Goal: Task Accomplishment & Management: Manage account settings

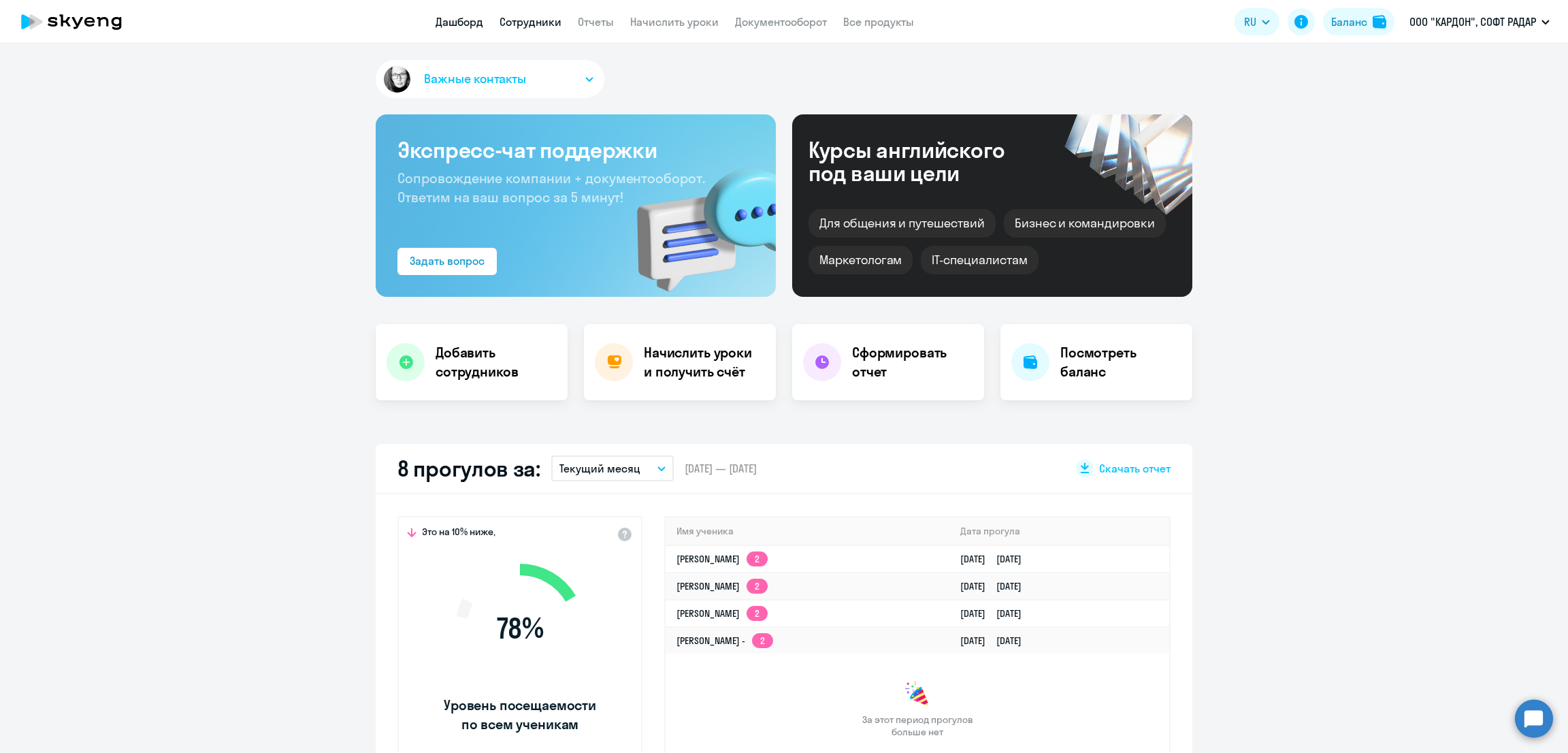
click at [531, 22] on link "Сотрудники" at bounding box center [530, 22] width 62 height 14
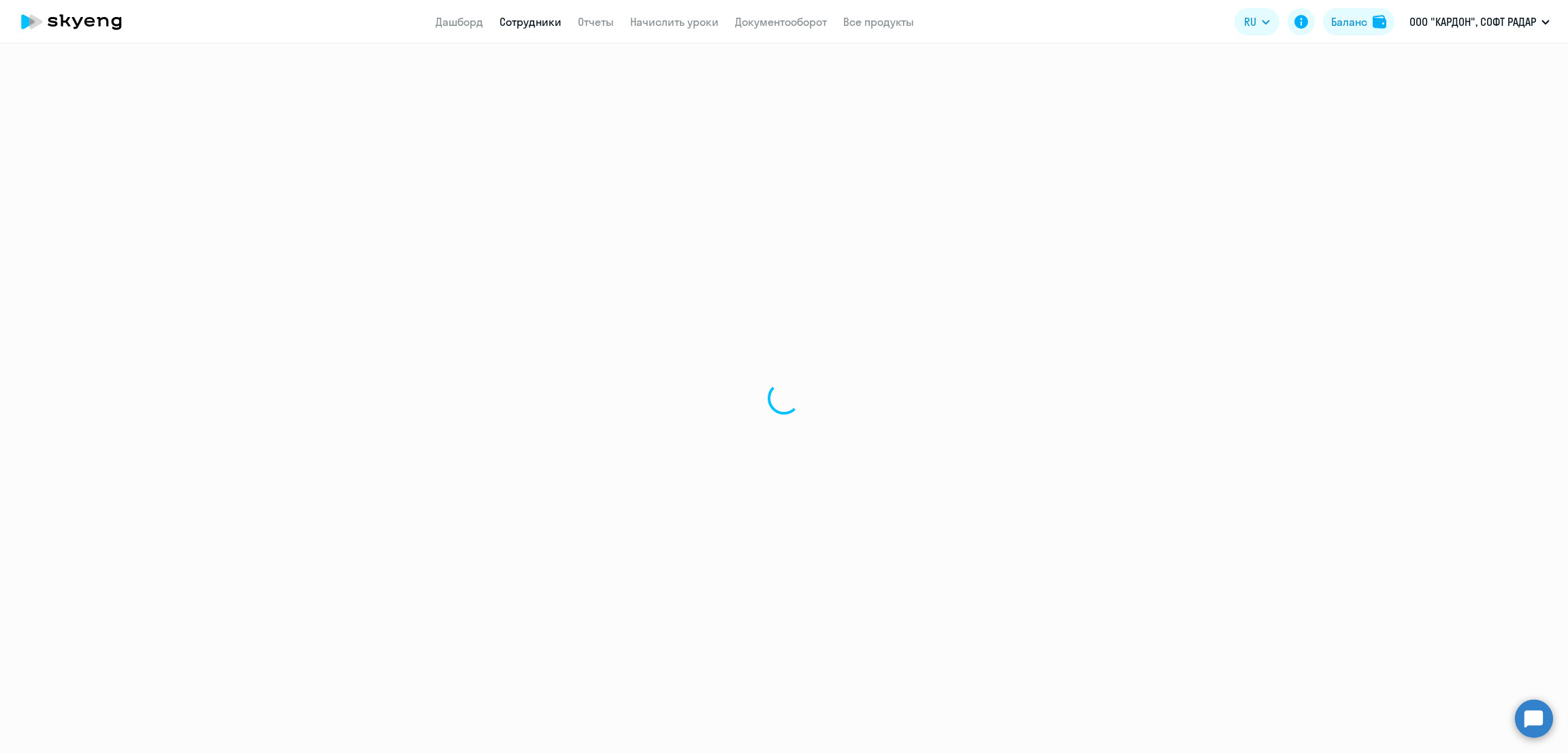
select select "30"
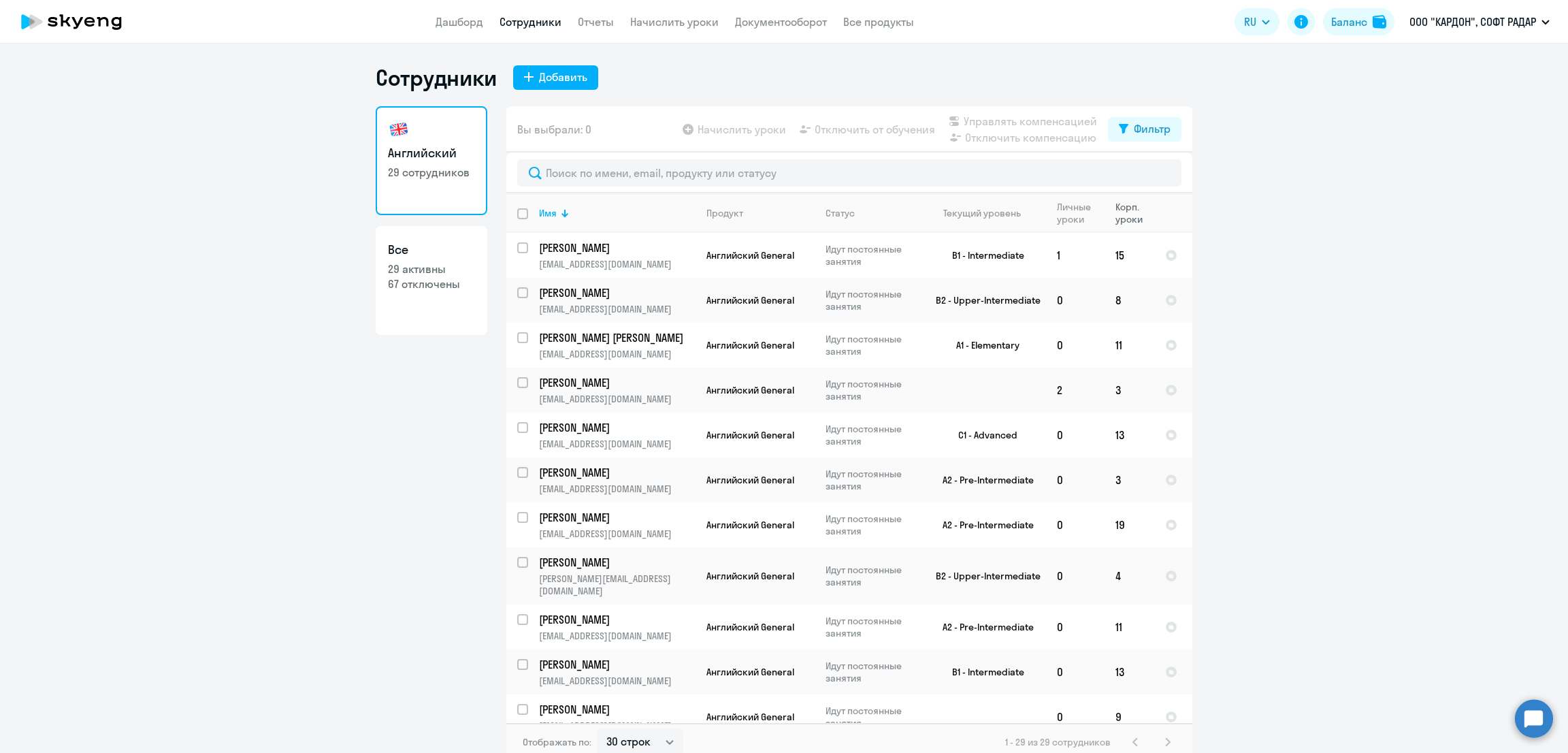
click at [1121, 211] on div "Корп. уроки" at bounding box center [1129, 213] width 27 height 24
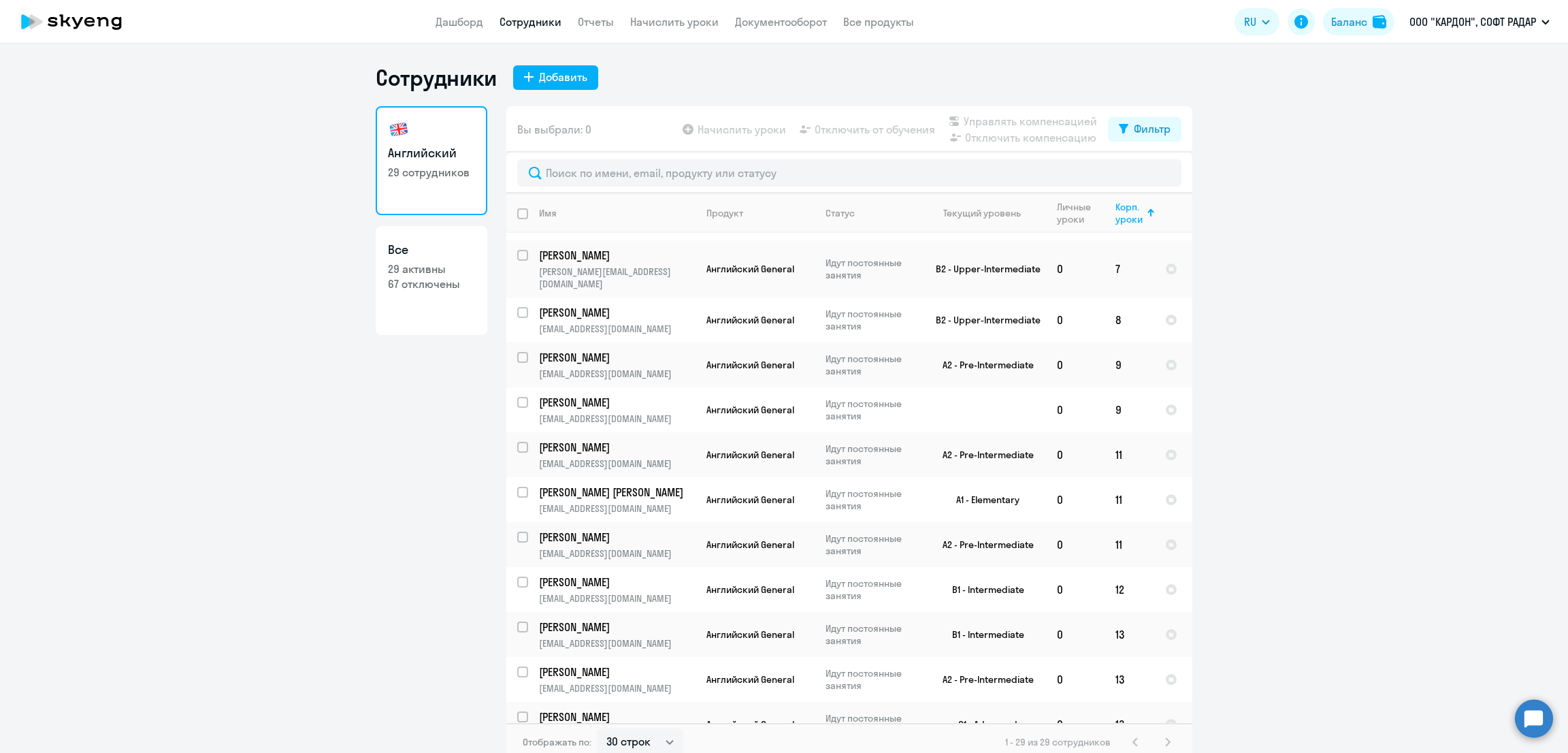
scroll to position [334, 0]
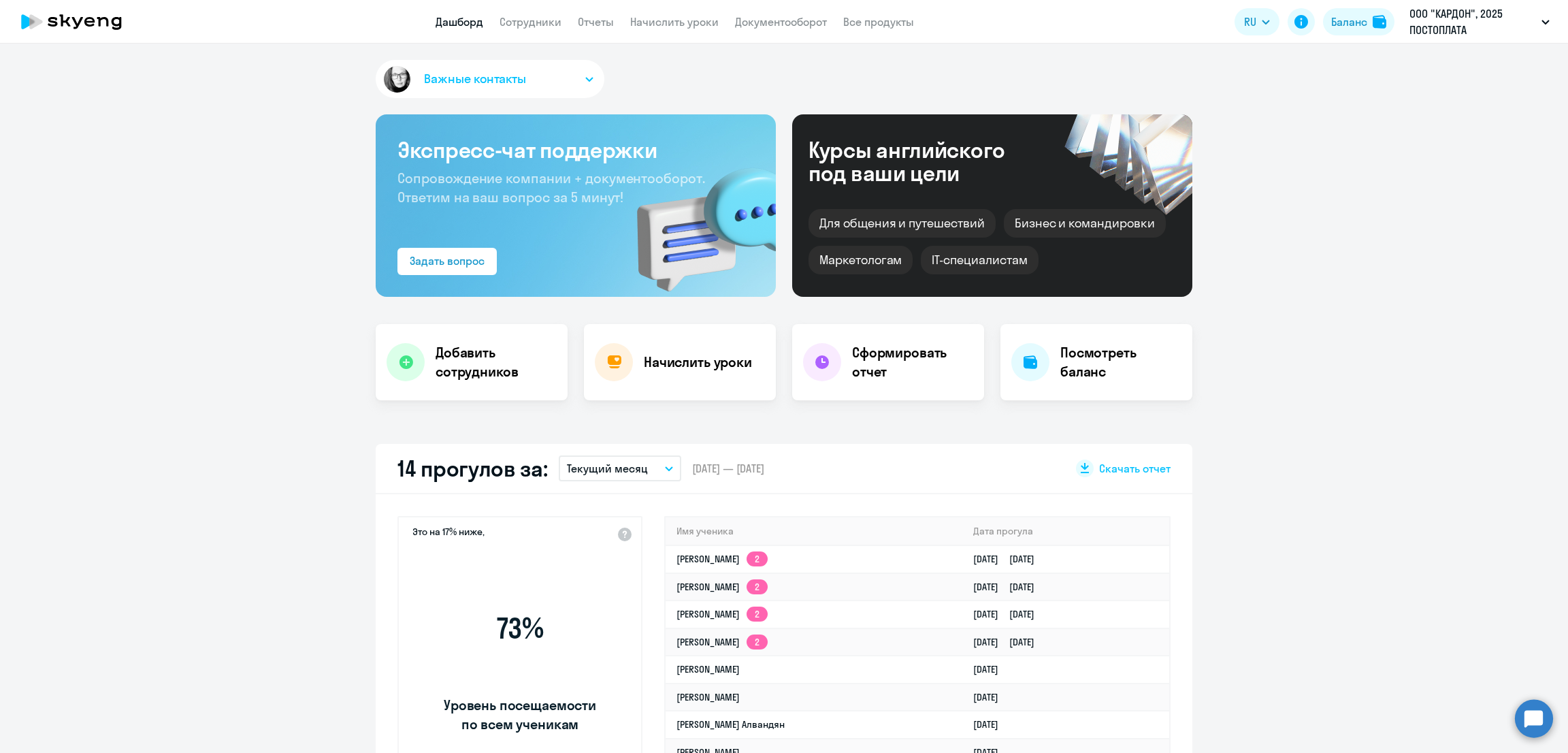
select select "30"
click at [676, 21] on link "Начислить уроки" at bounding box center [675, 22] width 89 height 14
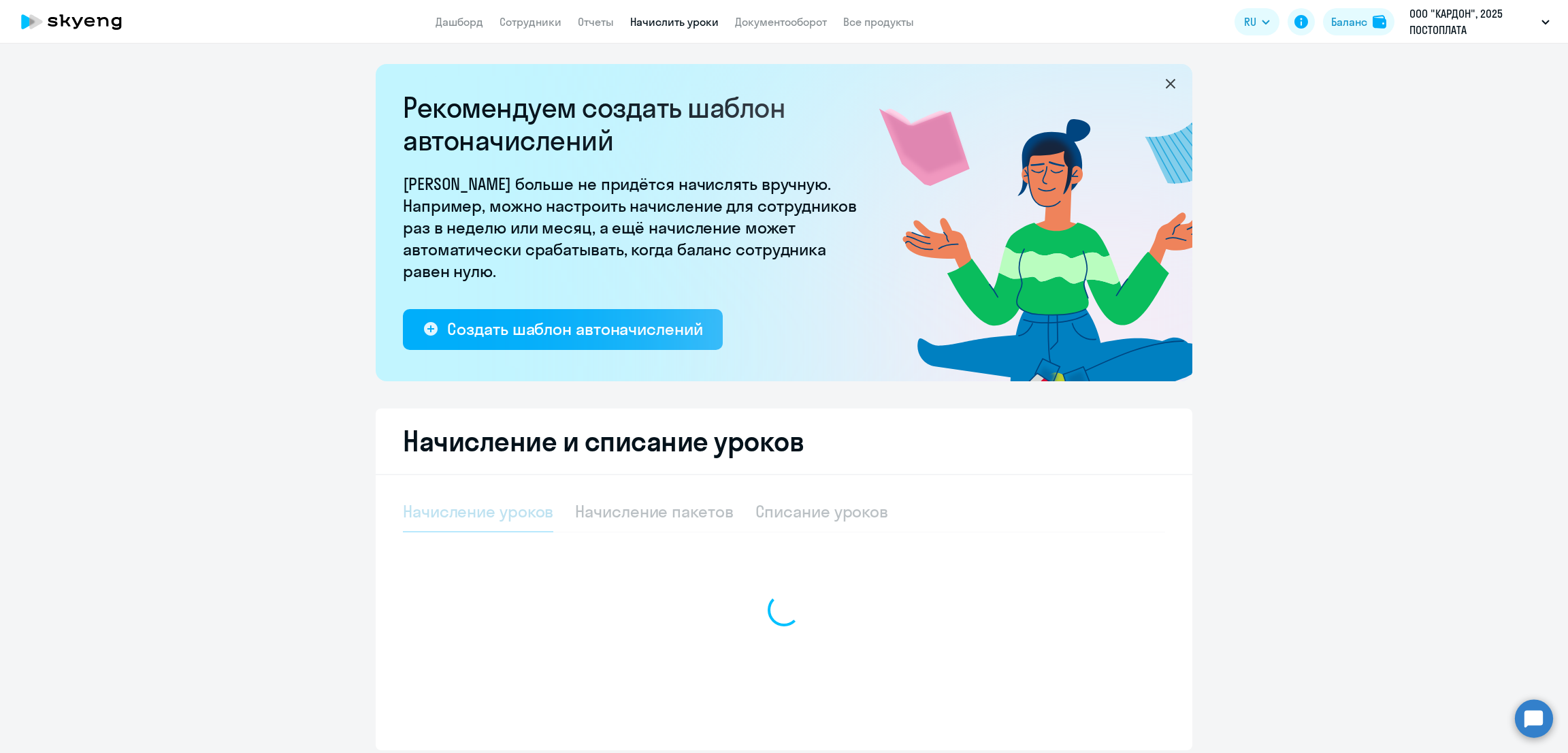
select select "10"
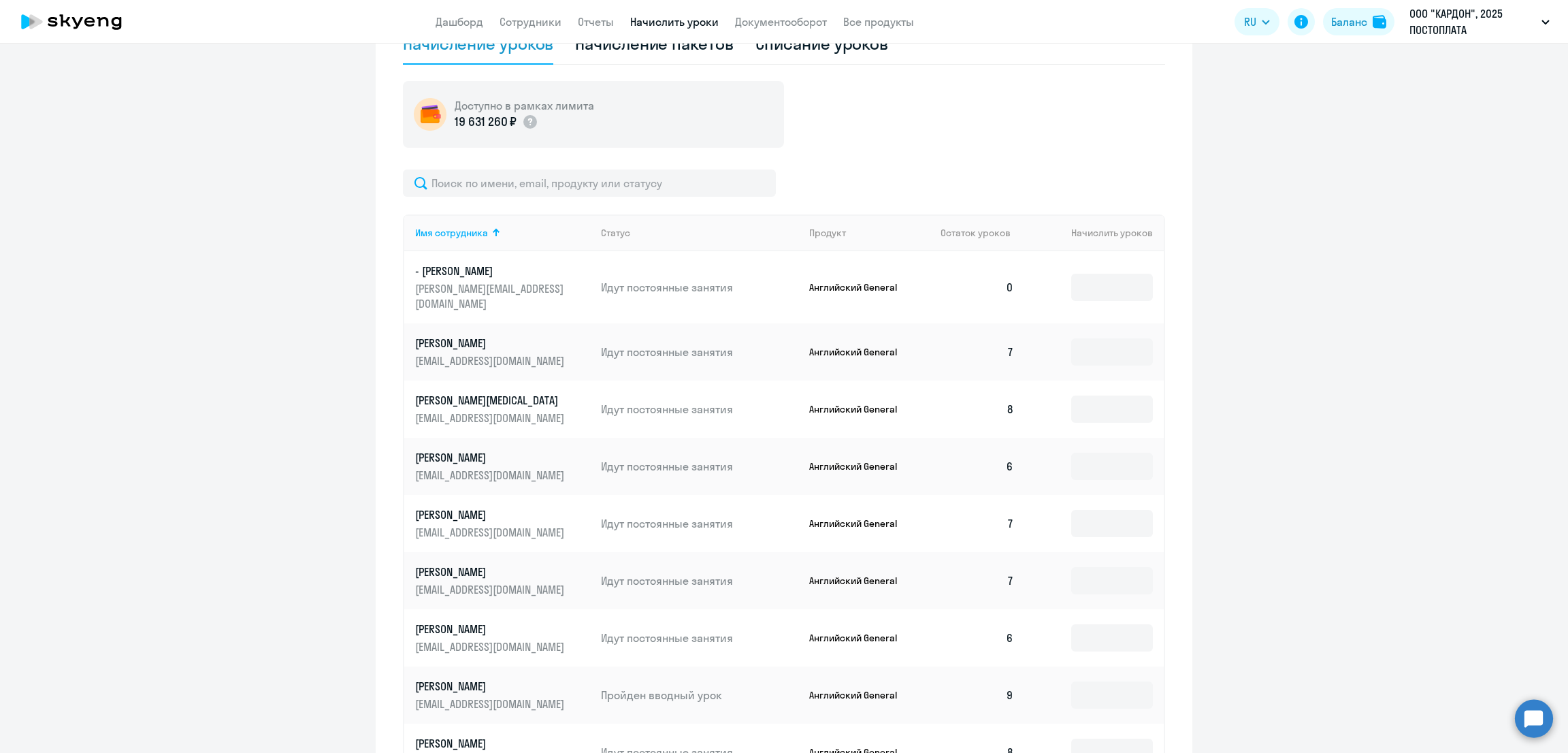
scroll to position [510, 0]
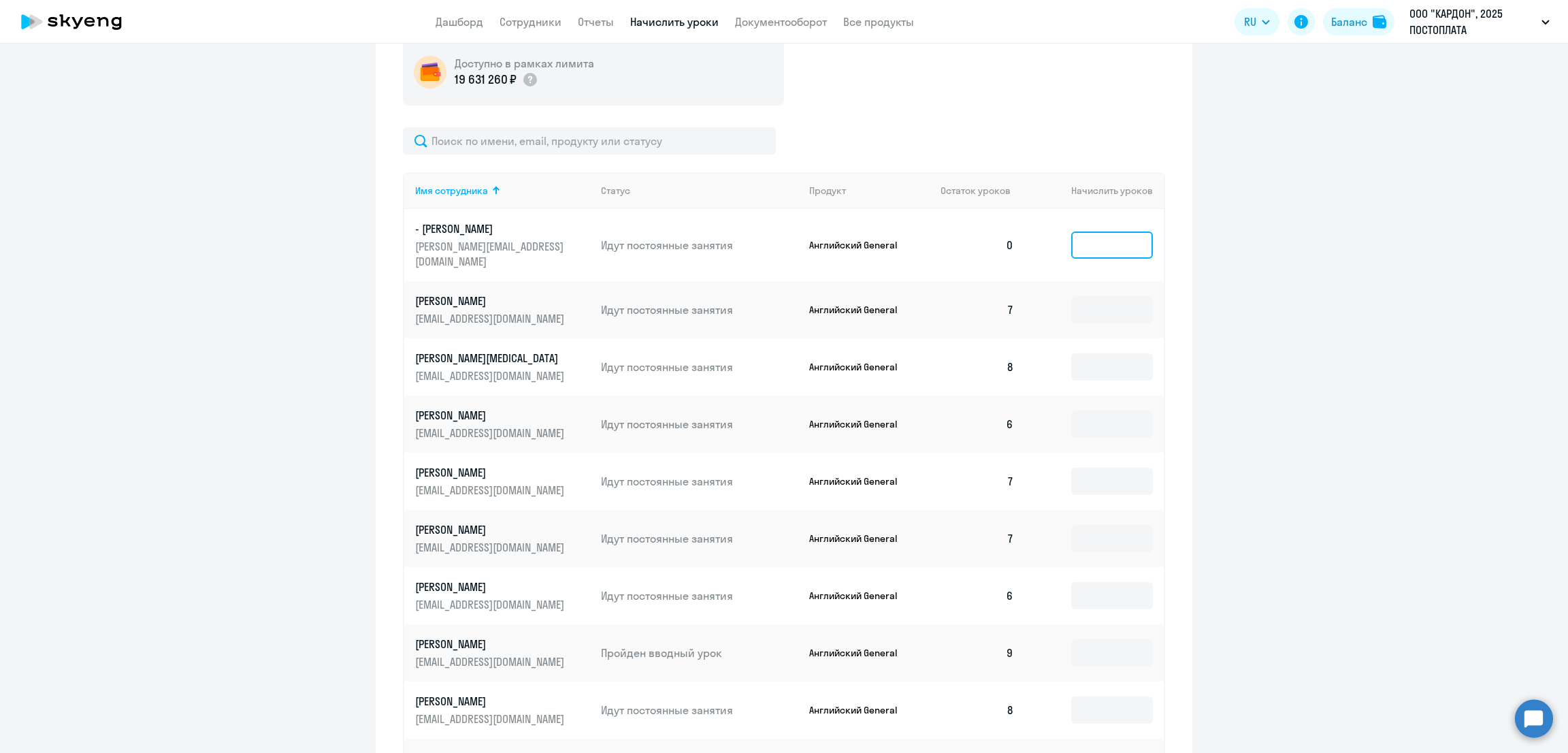
click at [1111, 239] on input at bounding box center [1111, 245] width 82 height 27
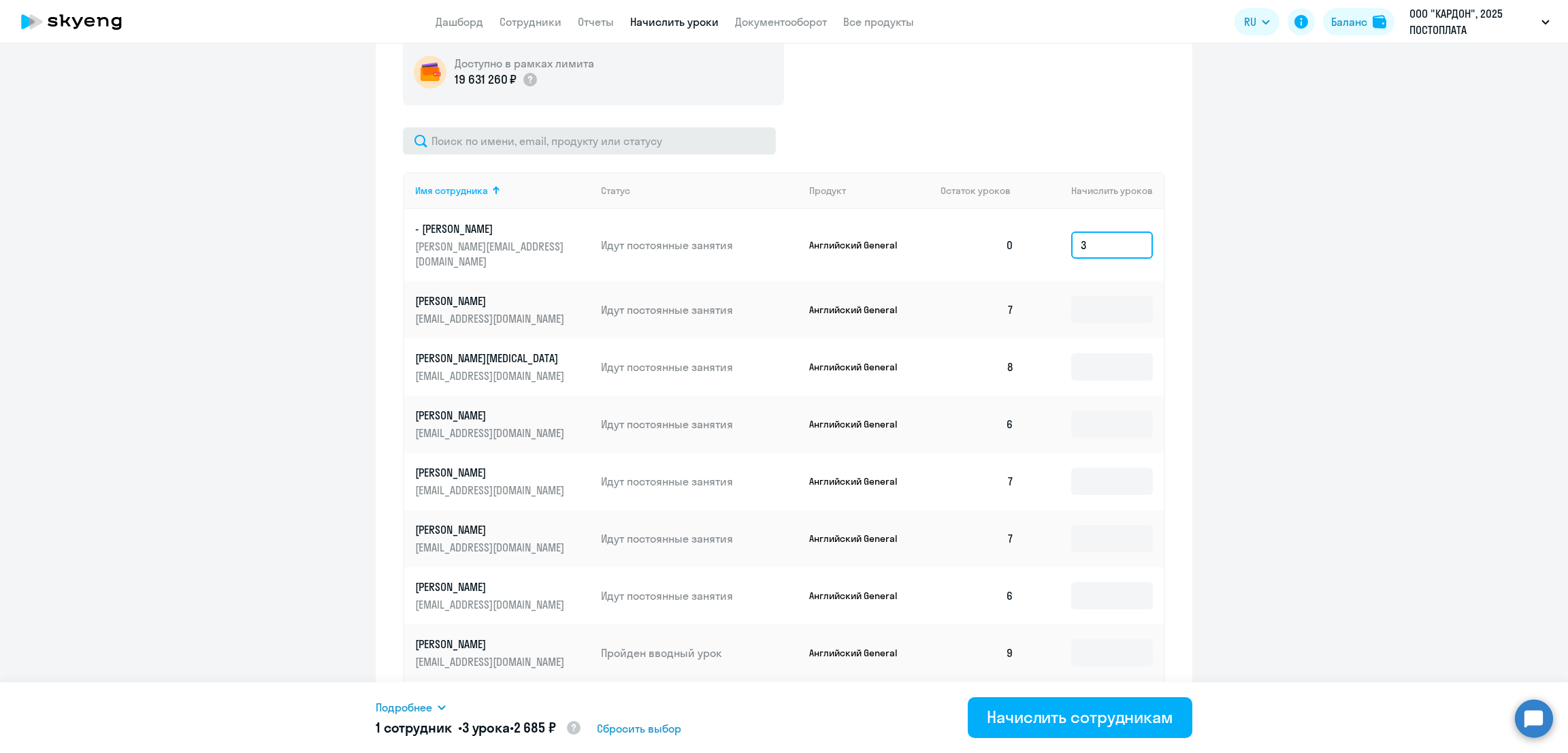
type input "3"
click at [522, 147] on input "text" at bounding box center [589, 141] width 373 height 27
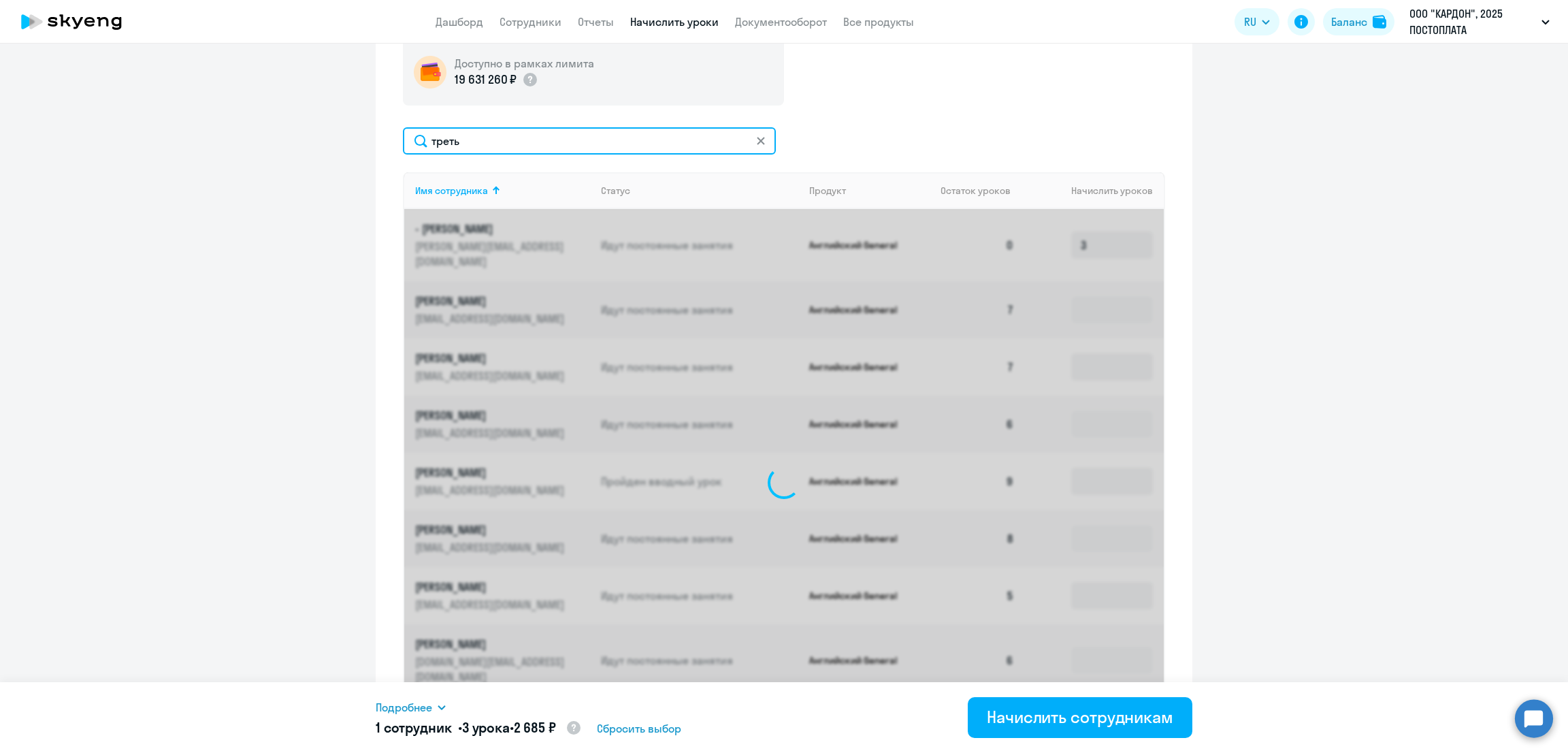
scroll to position [247, 0]
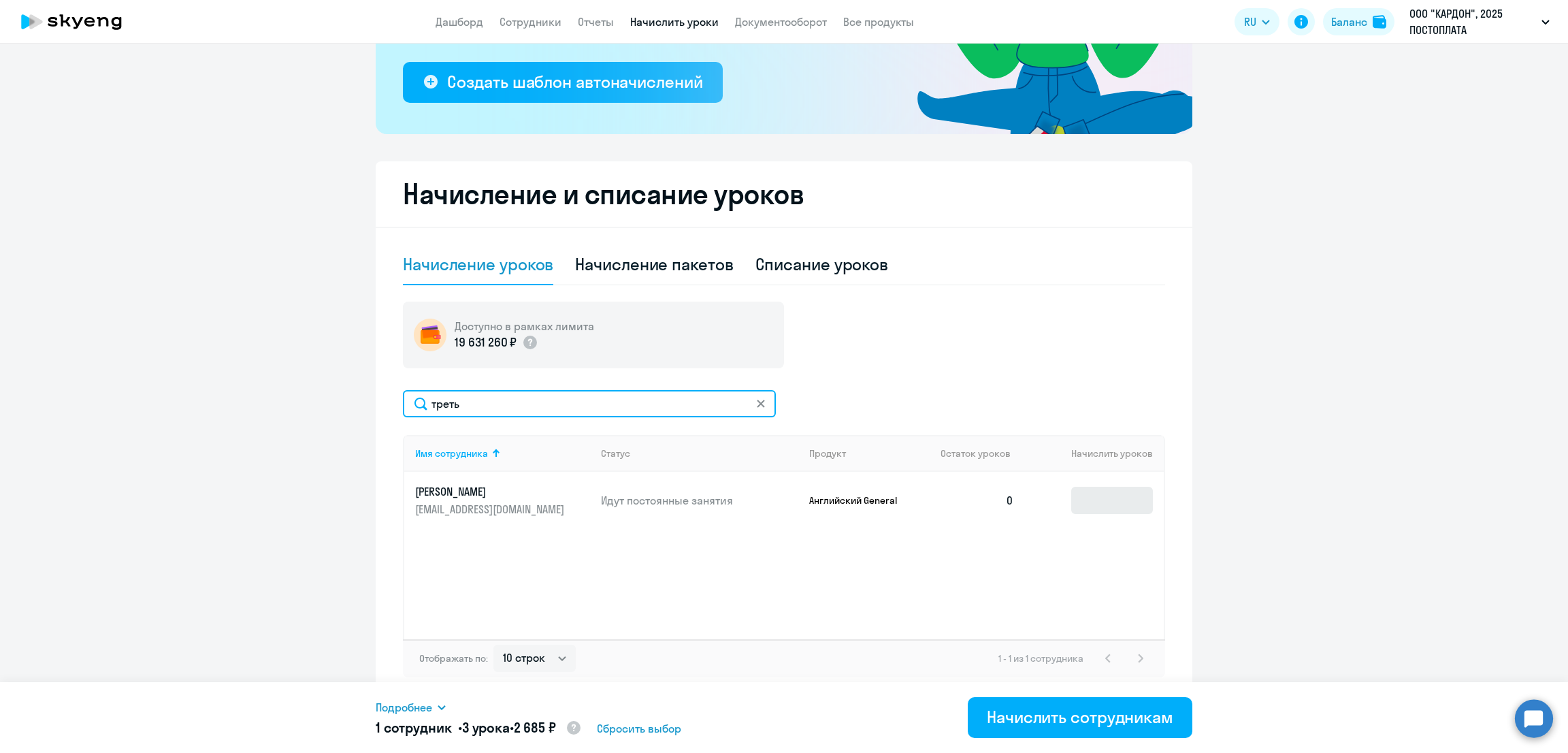
type input "треть"
click at [1086, 496] on input at bounding box center [1111, 501] width 82 height 27
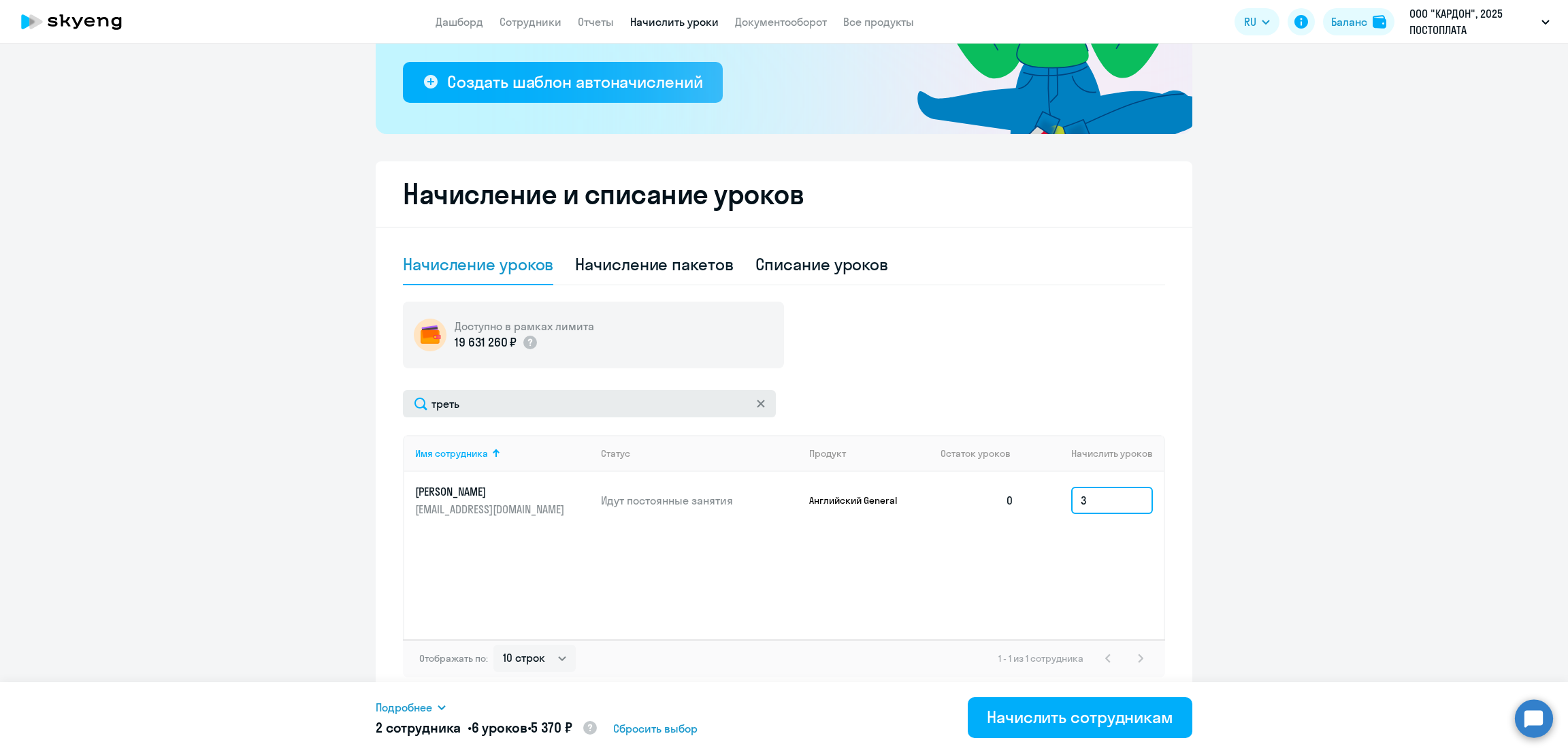
type input "3"
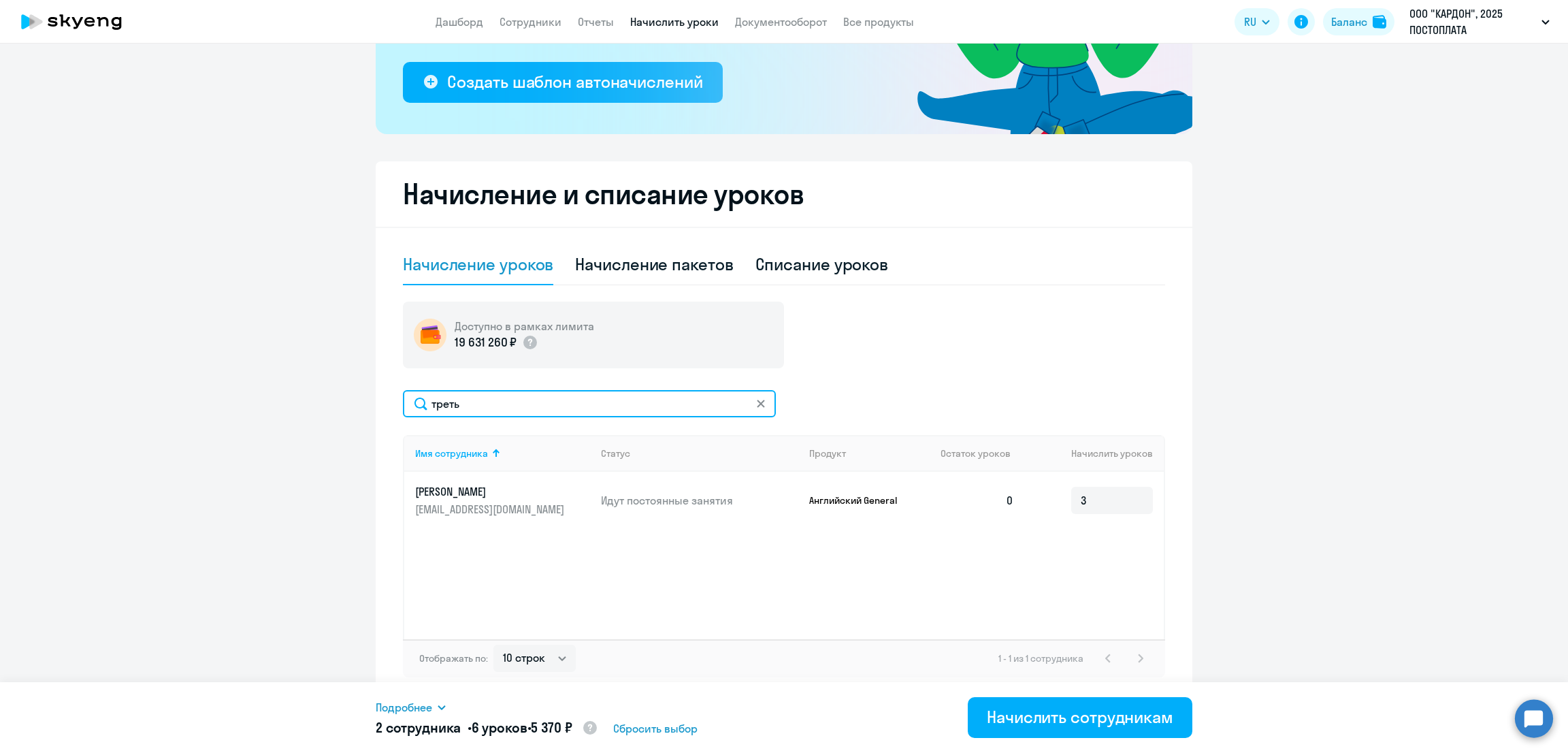
drag, startPoint x: 510, startPoint y: 401, endPoint x: 374, endPoint y: 405, distance: 136.1
click at [376, 405] on div "Начисление и списание уроков Начисление уроков Начисление пакетов Списание урок…" at bounding box center [784, 430] width 817 height 538
type input "сиро"
click at [1086, 506] on input at bounding box center [1111, 501] width 82 height 27
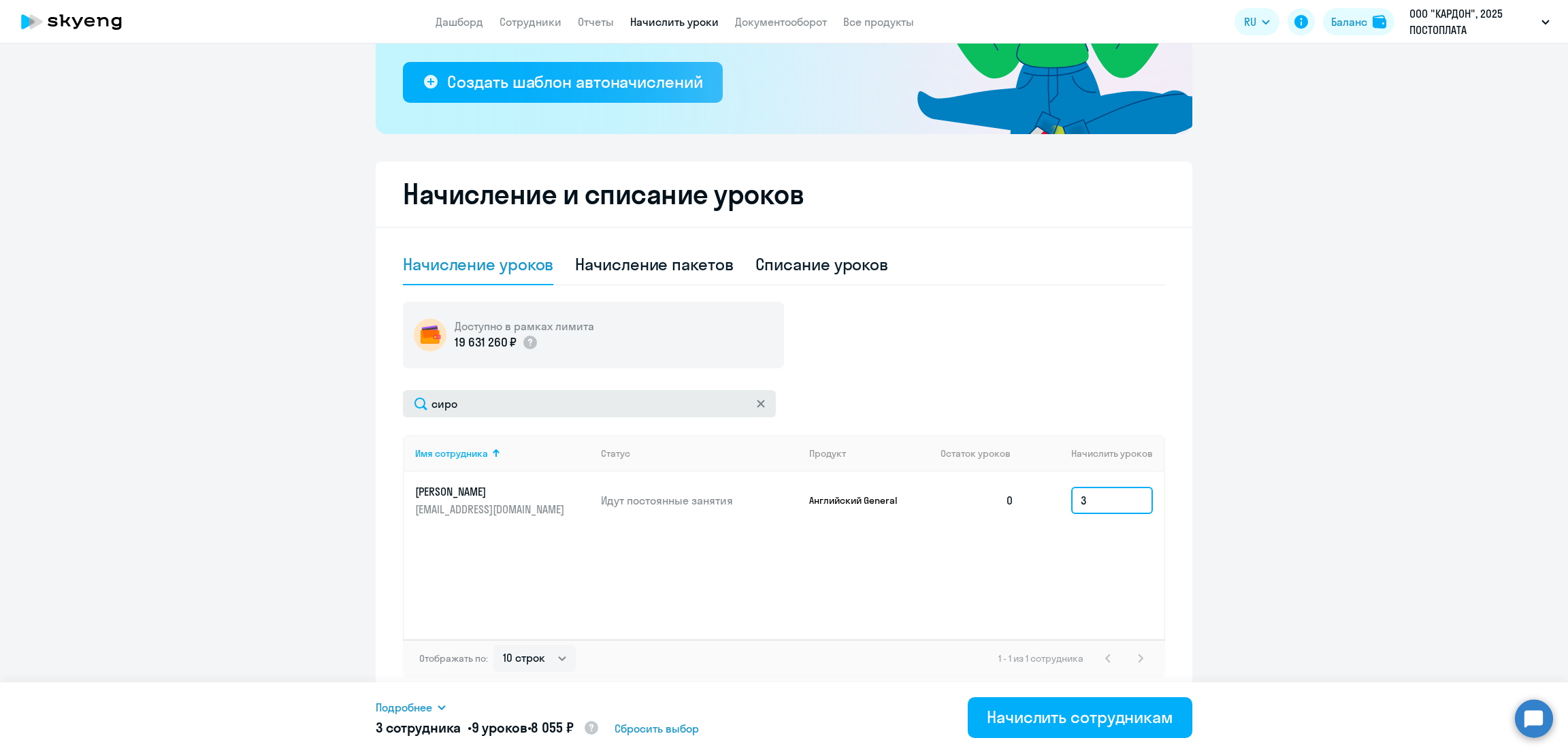
type input "3"
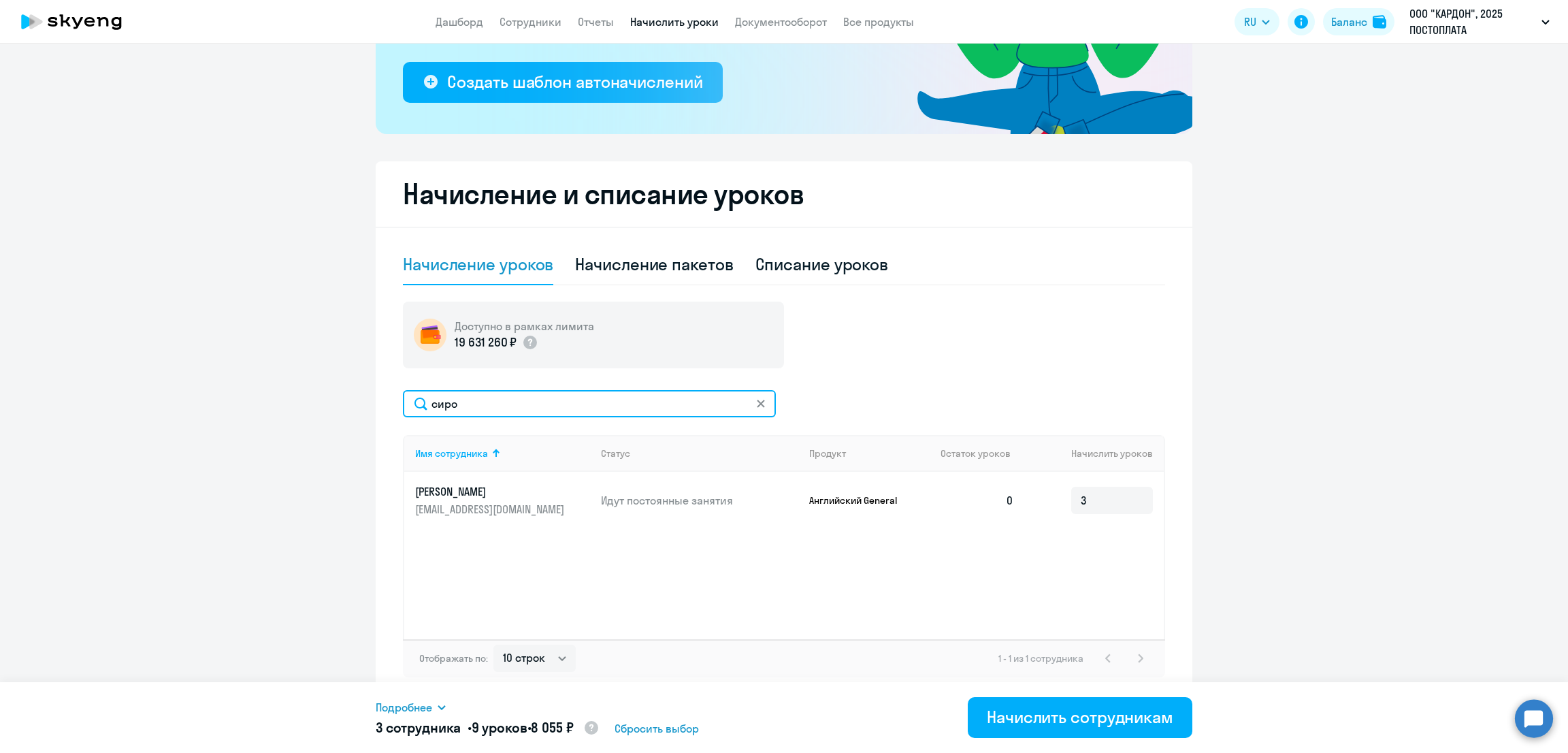
drag, startPoint x: 432, startPoint y: 397, endPoint x: 407, endPoint y: 396, distance: 25.0
click at [407, 396] on input "сиро" at bounding box center [589, 404] width 373 height 27
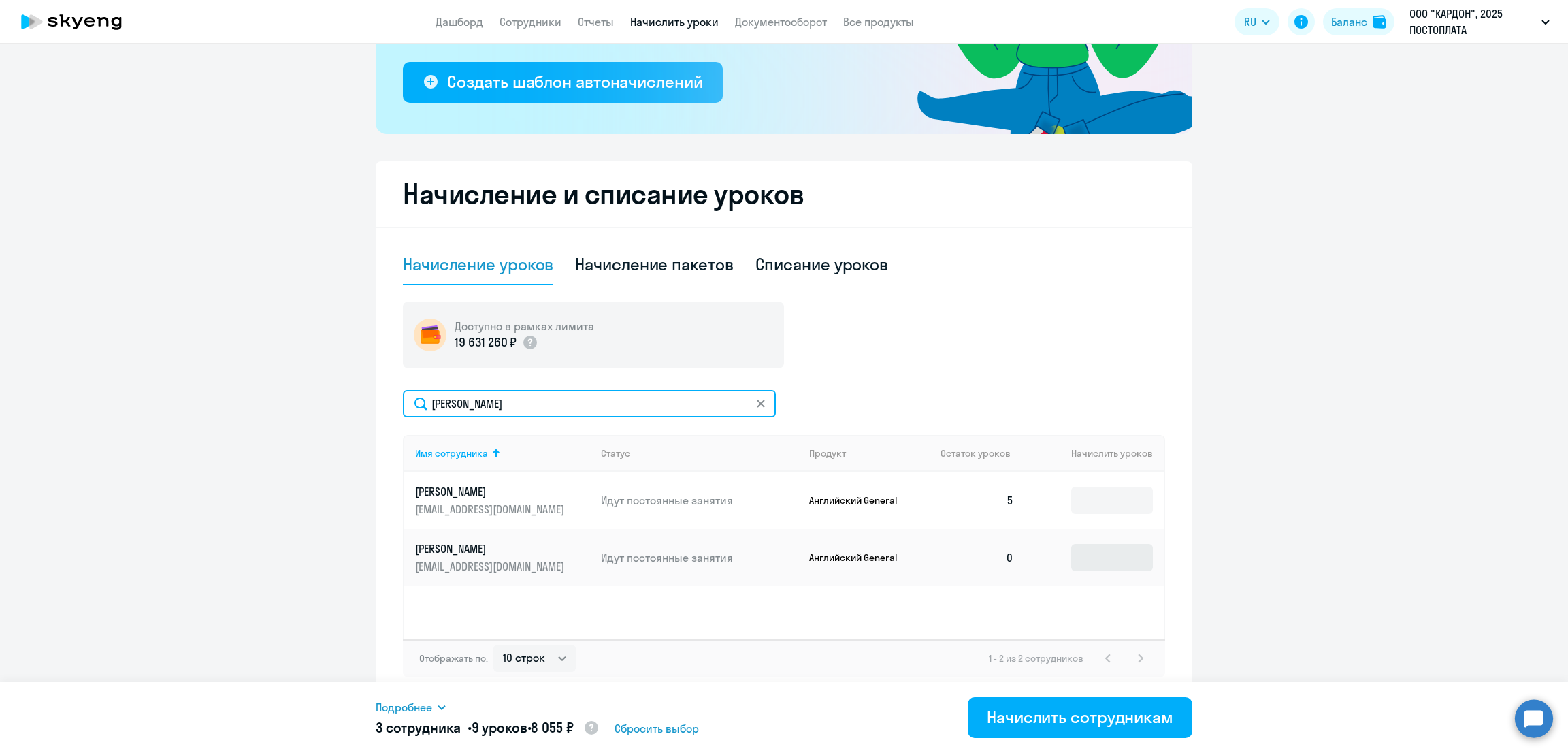
type input "павло"
click at [1108, 559] on input at bounding box center [1111, 557] width 82 height 27
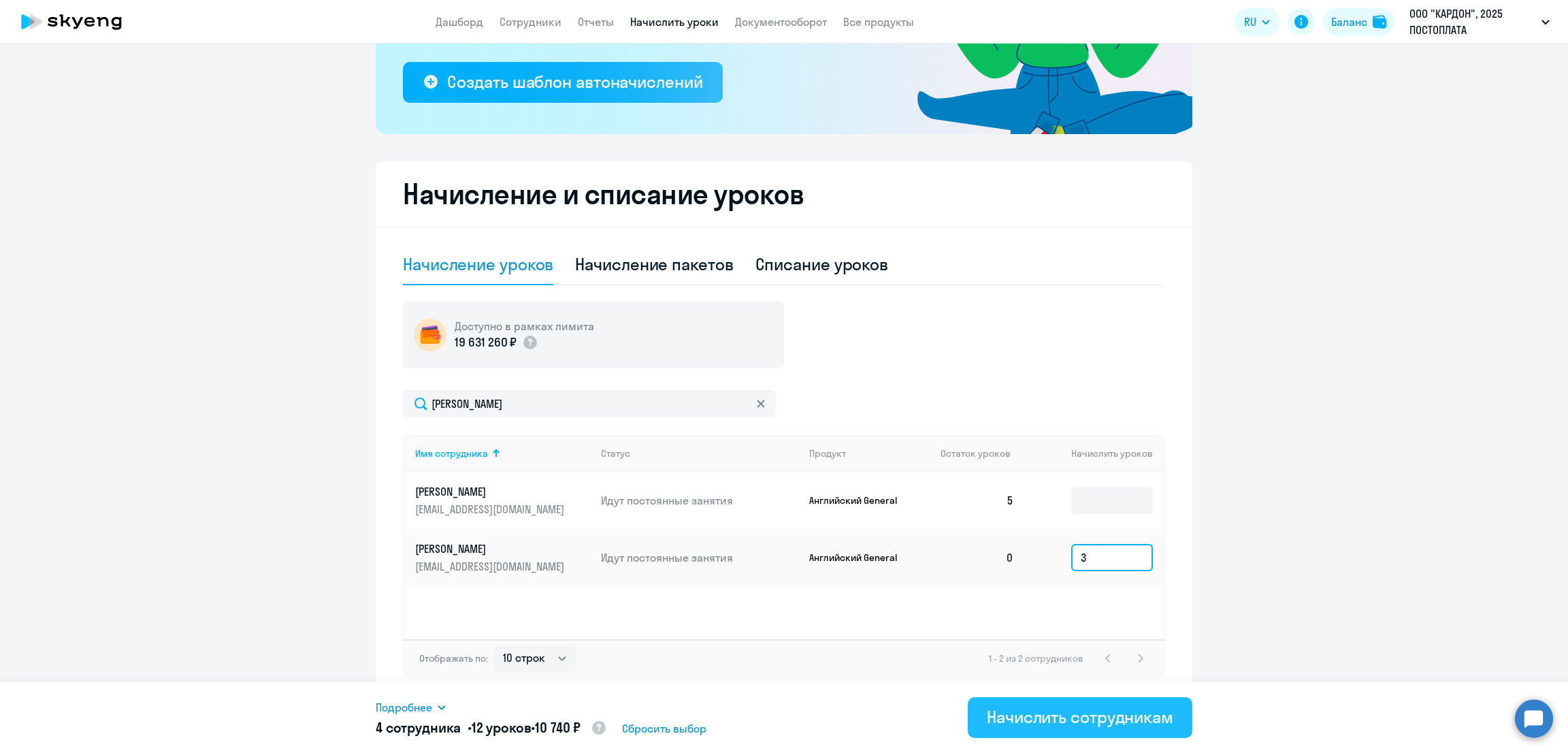
type input "3"
click at [1016, 717] on div "Начислить сотрудникам" at bounding box center [1080, 717] width 186 height 22
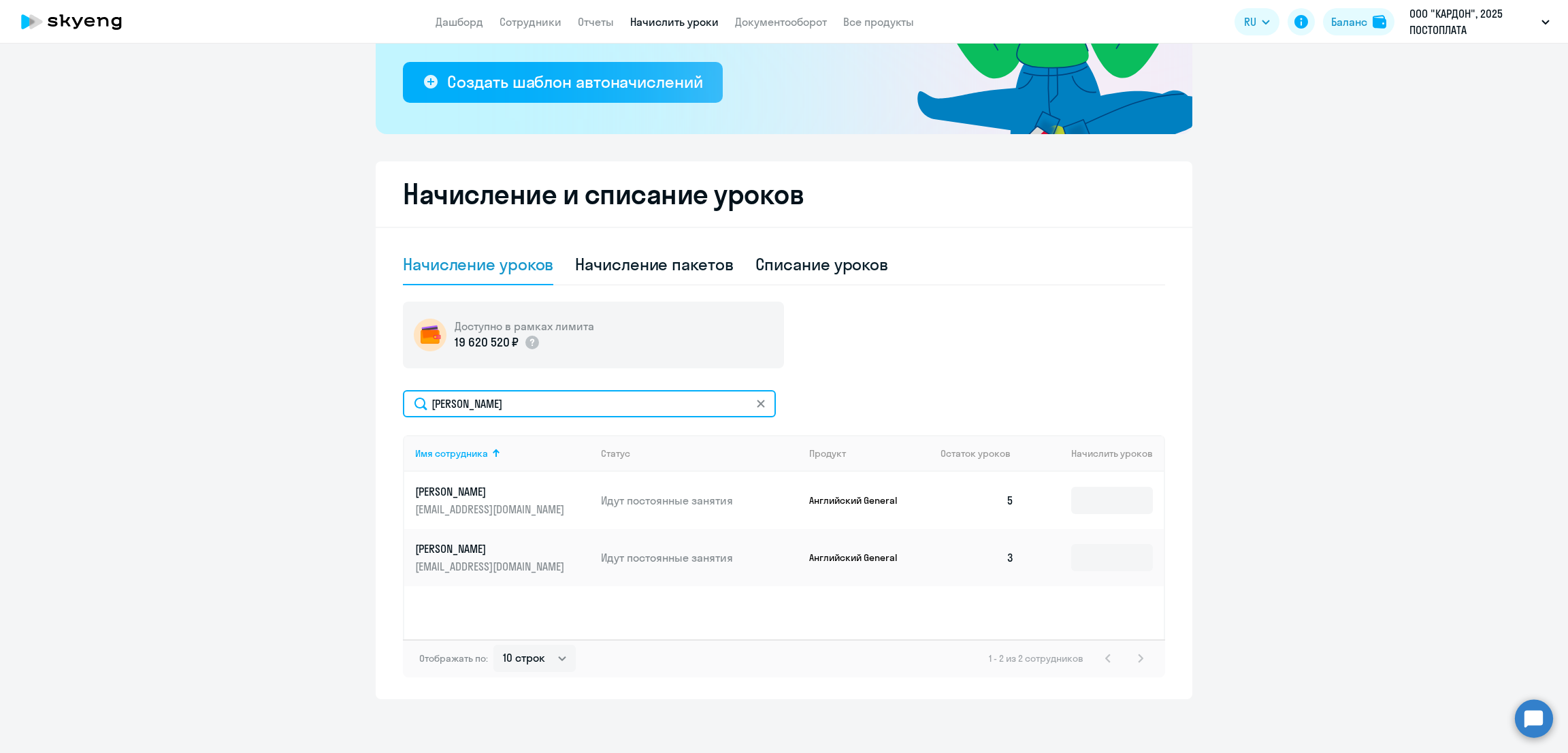
drag, startPoint x: 566, startPoint y: 405, endPoint x: 342, endPoint y: 416, distance: 224.3
click at [342, 416] on ng-component "Рекомендуем создать шаблон автоначислений Уроки больше не придётся начислять вр…" at bounding box center [784, 258] width 1568 height 883
type input "дом"
click at [1077, 553] on input at bounding box center [1111, 557] width 82 height 27
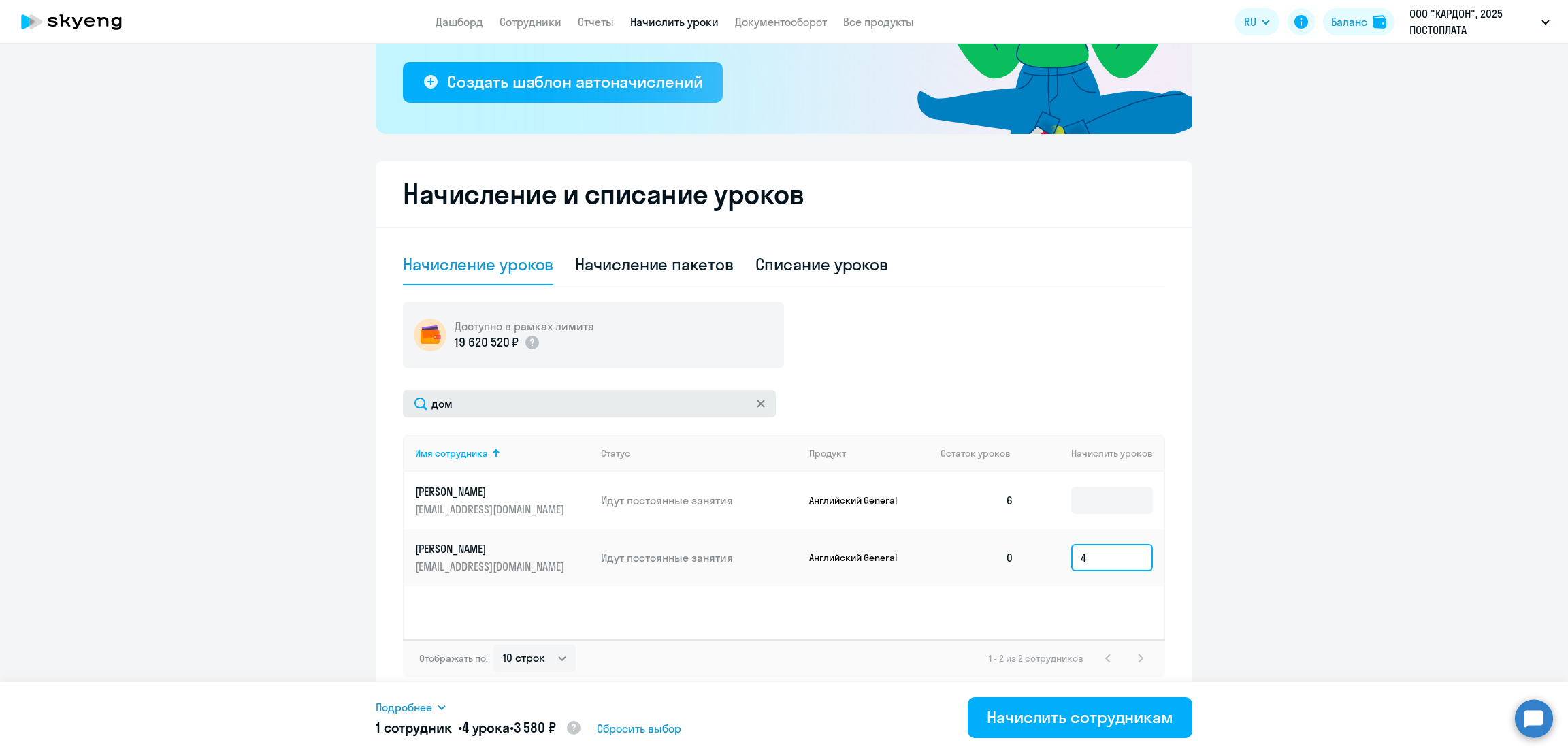
type input "4"
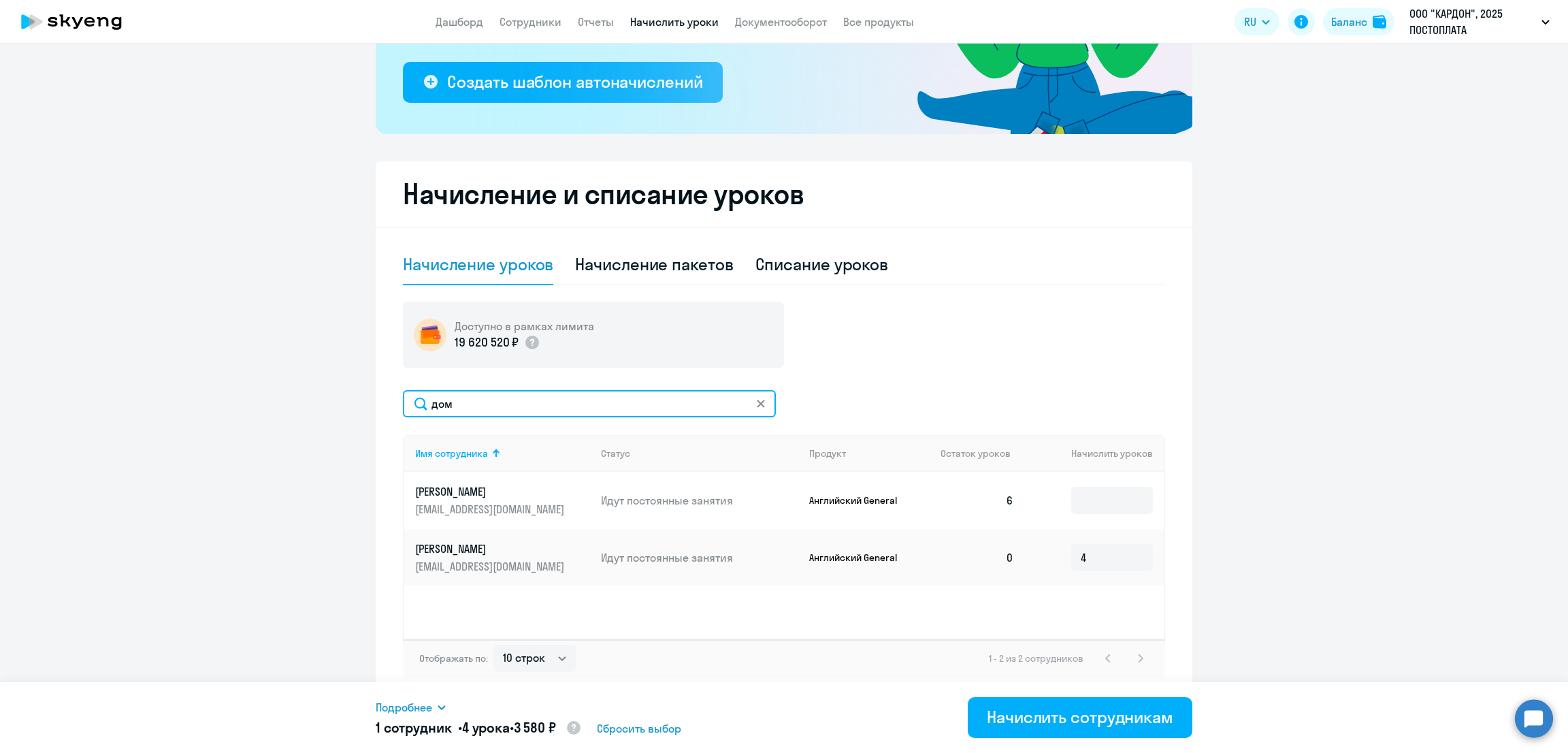
drag, startPoint x: 531, startPoint y: 397, endPoint x: 286, endPoint y: 336, distance: 252.5
click at [247, 394] on ng-component "Рекомендуем создать шаблон автоначислений Уроки больше не придётся начислять вр…" at bounding box center [784, 258] width 1568 height 883
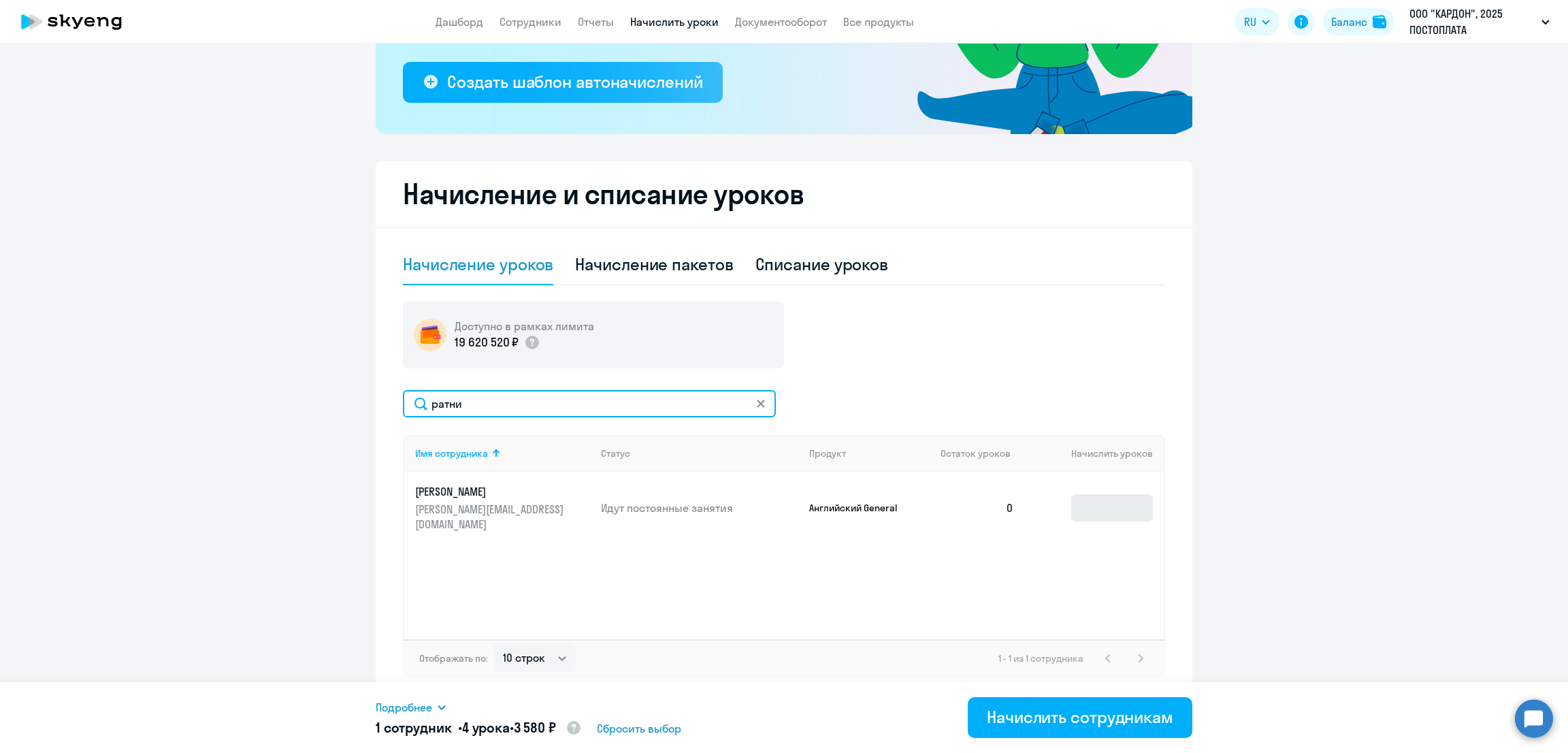
type input "ратни"
click at [1122, 503] on input at bounding box center [1111, 508] width 82 height 27
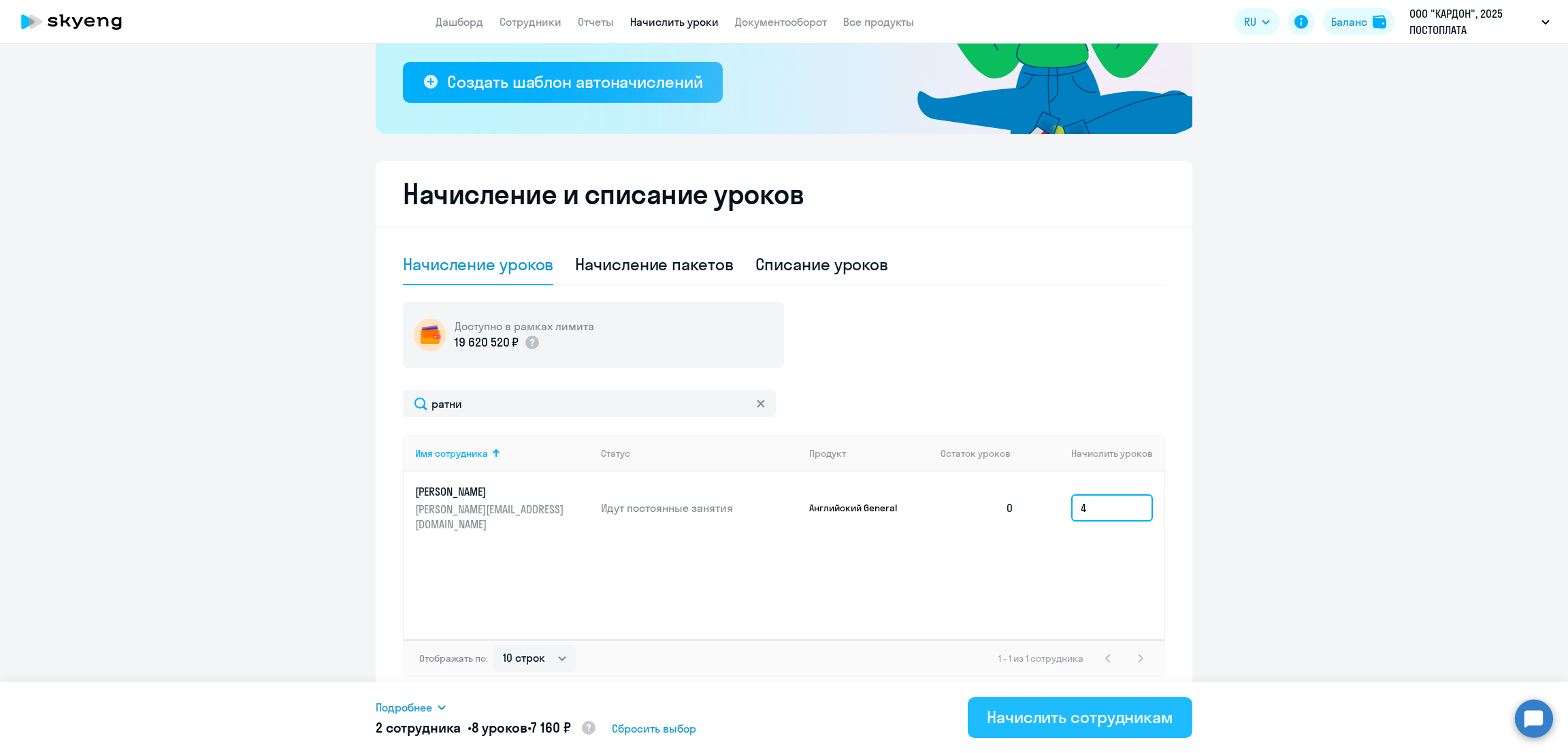
type input "4"
drag, startPoint x: 1076, startPoint y: 710, endPoint x: 1077, endPoint y: 720, distance: 10.0
click at [1077, 709] on div "Начислить сотрудникам" at bounding box center [1080, 717] width 186 height 22
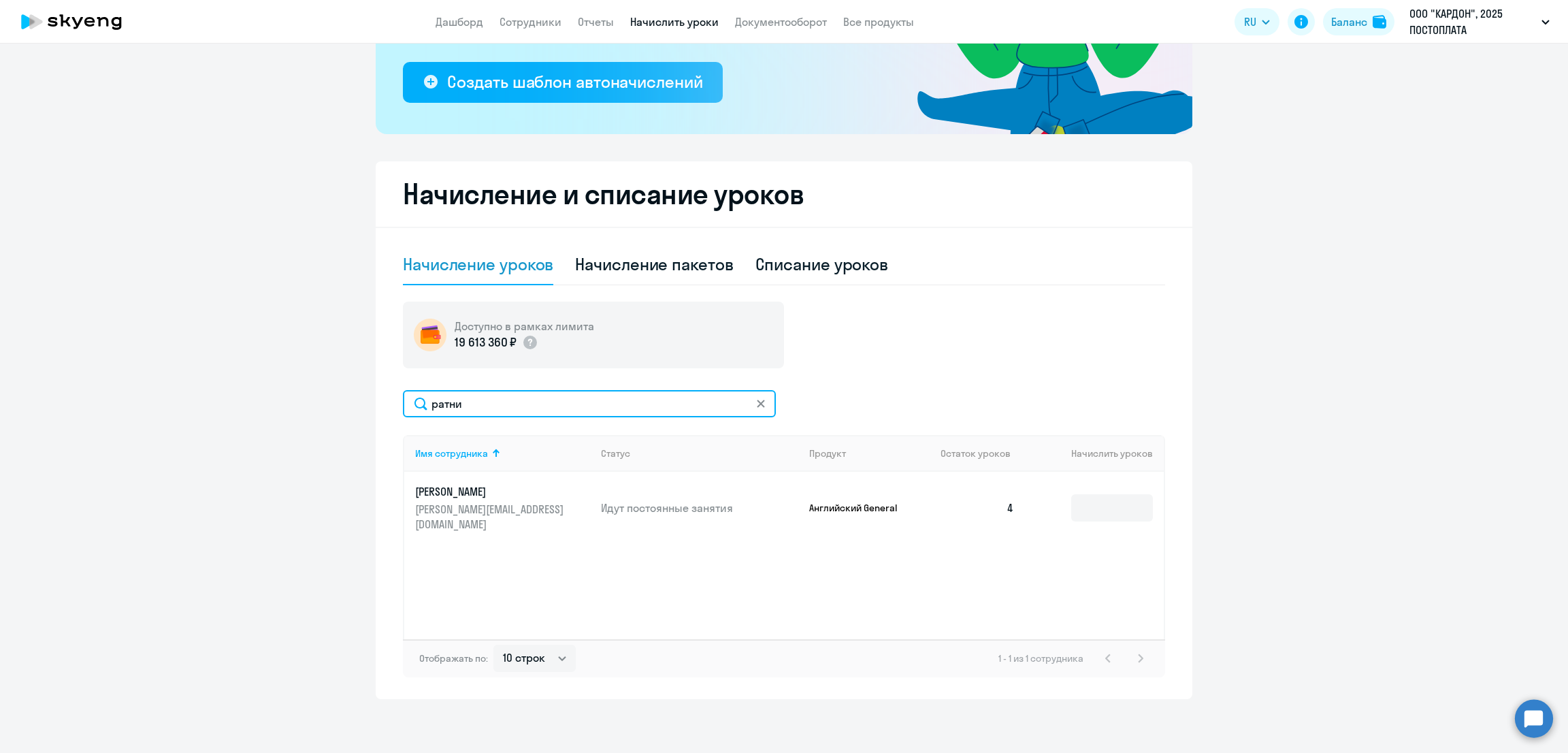
click at [379, 408] on div "Начисление и списание уроков Начисление уроков Начисление пакетов Списание урок…" at bounding box center [784, 430] width 817 height 538
type input "кача"
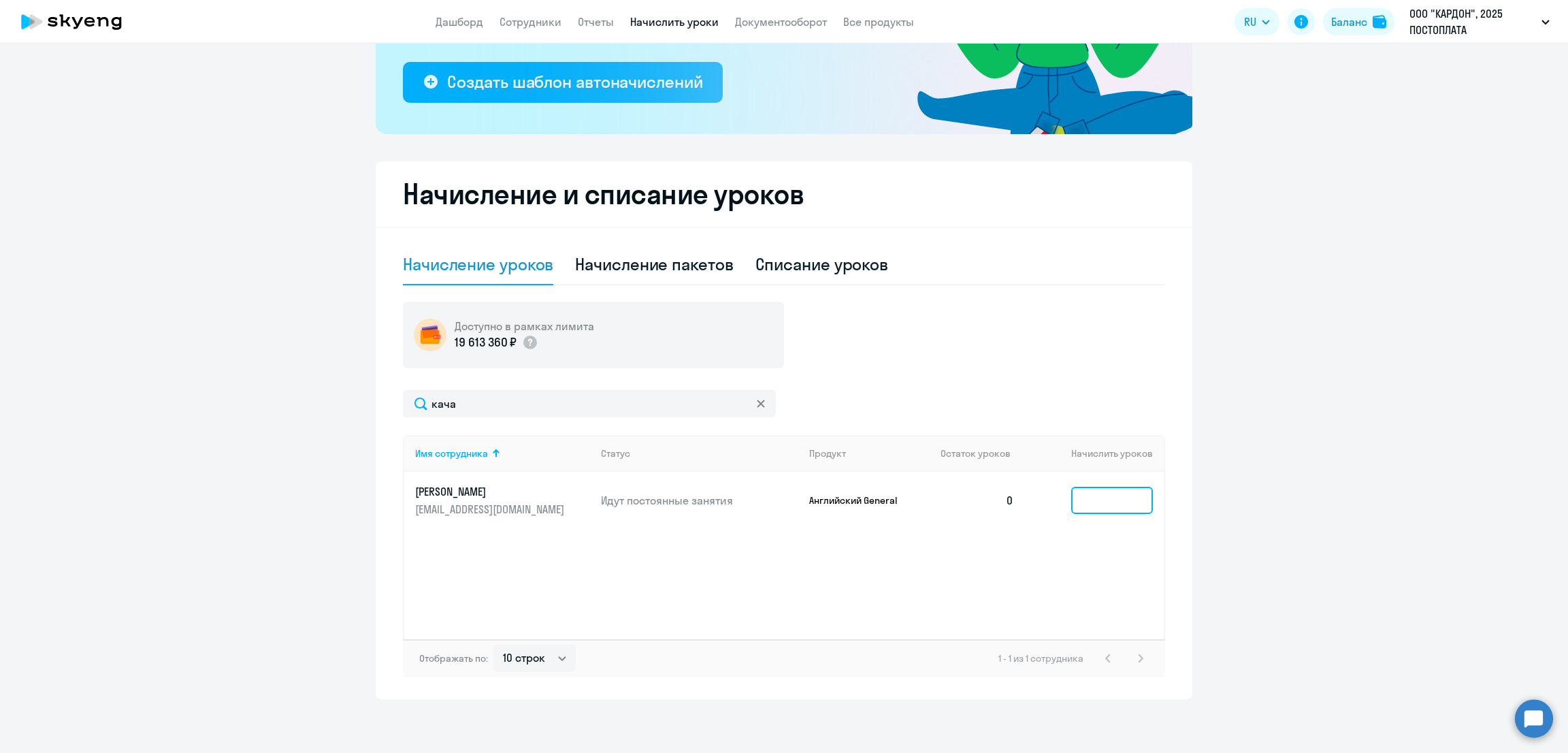
click at [1102, 503] on input at bounding box center [1111, 501] width 82 height 27
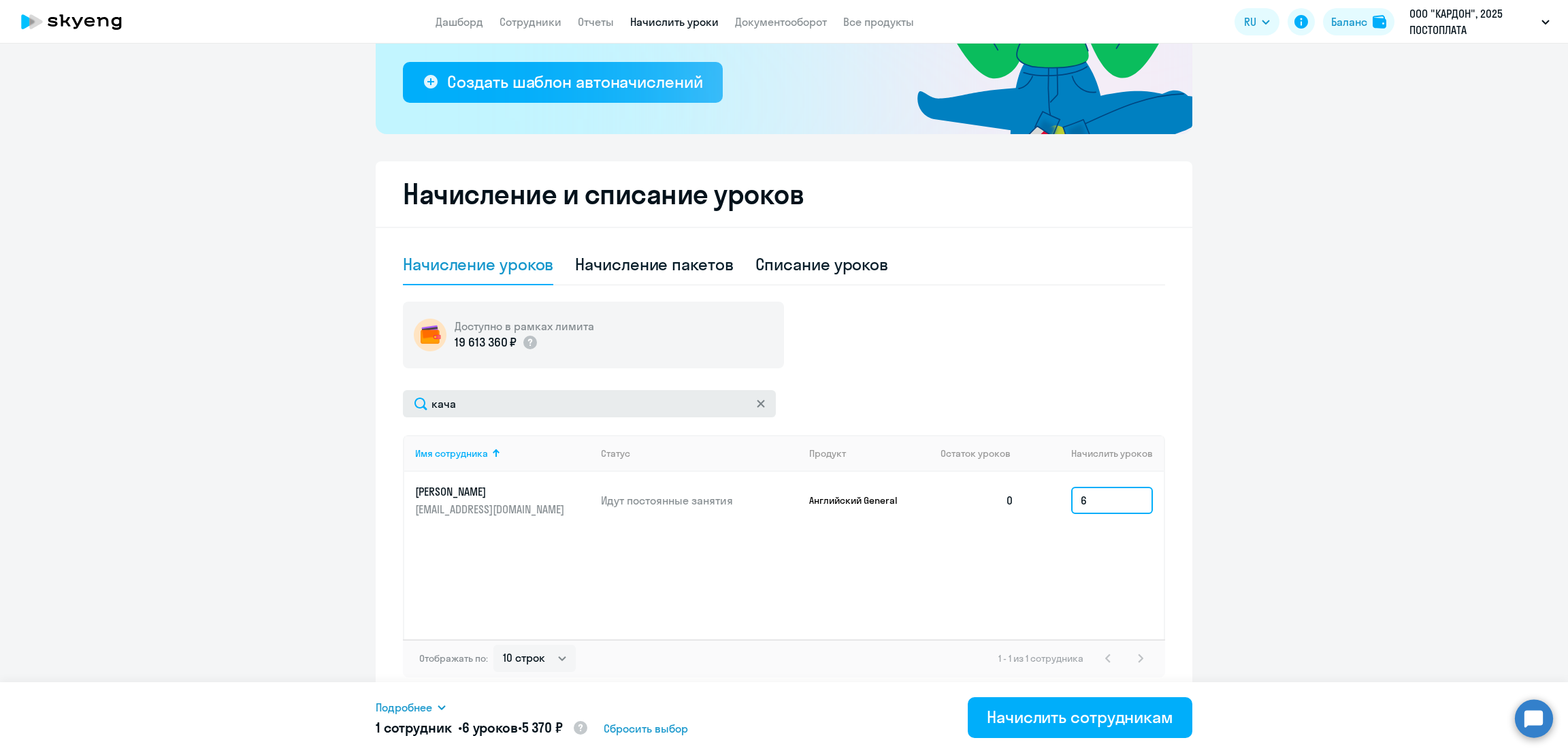
type input "6"
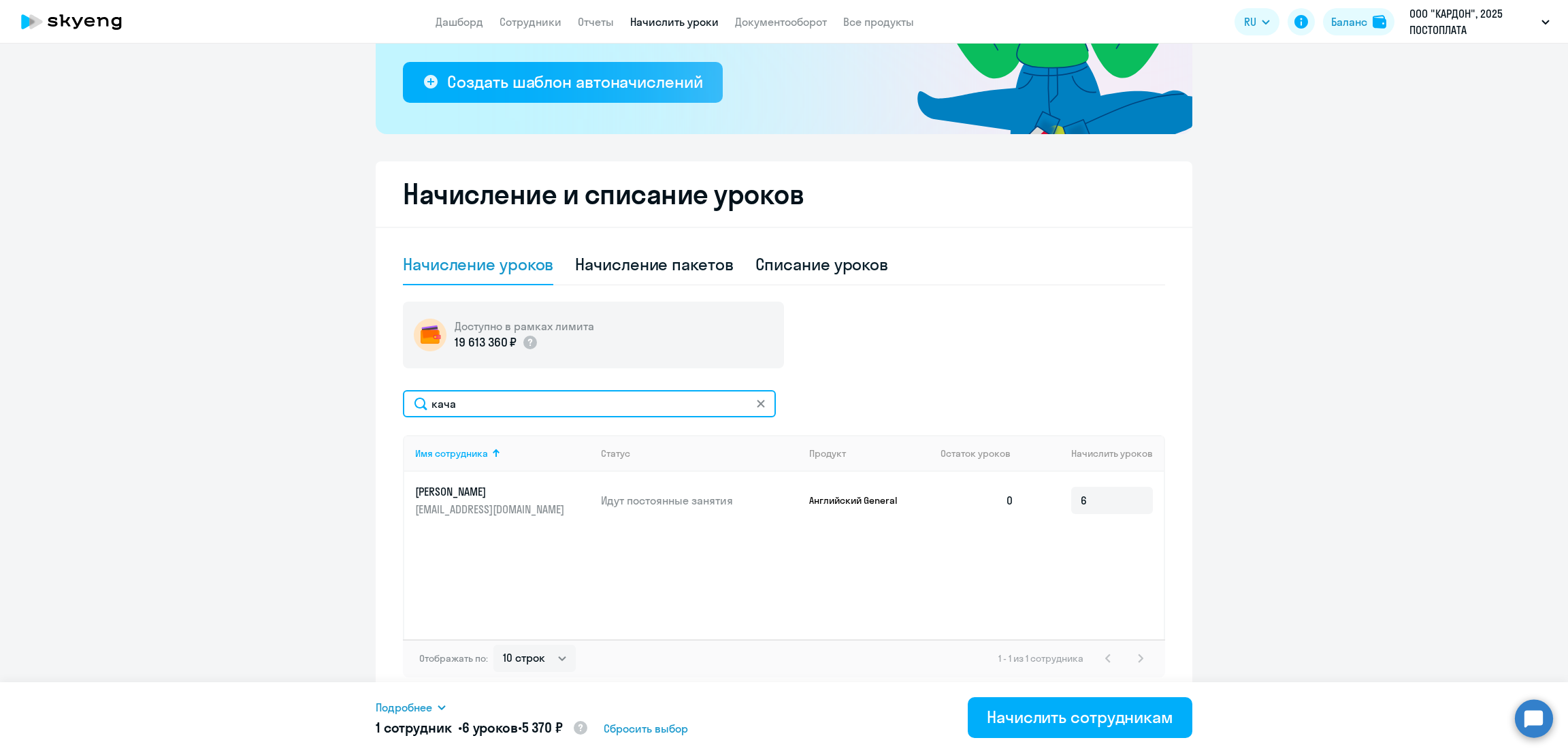
drag, startPoint x: 479, startPoint y: 406, endPoint x: 361, endPoint y: 405, distance: 118.0
click at [361, 405] on ng-component "Рекомендуем создать шаблон автоначислений Уроки больше не придётся начислять вр…" at bounding box center [784, 258] width 1568 height 883
type input "борчи"
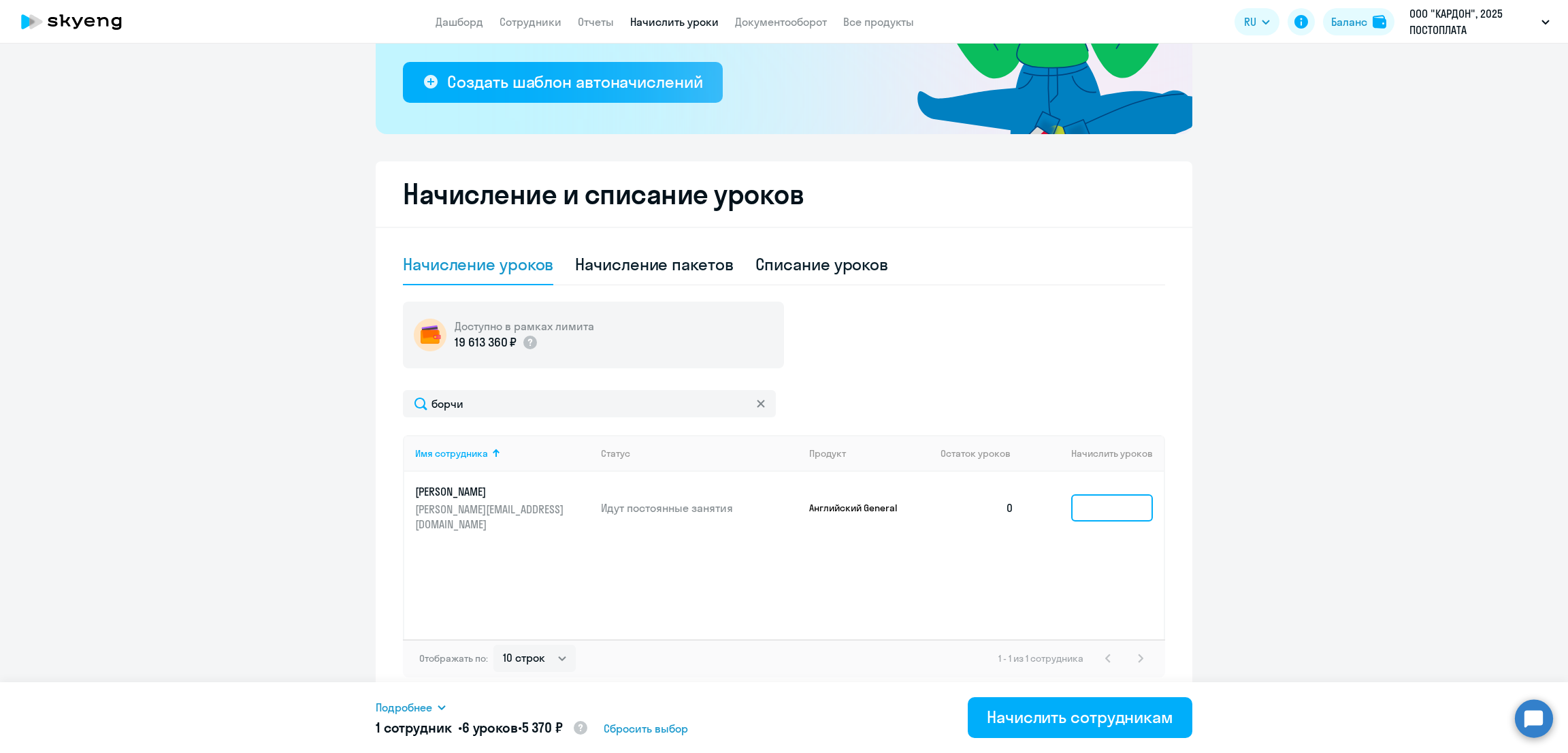
click at [1109, 507] on input at bounding box center [1111, 508] width 82 height 27
type input "7"
drag, startPoint x: 1059, startPoint y: 719, endPoint x: 1054, endPoint y: 714, distance: 7.1
click at [1059, 719] on div "Начислить сотрудникам" at bounding box center [1080, 717] width 186 height 22
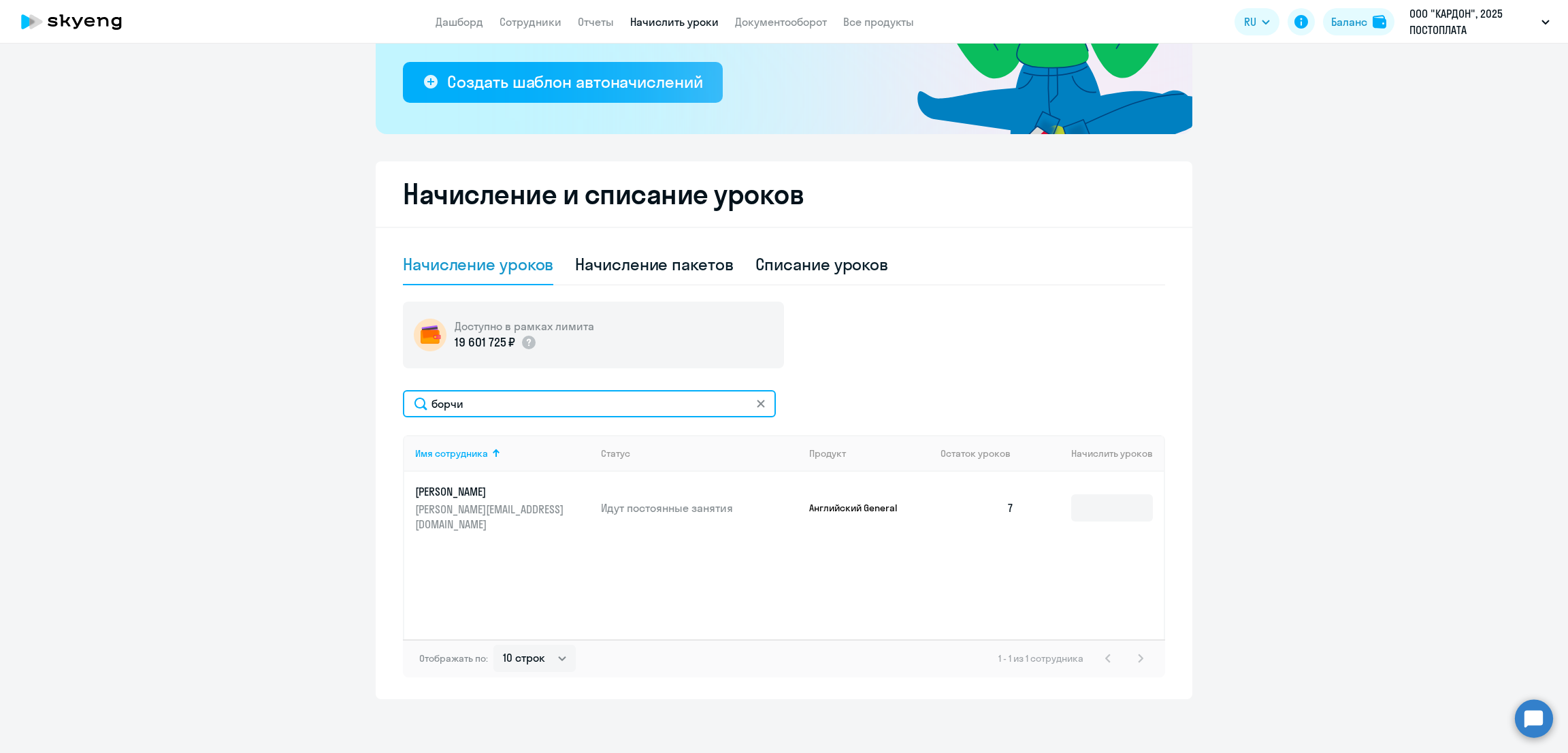
click at [431, 399] on input "борчи" at bounding box center [589, 404] width 373 height 27
type input "б"
type input "черн"
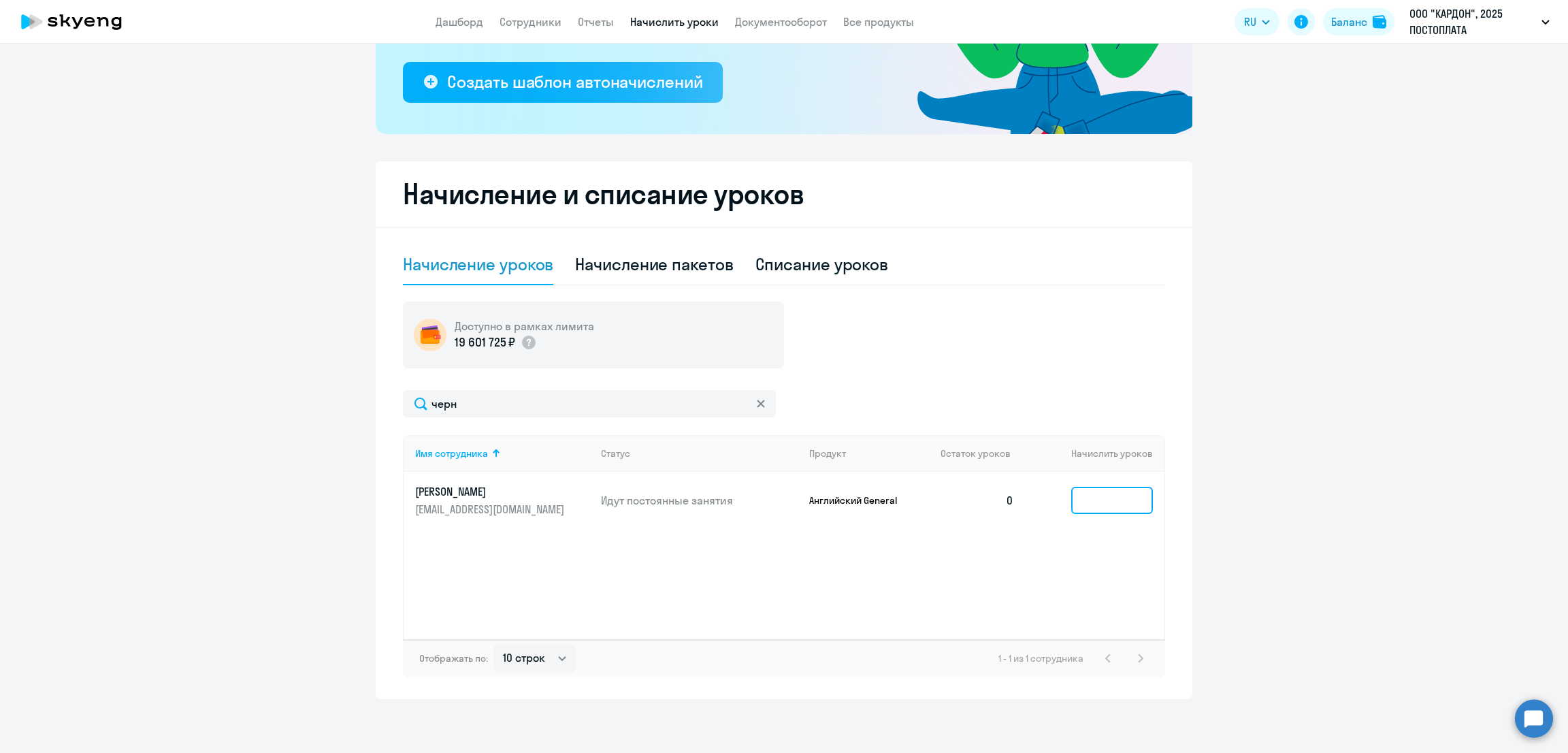
click at [1103, 502] on input at bounding box center [1111, 501] width 82 height 27
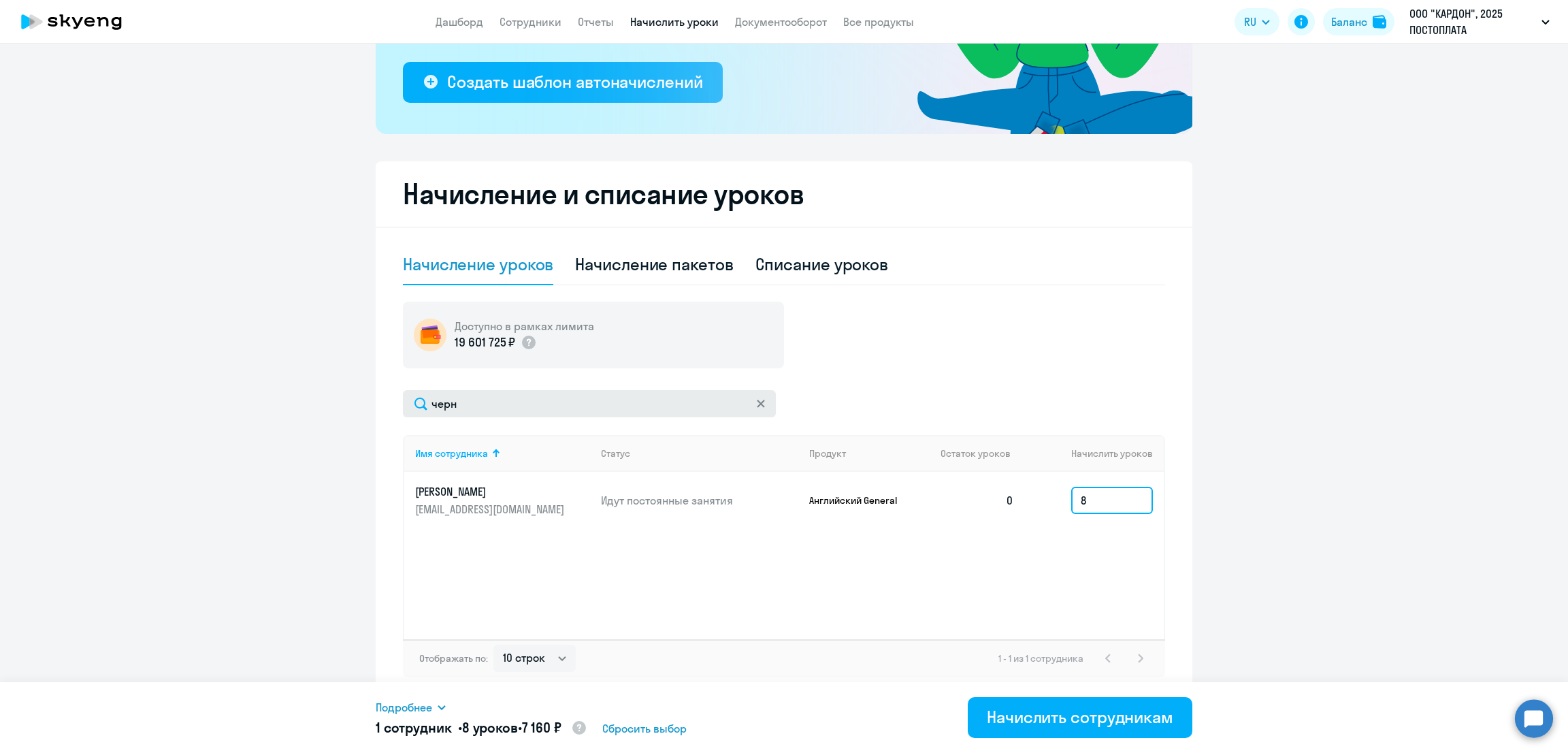
type input "8"
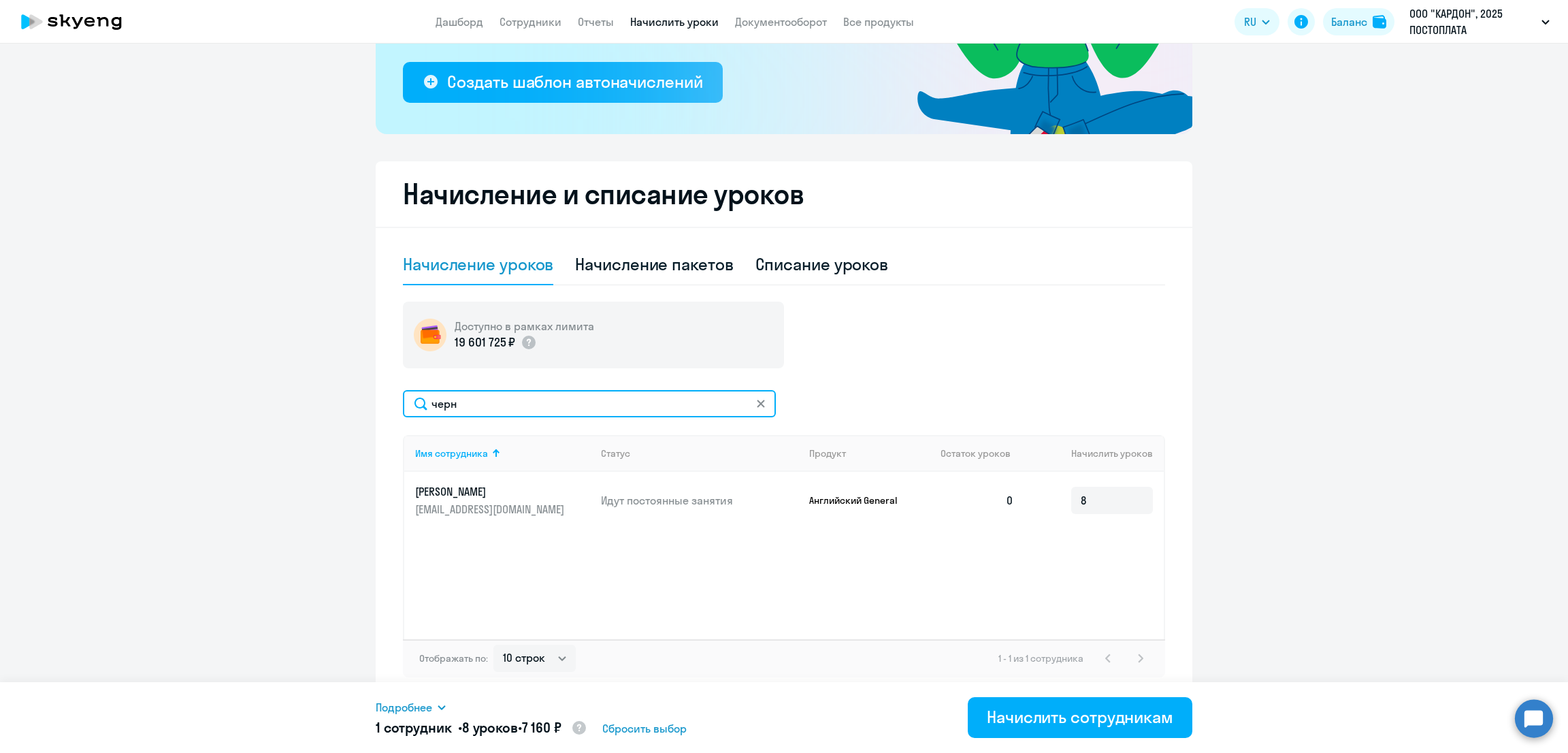
drag, startPoint x: 545, startPoint y: 396, endPoint x: 418, endPoint y: 396, distance: 127.0
click at [387, 380] on div "Начисление и списание уроков Начисление уроков Начисление пакетов Списание урок…" at bounding box center [784, 430] width 817 height 538
type input "костр"
click at [1091, 494] on input at bounding box center [1111, 501] width 82 height 27
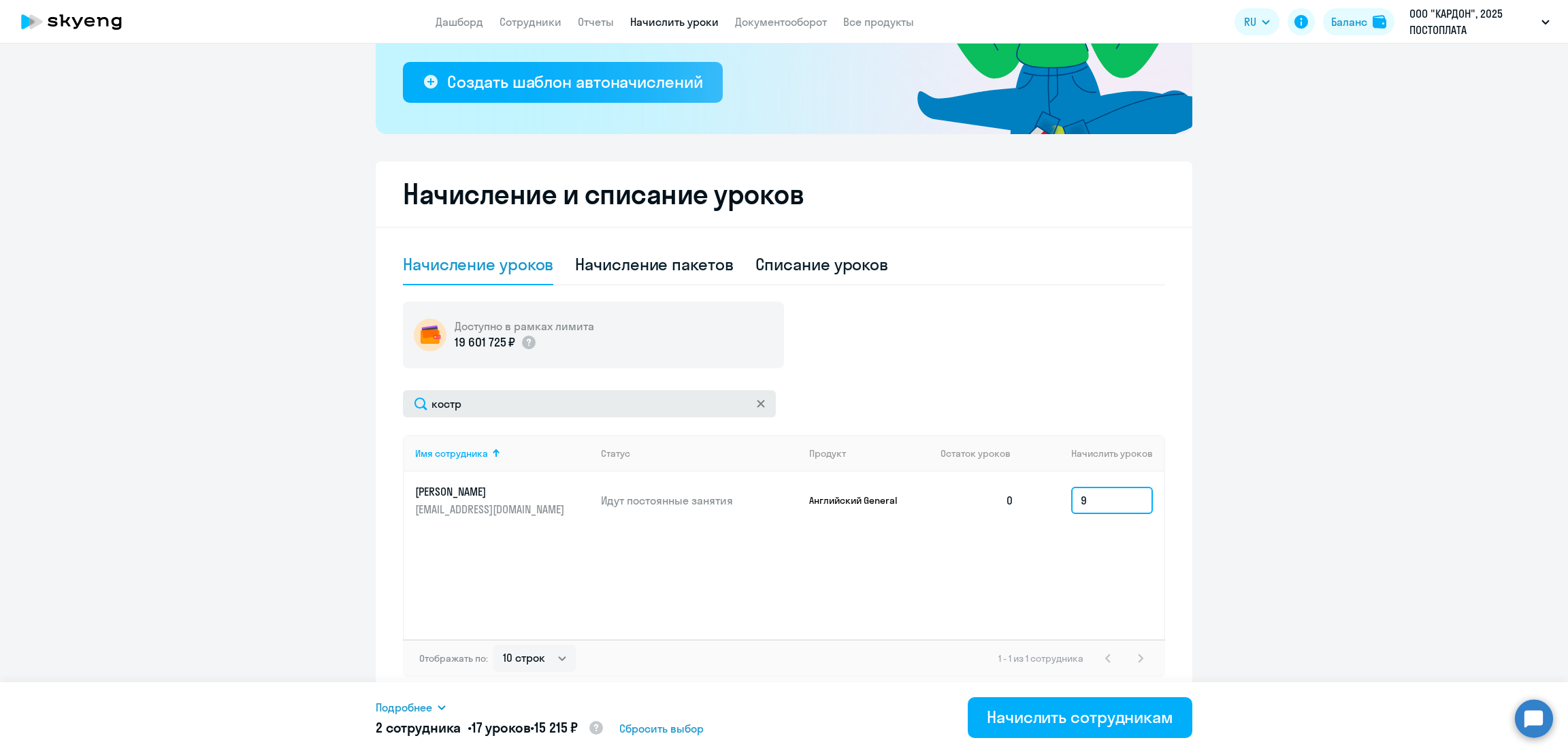
type input "9"
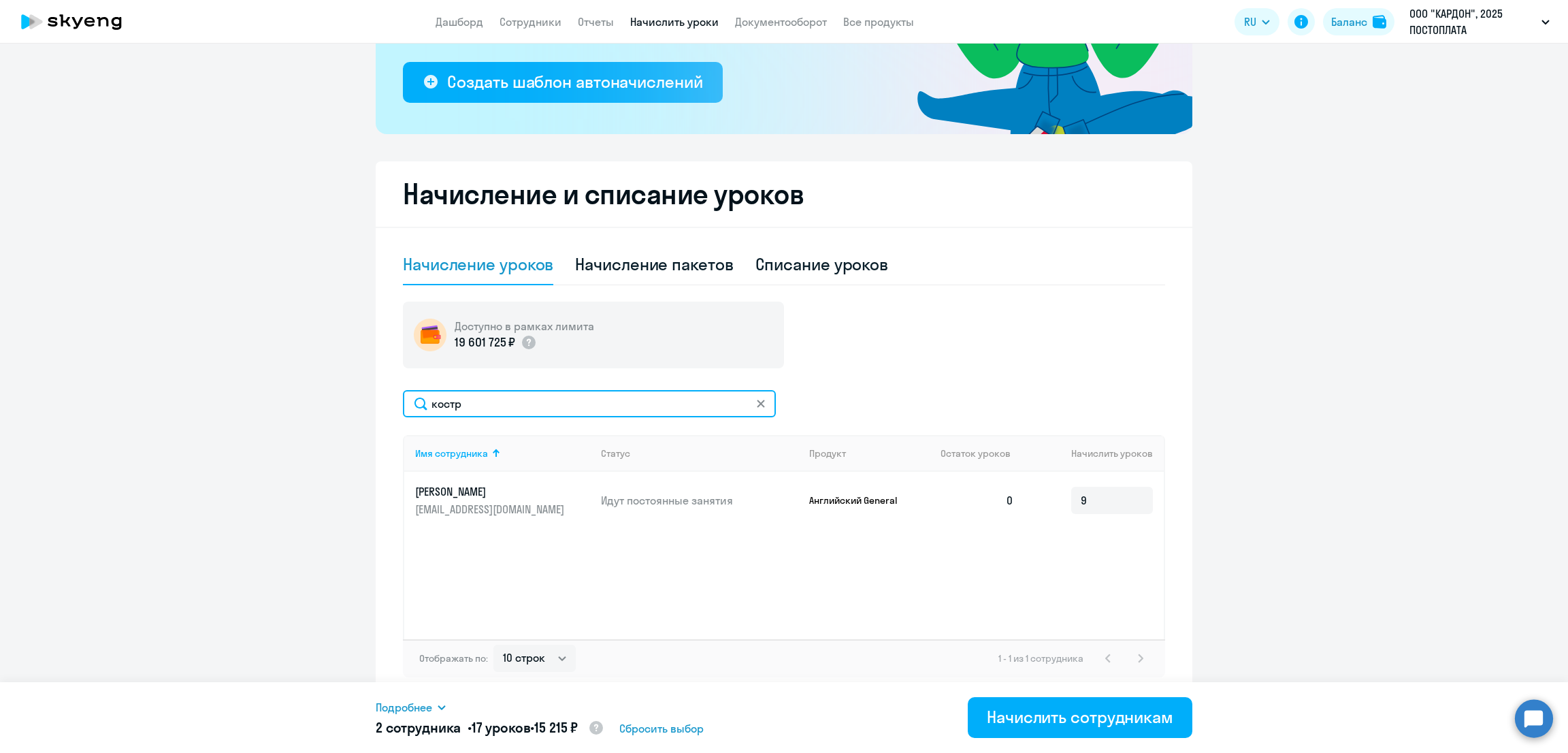
drag, startPoint x: 488, startPoint y: 404, endPoint x: 342, endPoint y: 406, distance: 146.0
click at [342, 406] on ng-component "Рекомендуем создать шаблон автоначислений Уроки больше не придётся начислять вр…" at bounding box center [784, 258] width 1568 height 883
type input "паще"
drag, startPoint x: 1091, startPoint y: 499, endPoint x: 1082, endPoint y: 499, distance: 9.0
click at [1090, 499] on input at bounding box center [1111, 501] width 82 height 27
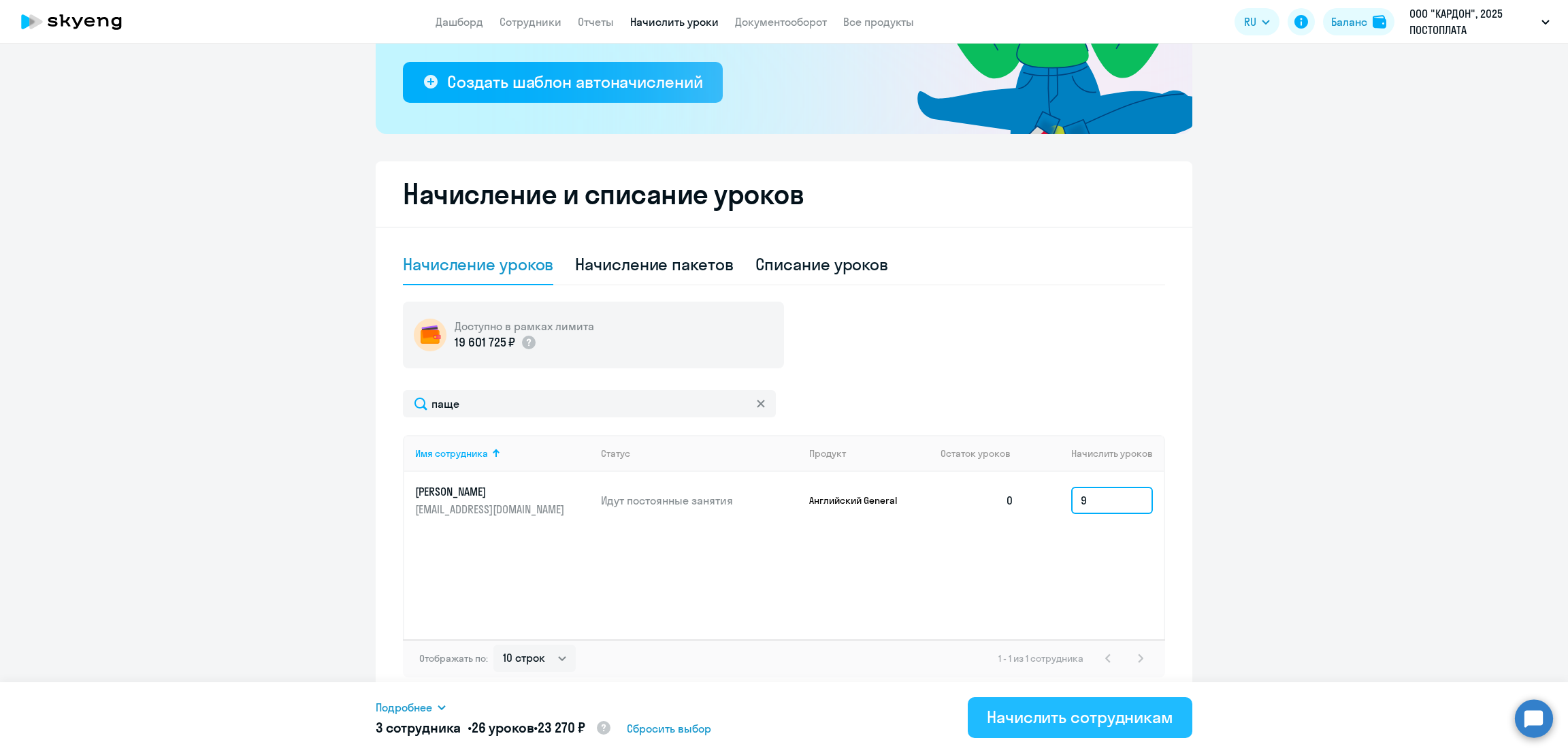
type input "9"
click at [1048, 719] on div "Начислить сотрудникам" at bounding box center [1080, 717] width 186 height 22
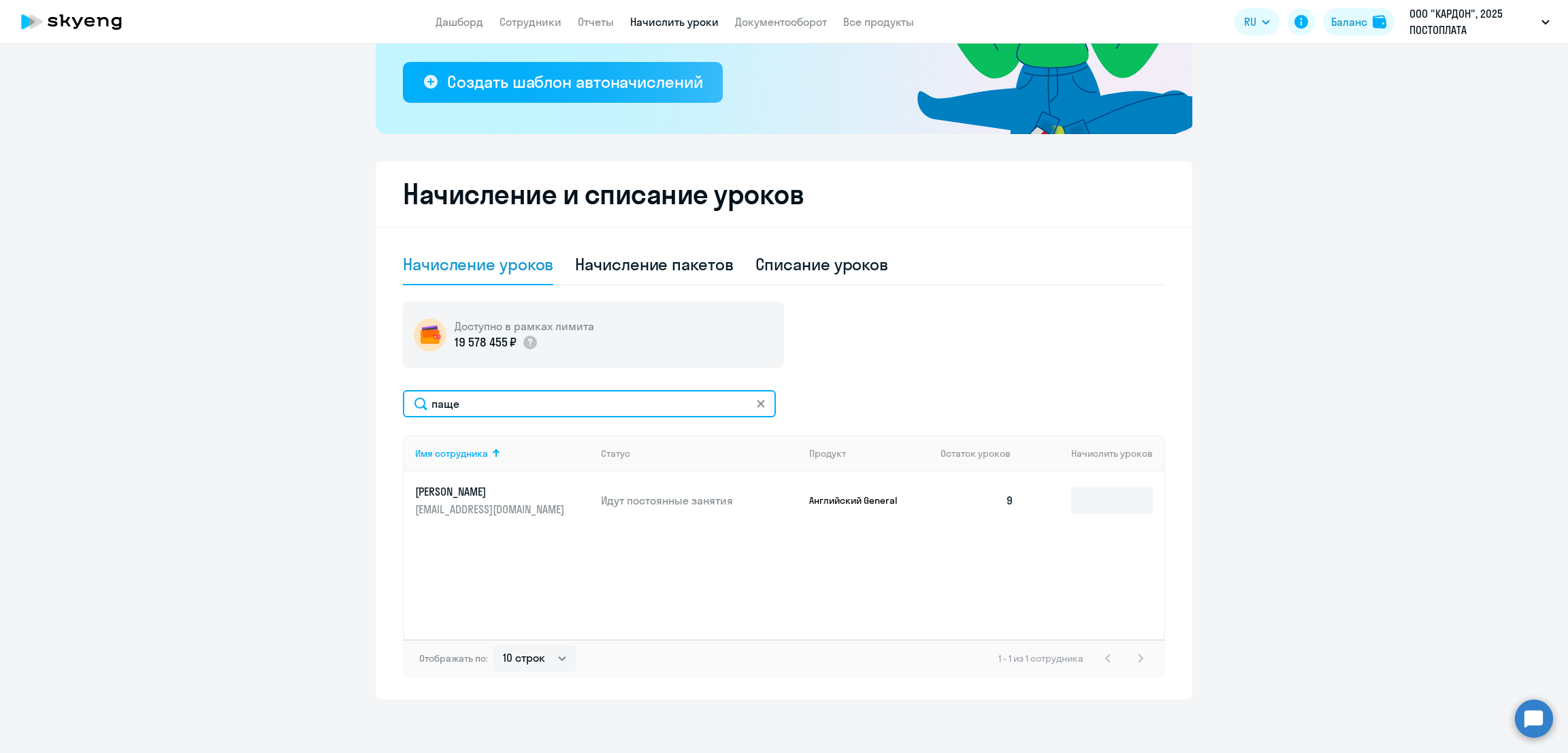
drag, startPoint x: 382, startPoint y: 410, endPoint x: 386, endPoint y: 382, distance: 28.3
click at [379, 410] on div "Начисление и списание уроков Начисление уроков Начисление пакетов Списание урок…" at bounding box center [784, 430] width 817 height 538
type input "арс"
click at [1095, 503] on input at bounding box center [1111, 501] width 82 height 27
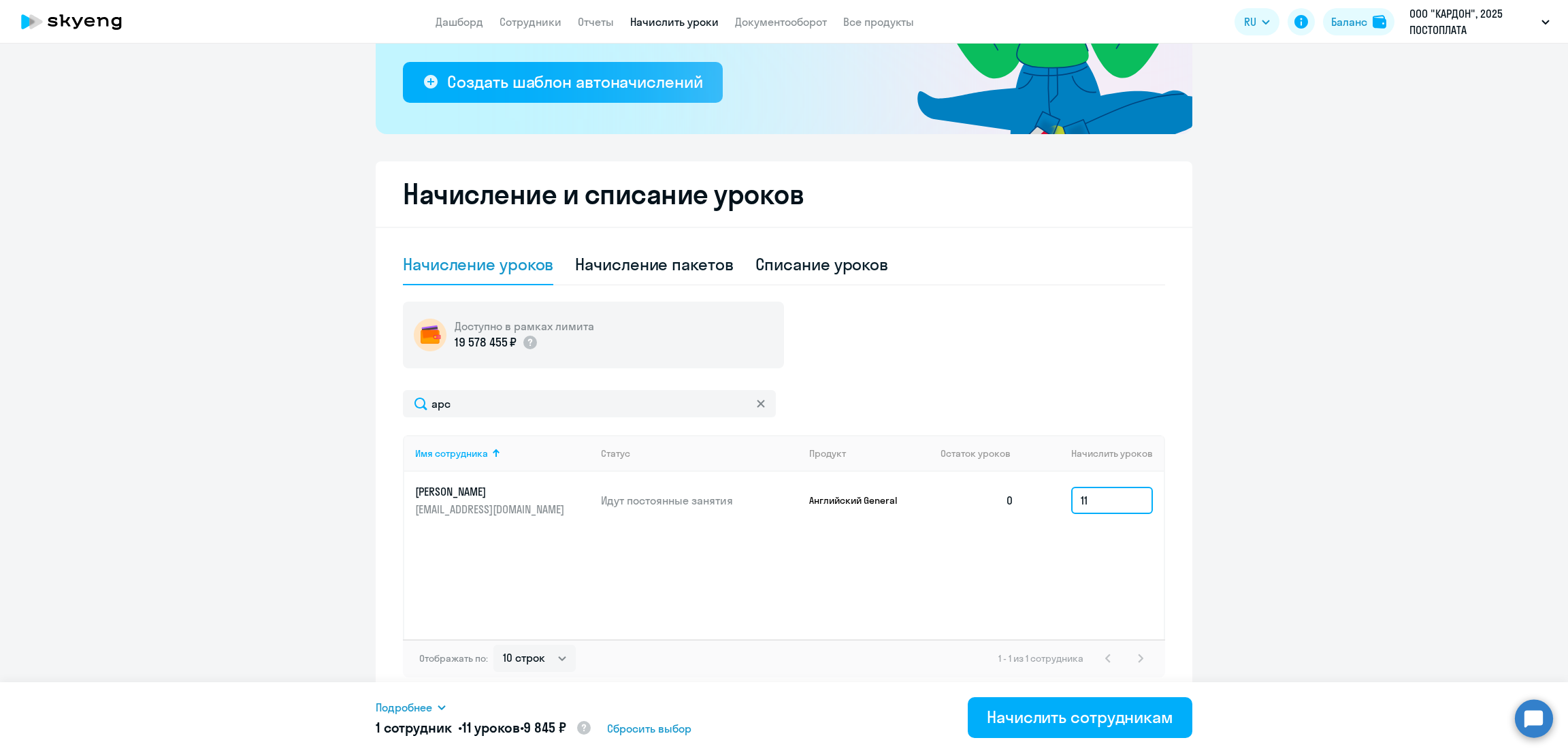
type input "11"
click at [342, 406] on ng-component "Рекомендуем создать шаблон автоначислений Уроки больше не придётся начислять вр…" at bounding box center [784, 258] width 1568 height 883
type input "пуги"
click at [1080, 505] on input at bounding box center [1111, 501] width 82 height 27
type input "11"
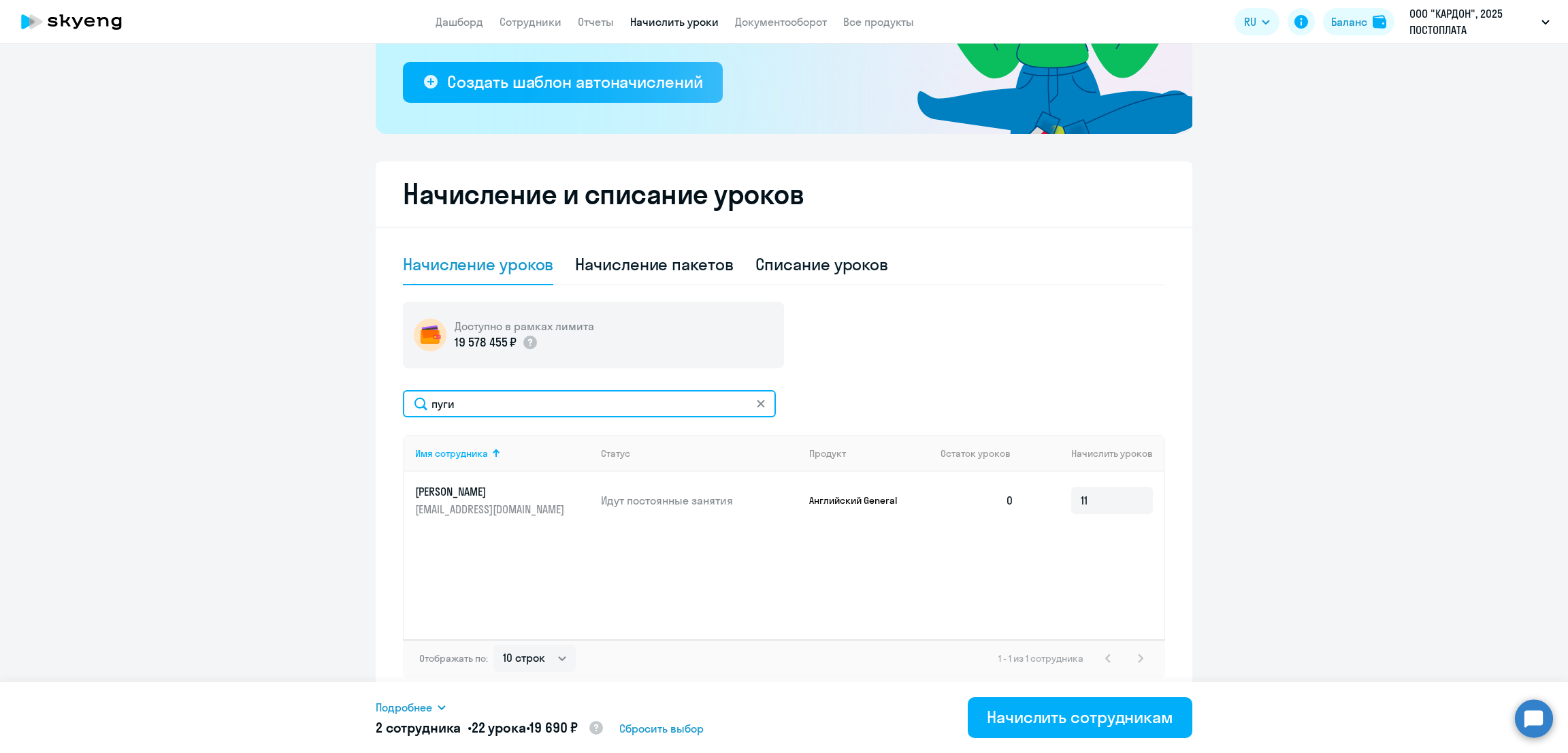
drag, startPoint x: 470, startPoint y: 402, endPoint x: 353, endPoint y: 406, distance: 117.1
click at [353, 406] on ng-component "Рекомендуем создать шаблон автоначислений Уроки больше не придётся начислять вр…" at bounding box center [784, 258] width 1568 height 883
type input "хлеб"
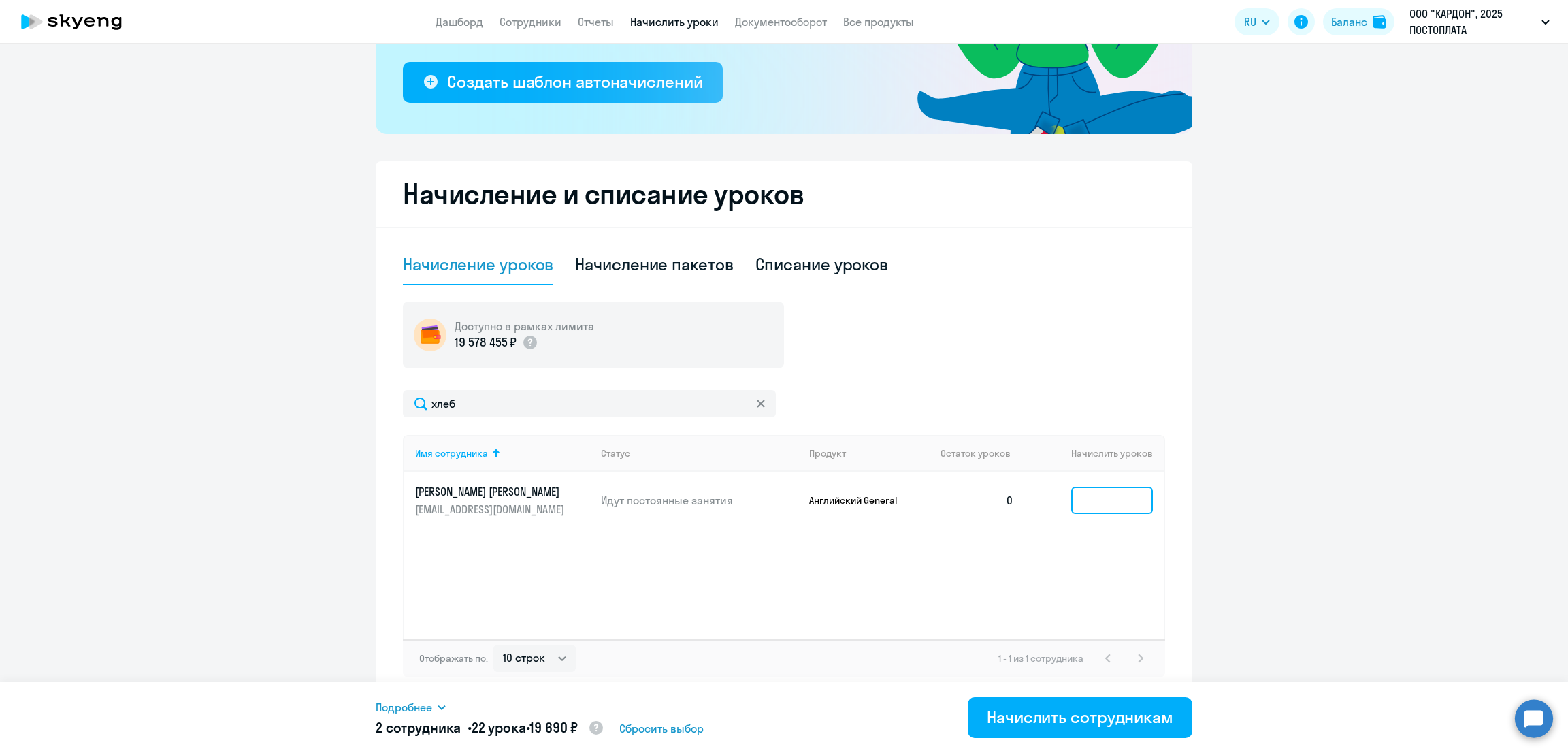
click at [1095, 505] on input at bounding box center [1111, 501] width 82 height 27
type input "11"
click at [1049, 714] on div "Начислить сотрудникам" at bounding box center [1080, 717] width 186 height 22
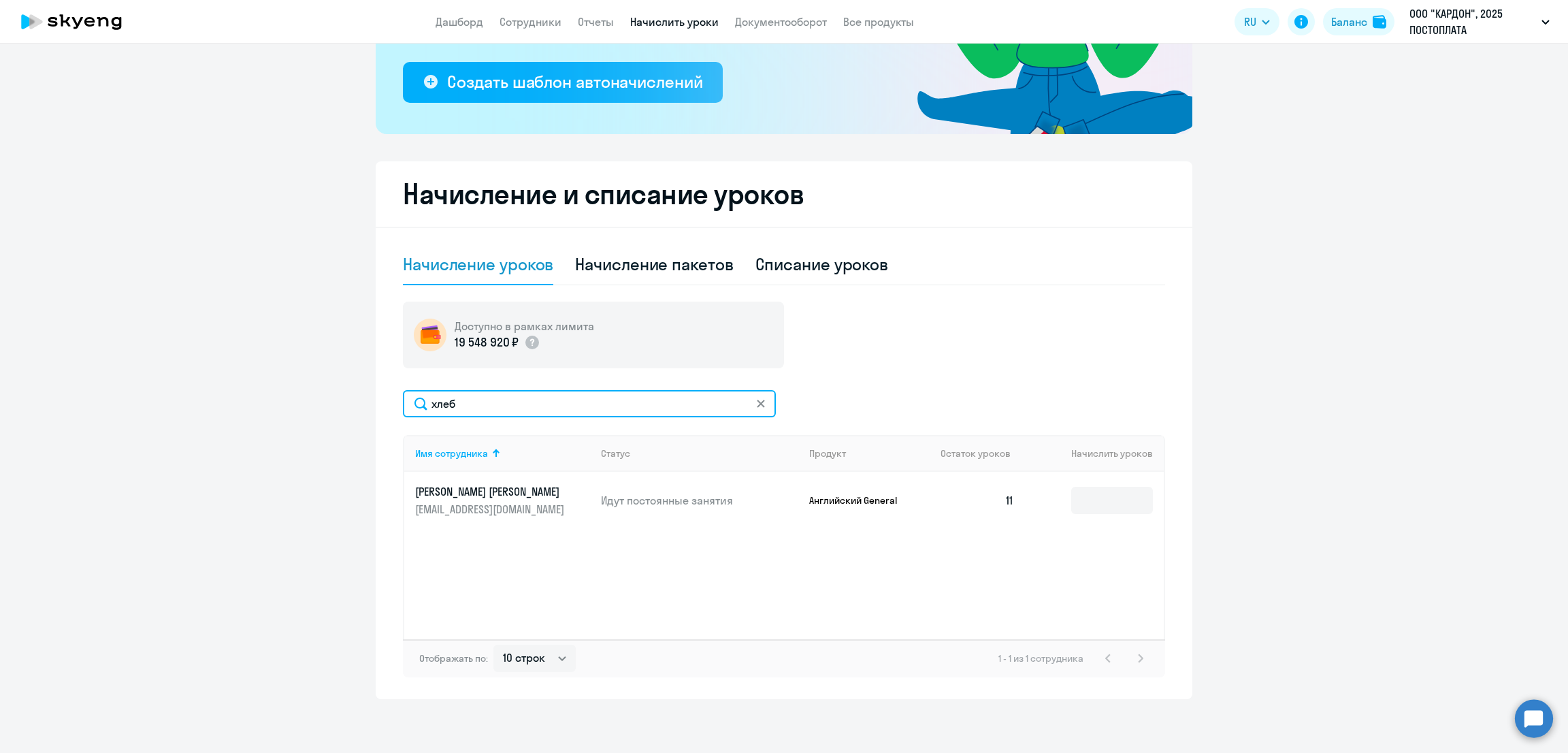
drag, startPoint x: 470, startPoint y: 399, endPoint x: 404, endPoint y: 383, distance: 67.9
click at [365, 399] on ng-component "Рекомендуем создать шаблон автоначислений Уроки больше не придётся начислять вр…" at bounding box center [784, 258] width 1568 height 883
type input "алич"
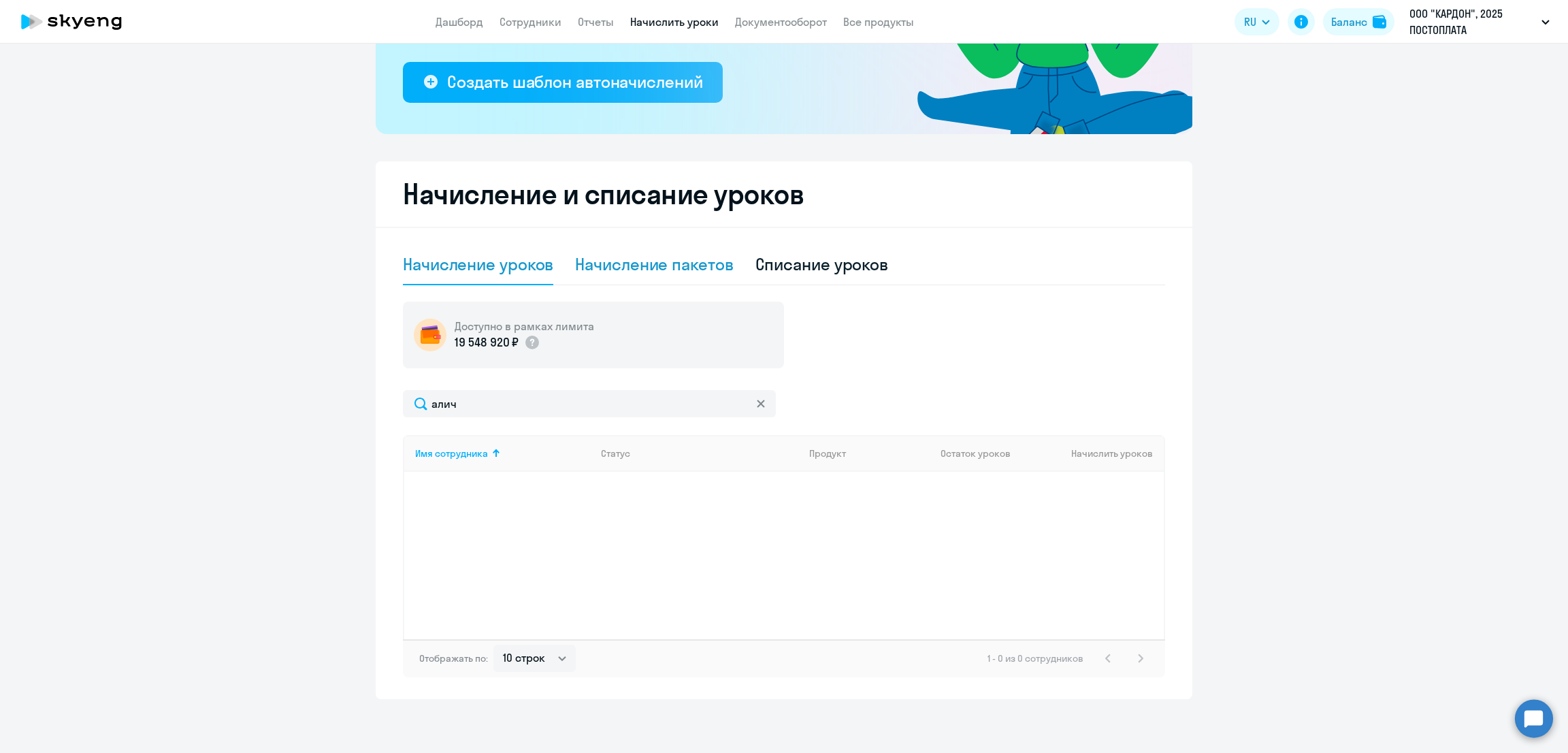
click at [616, 250] on div "Начисление пакетов" at bounding box center [653, 264] width 158 height 40
select select "10"
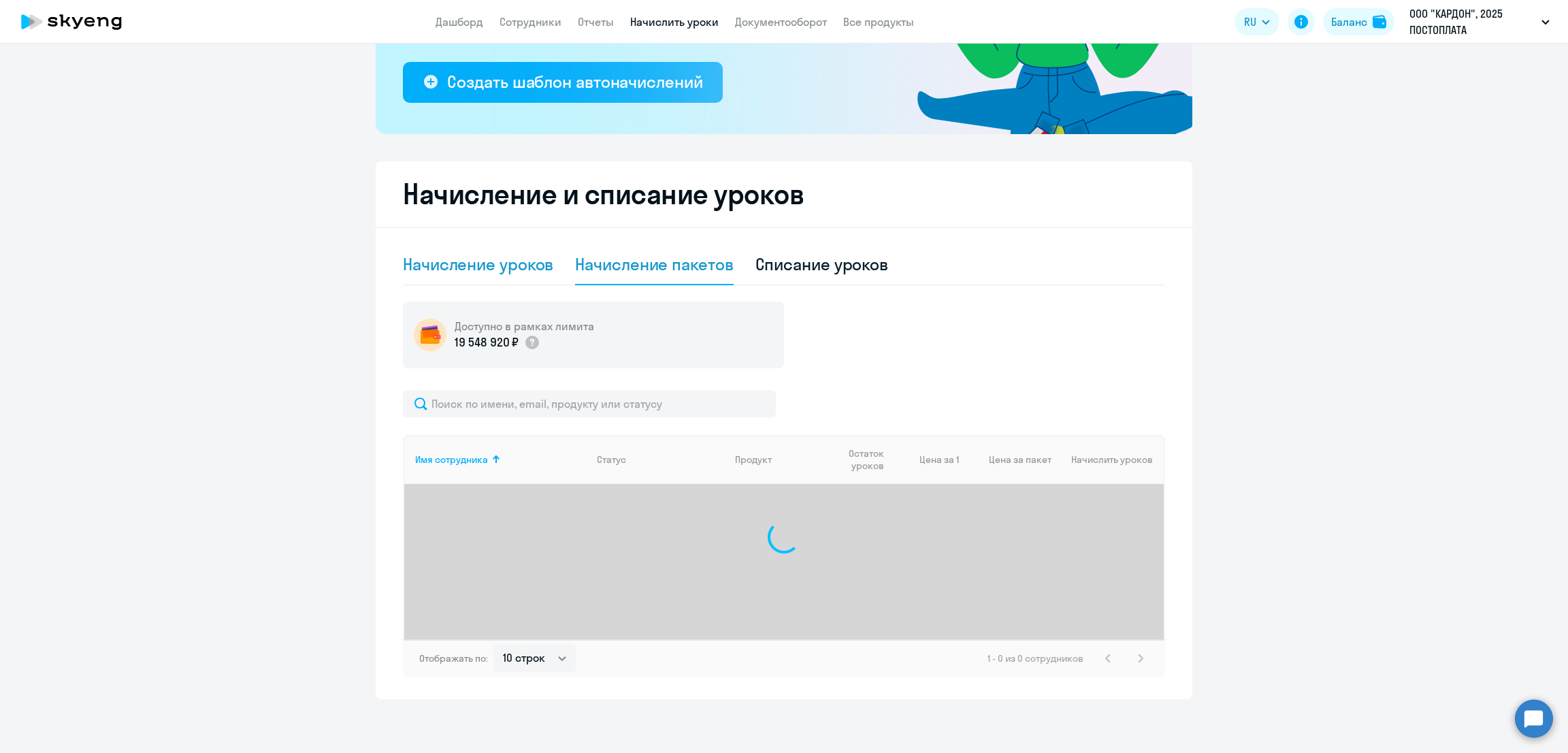
click at [456, 260] on div "Начисление уроков" at bounding box center [478, 264] width 150 height 22
select select "10"
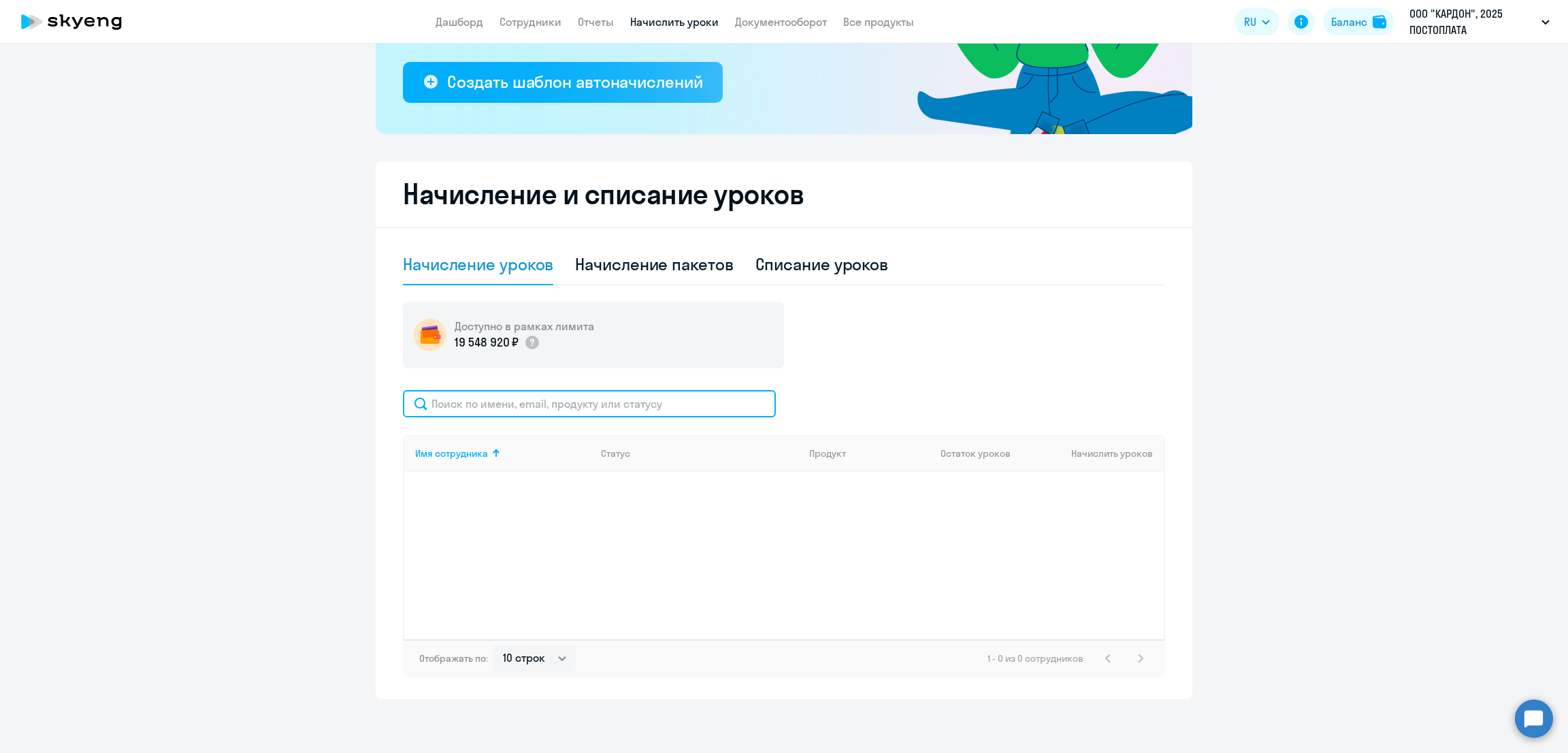
click at [471, 402] on input "text" at bounding box center [589, 404] width 373 height 27
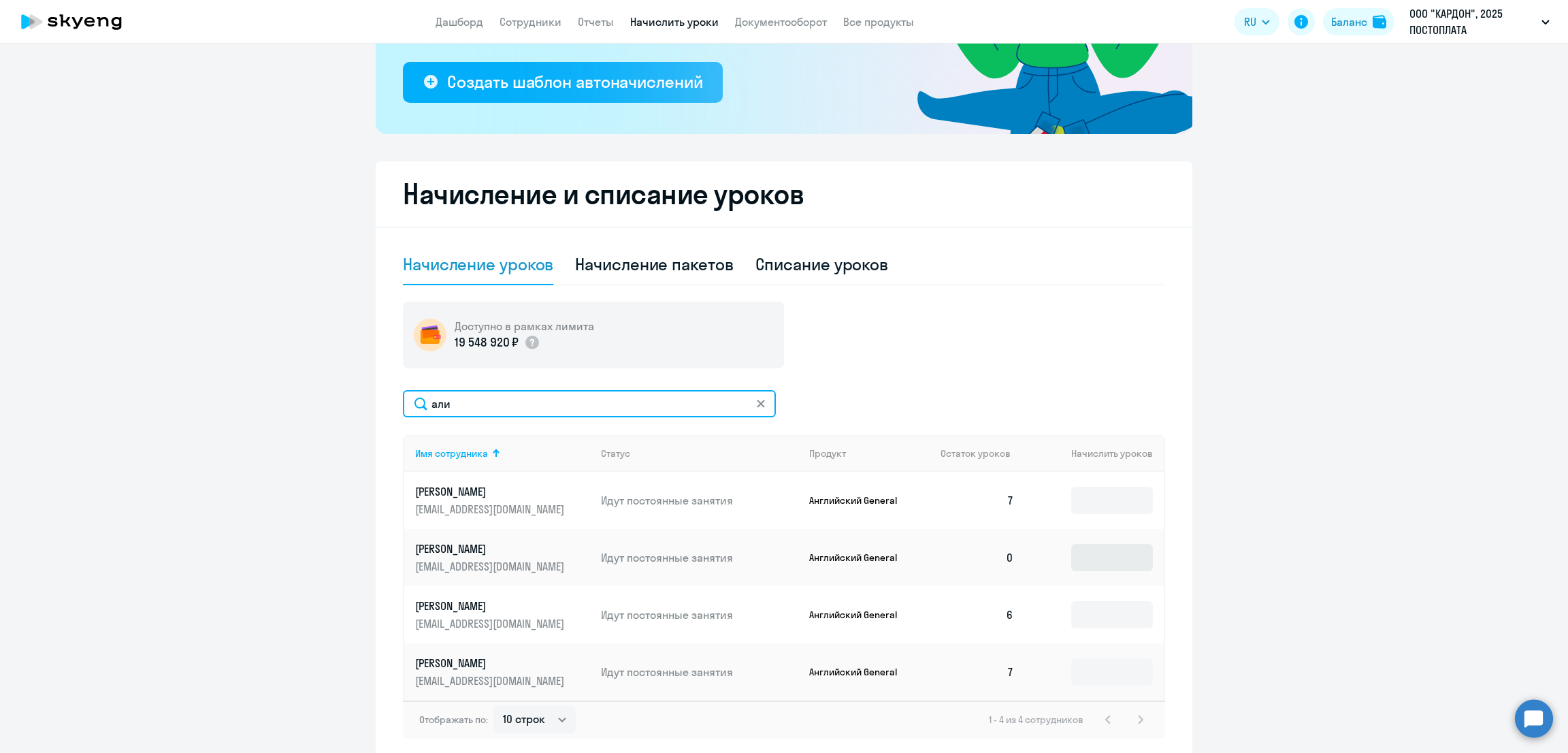
type input "али"
click at [1085, 560] on input at bounding box center [1111, 557] width 82 height 27
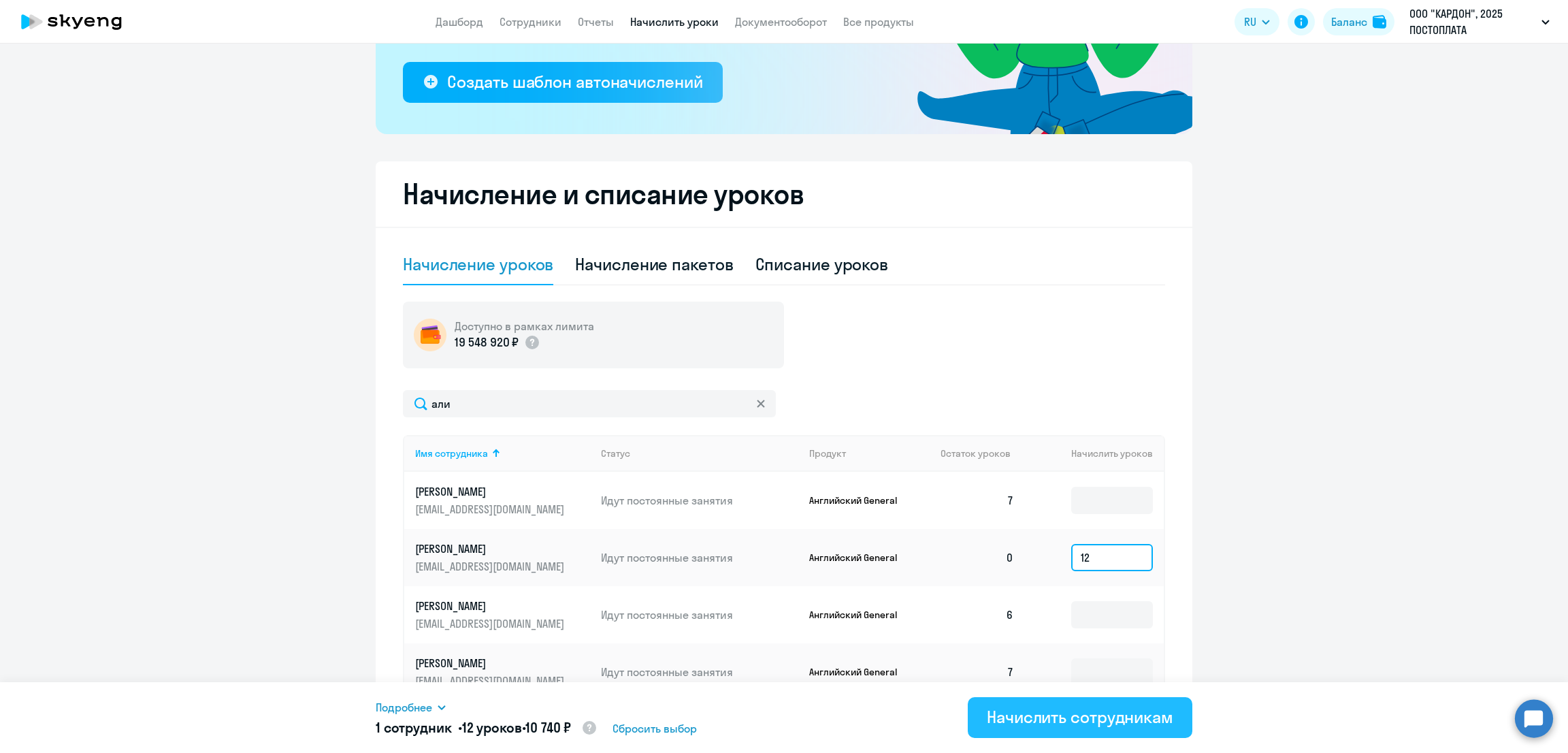
type input "12"
click at [1077, 719] on div "Начислить сотрудникам" at bounding box center [1080, 717] width 186 height 22
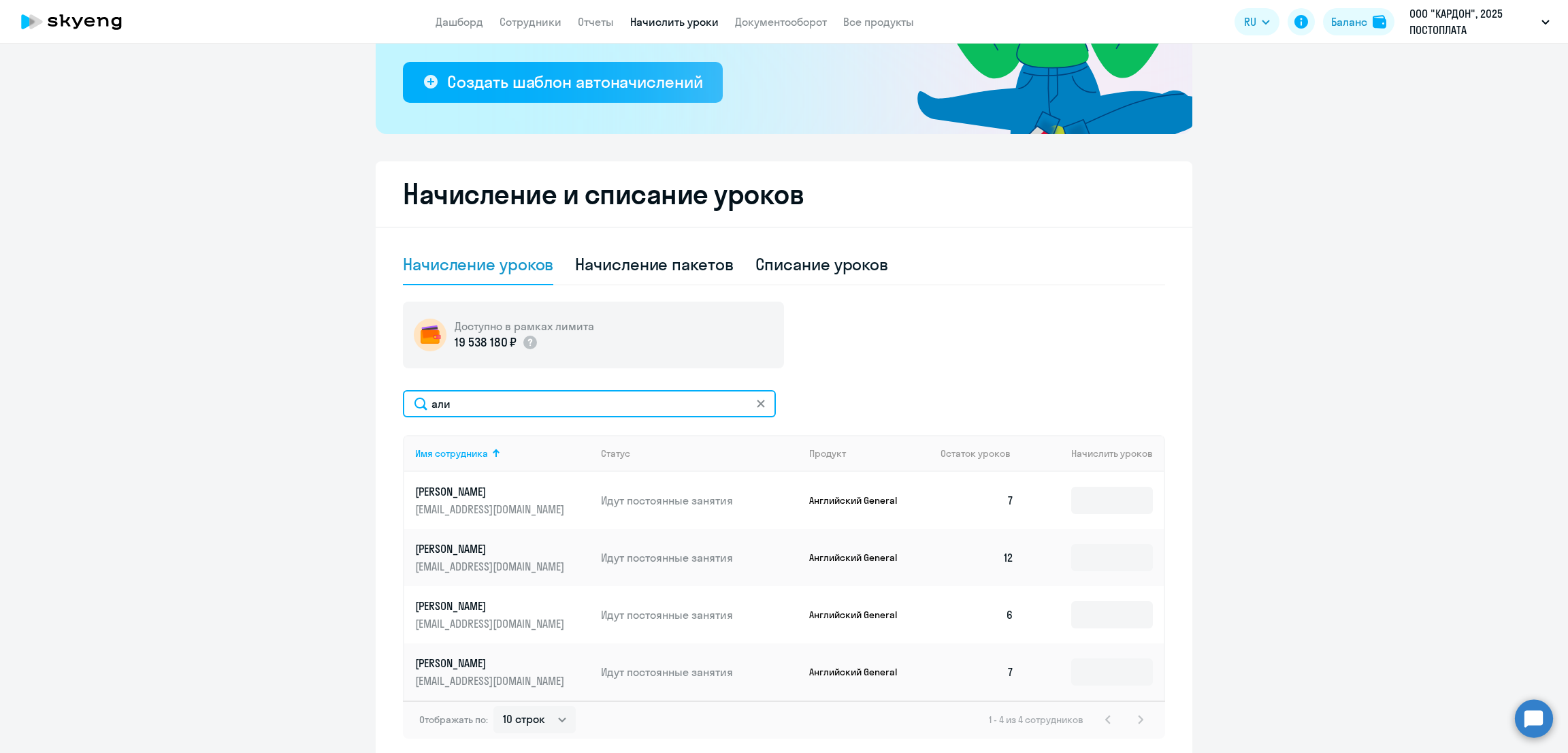
drag, startPoint x: 470, startPoint y: 408, endPoint x: 340, endPoint y: 410, distance: 130.0
click at [341, 410] on ng-component "Рекомендуем создать шаблон автоначислений Уроки больше не придётся начислять вр…" at bounding box center [784, 289] width 1568 height 944
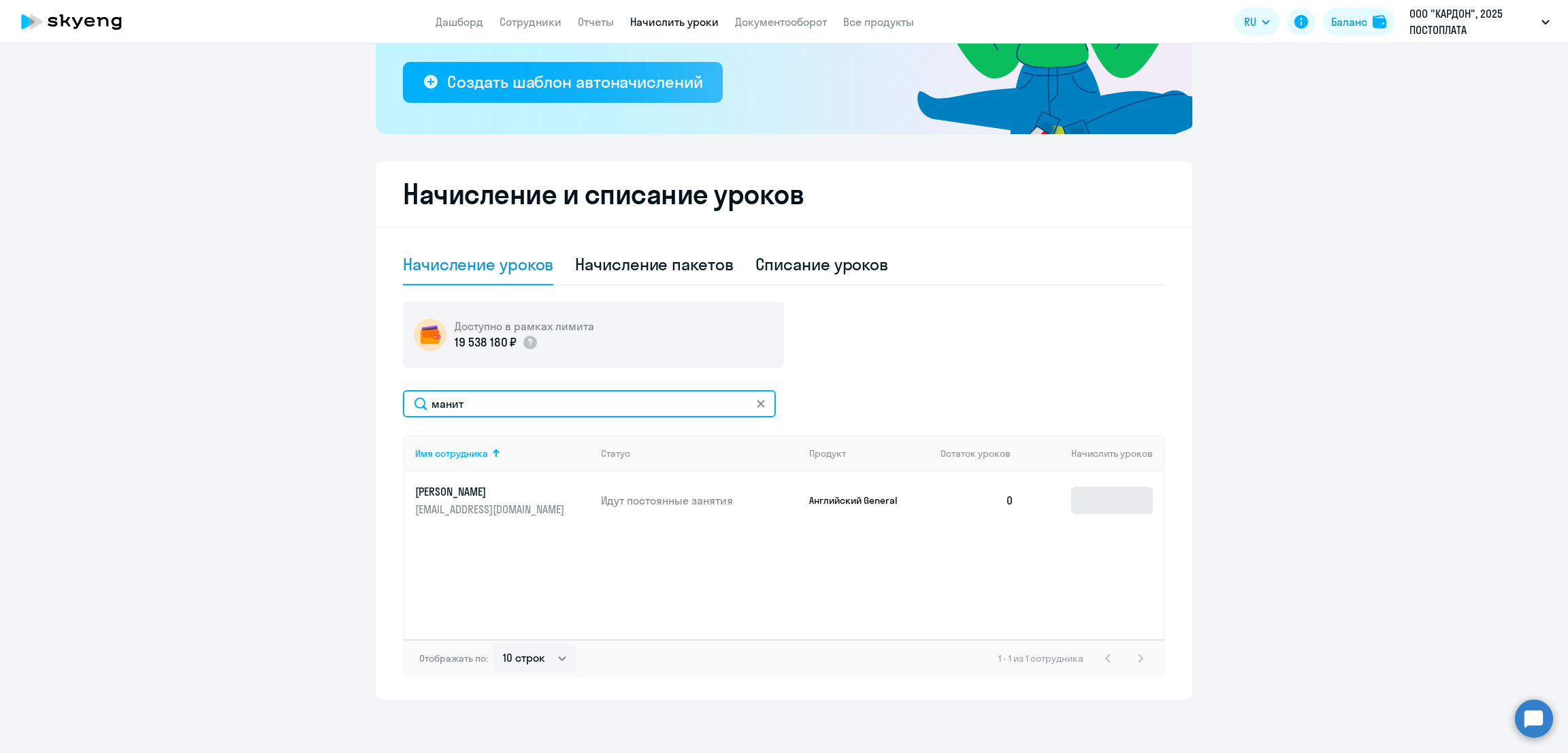
type input "манит"
click at [1091, 498] on input at bounding box center [1111, 501] width 82 height 27
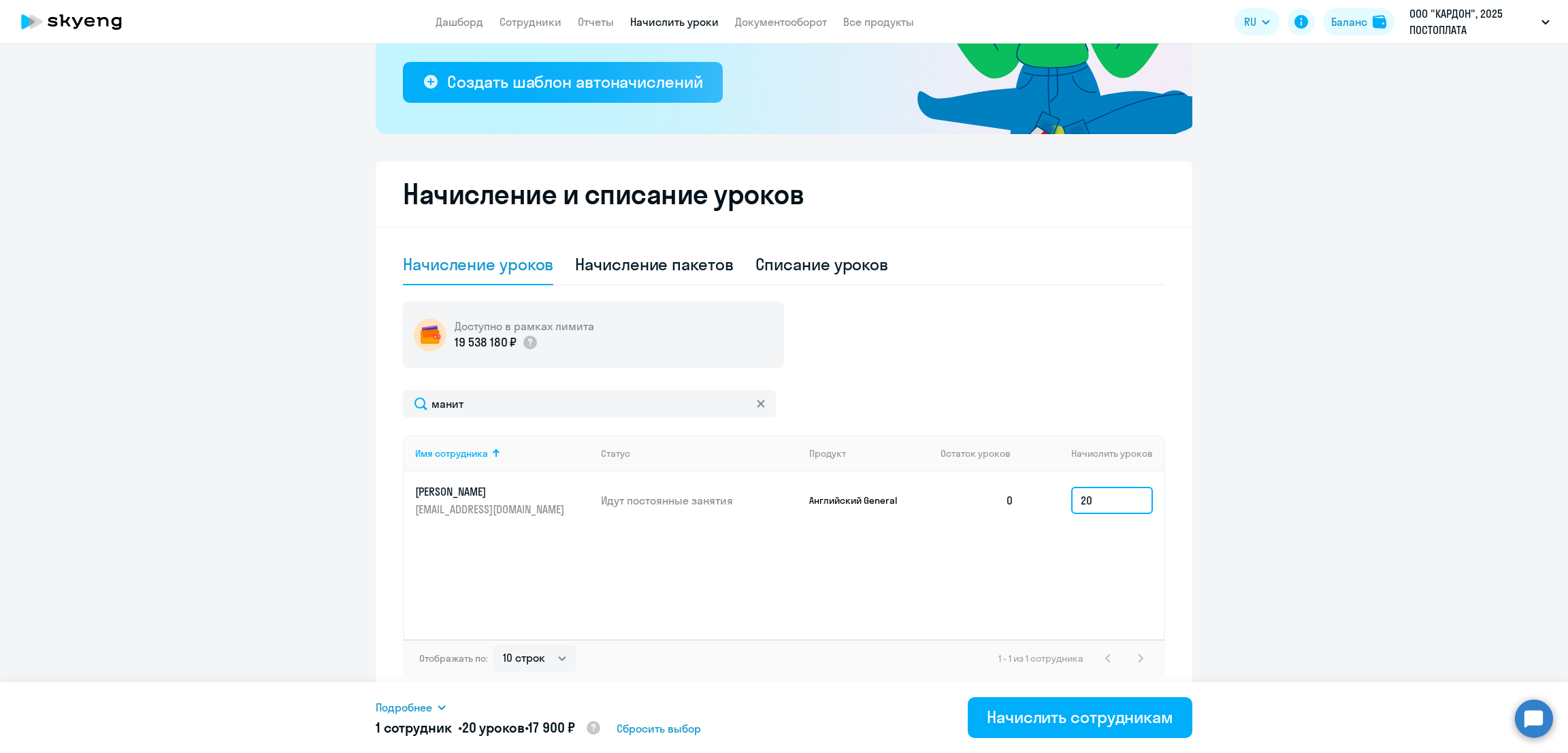
type input "20"
drag, startPoint x: 318, startPoint y: 404, endPoint x: 308, endPoint y: 404, distance: 10.0
click at [308, 404] on ng-component "Рекомендуем создать шаблон автоначислений Уроки больше не придётся начислять вр…" at bounding box center [784, 258] width 1568 height 883
type input "лебе"
click at [1081, 502] on input at bounding box center [1111, 501] width 82 height 27
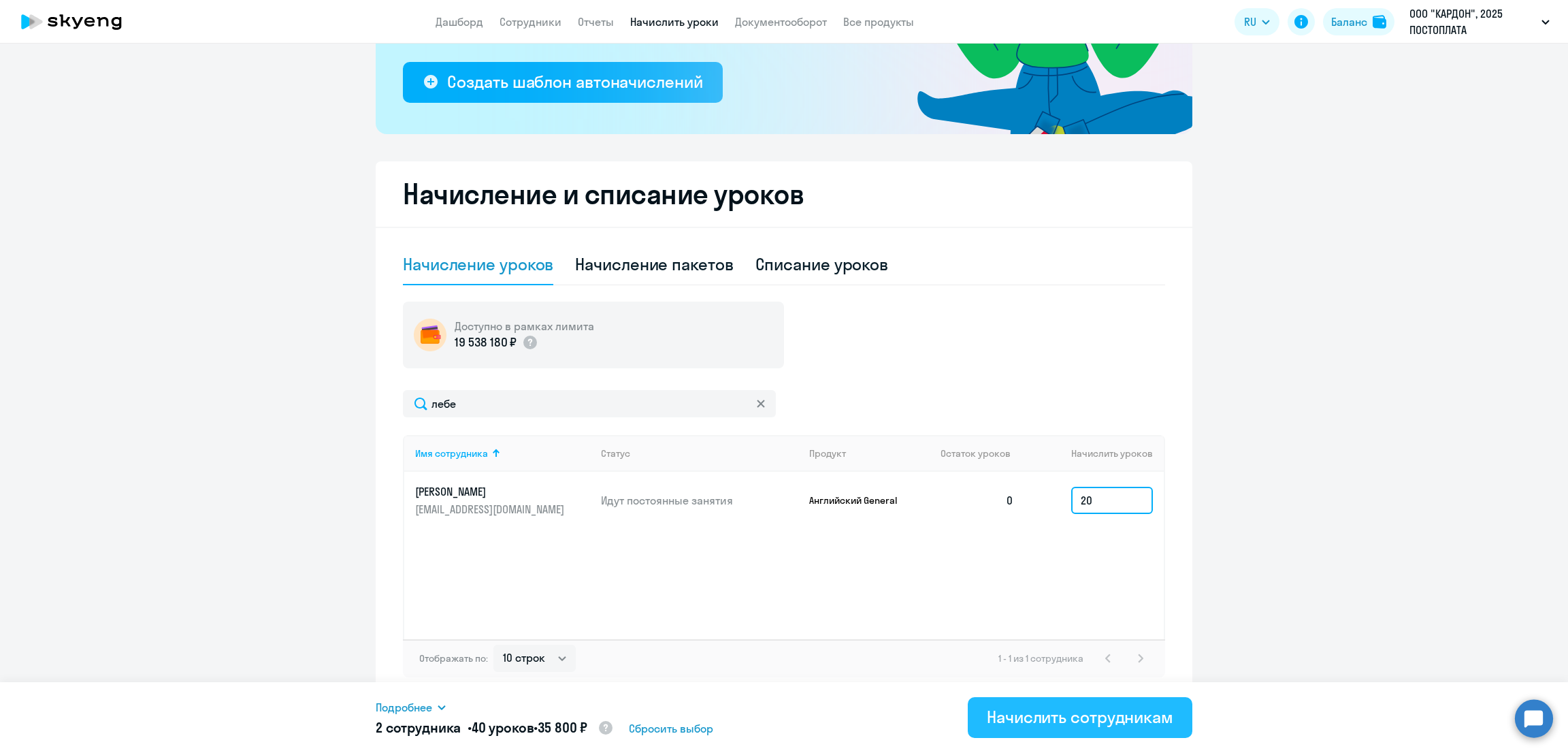
type input "20"
click at [1051, 720] on div "Начислить сотрудникам" at bounding box center [1080, 717] width 186 height 22
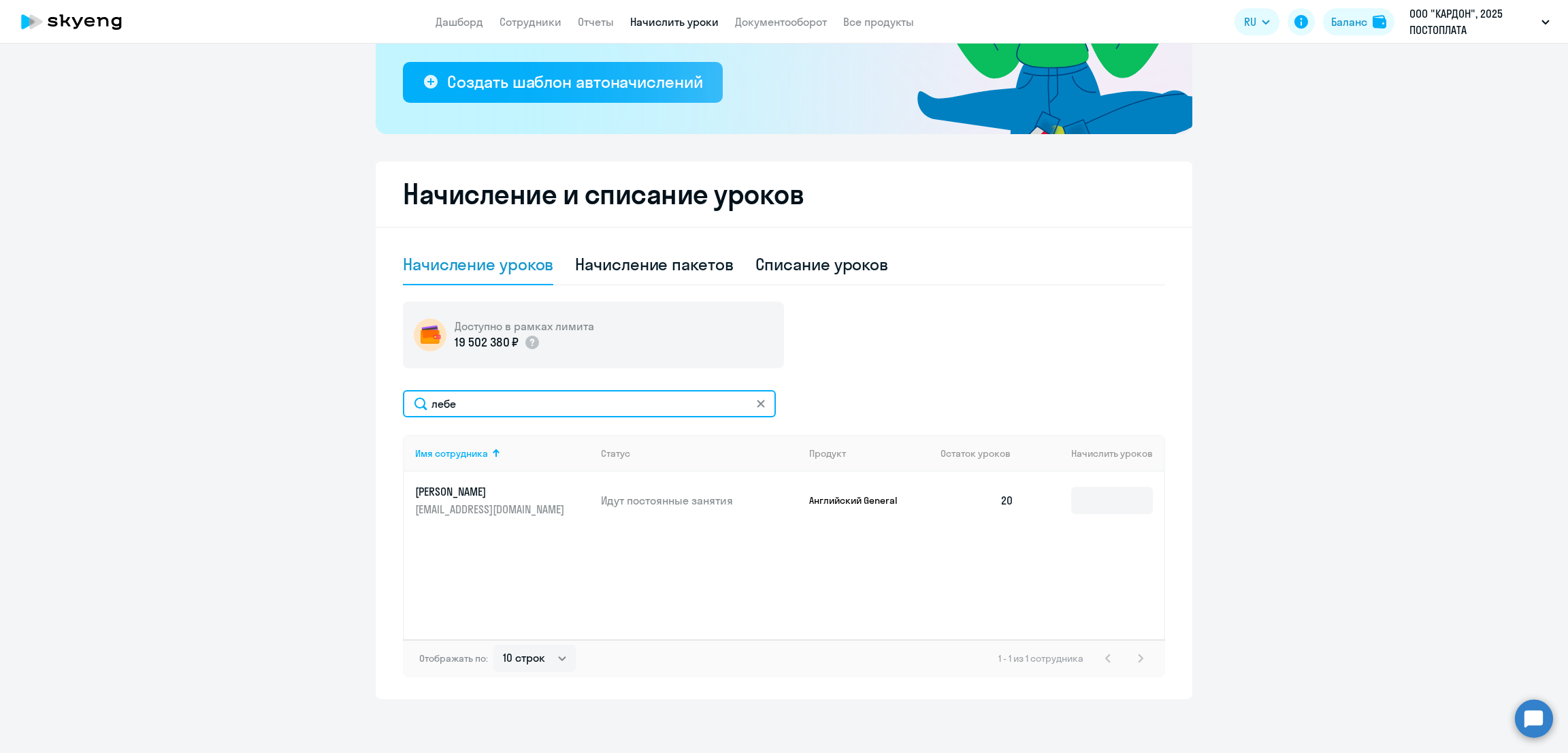
drag, startPoint x: 522, startPoint y: 409, endPoint x: 314, endPoint y: 418, distance: 208.2
click at [314, 418] on ng-component "Рекомендуем создать шаблон автоначислений Уроки больше не придётся начислять вр…" at bounding box center [784, 258] width 1568 height 883
type input "семен"
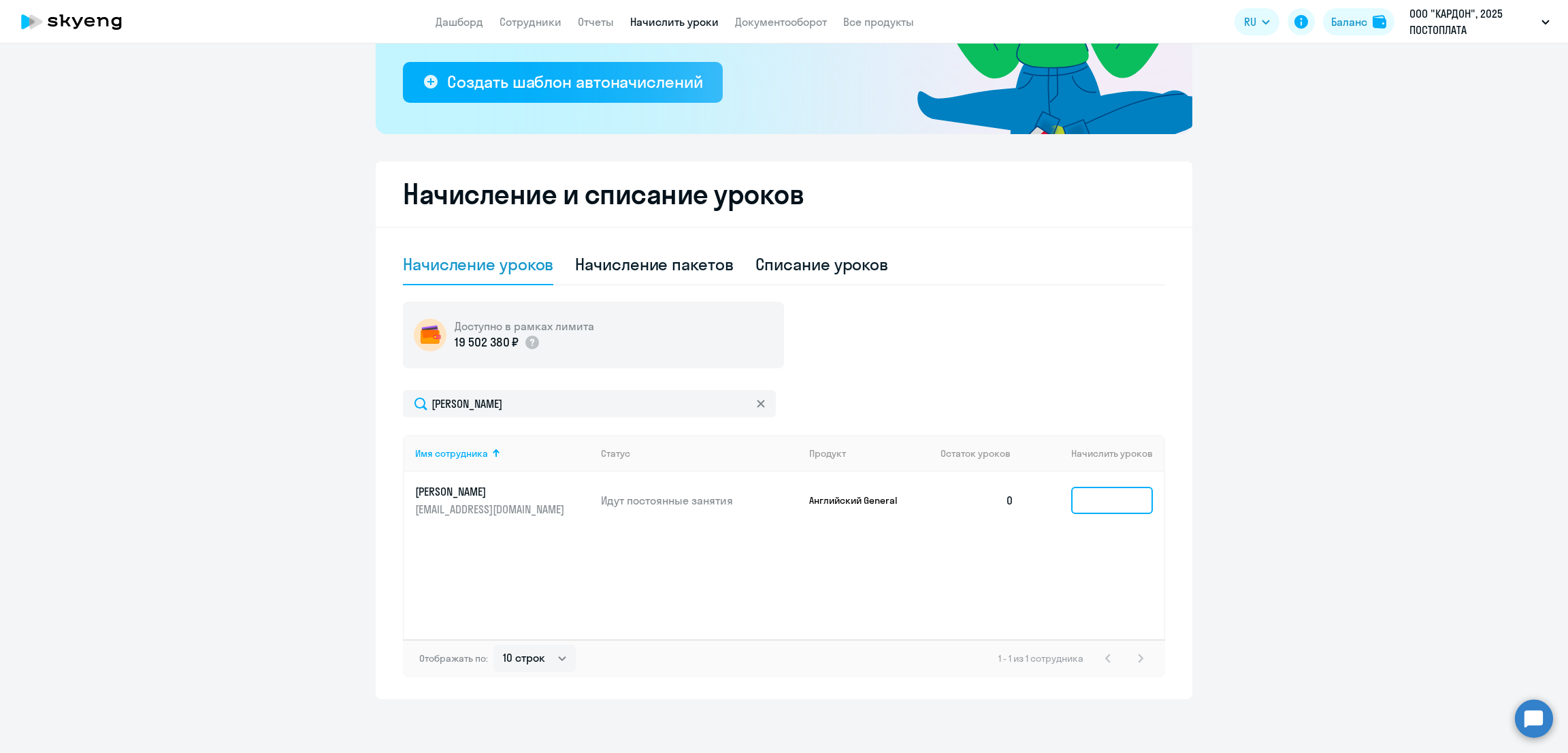
click at [1076, 503] on input at bounding box center [1111, 501] width 82 height 27
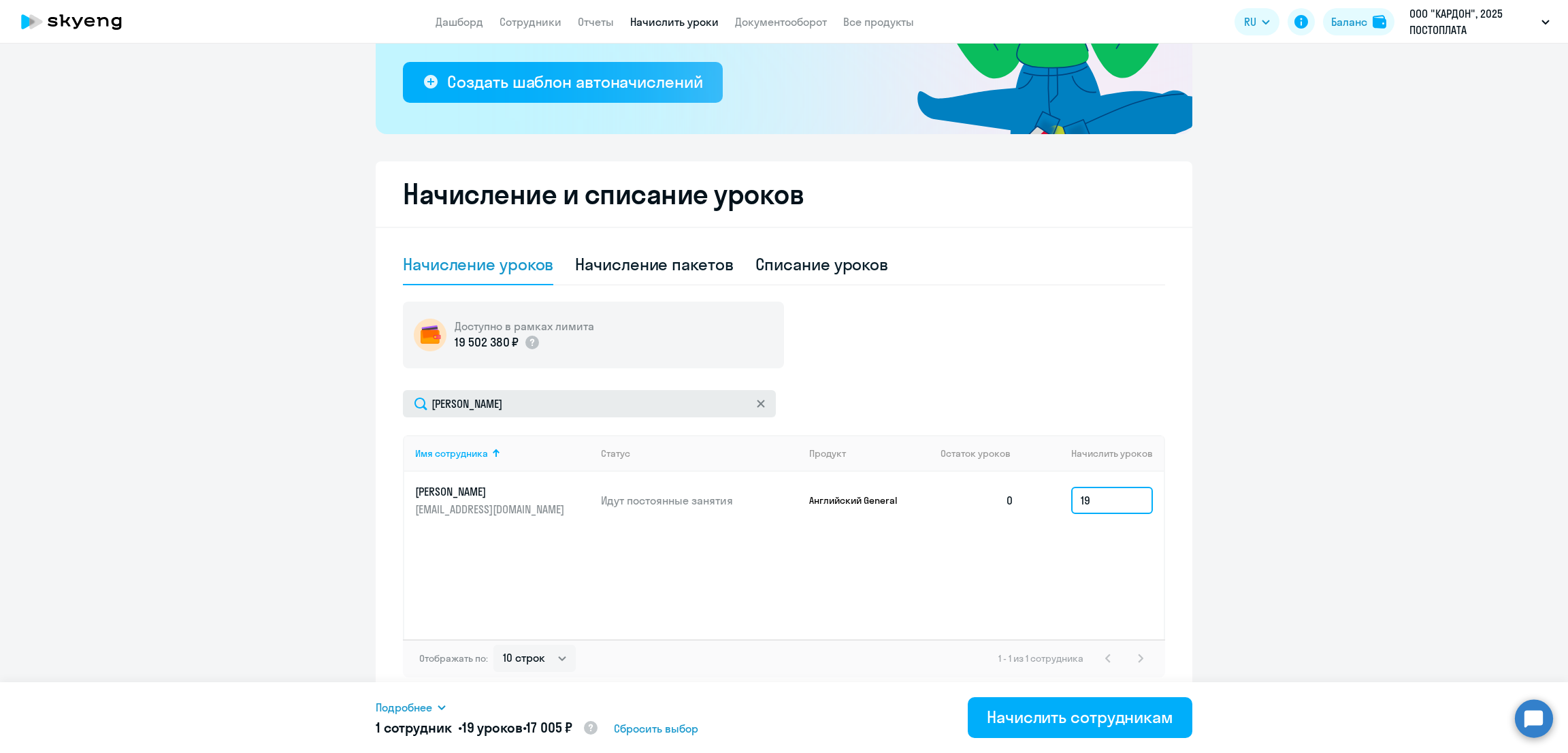
type input "19"
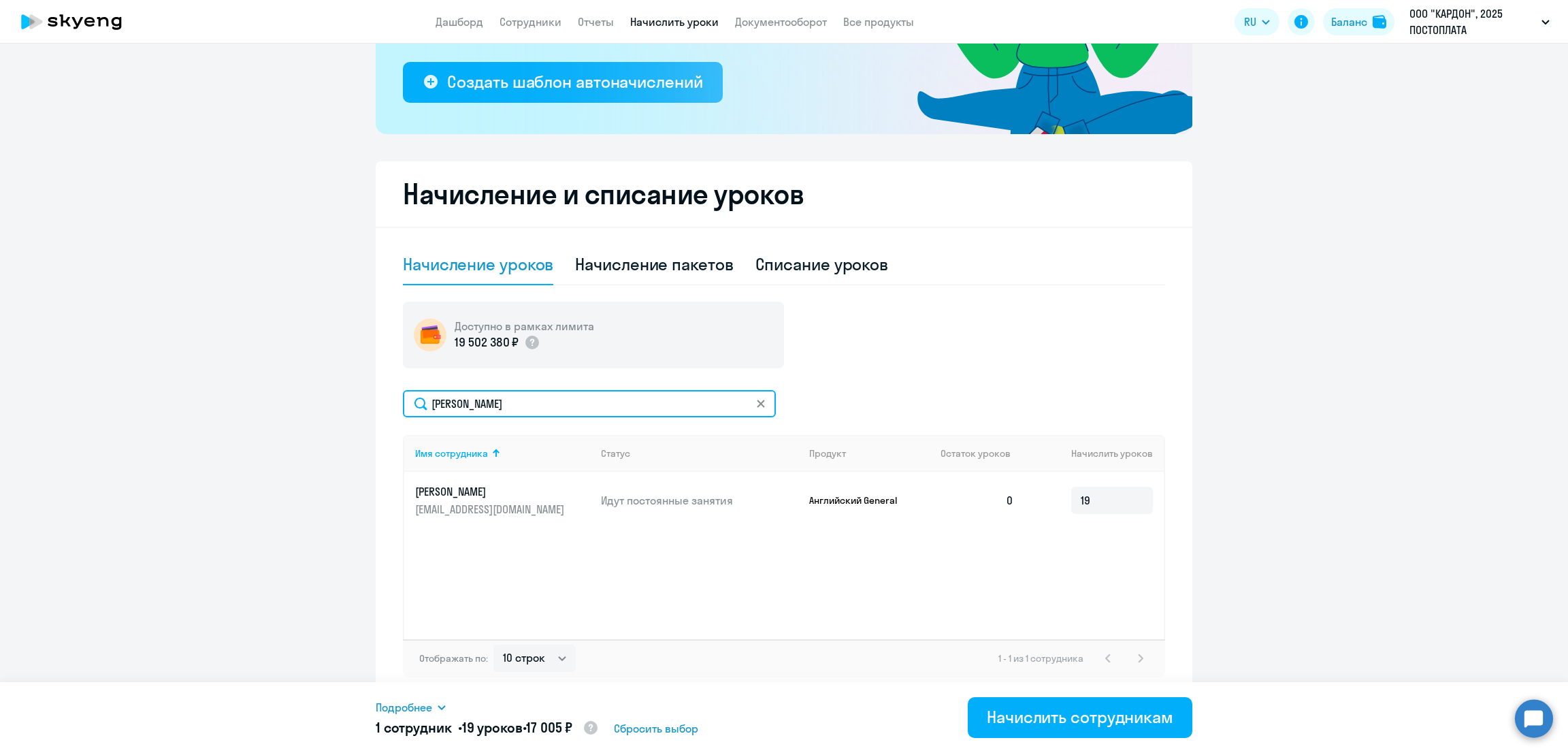
drag, startPoint x: 468, startPoint y: 397, endPoint x: 347, endPoint y: 399, distance: 121.0
click at [347, 399] on ng-component "Рекомендуем создать шаблон автоначислений Уроки больше не придётся начислять вр…" at bounding box center [784, 258] width 1568 height 883
type input "арте"
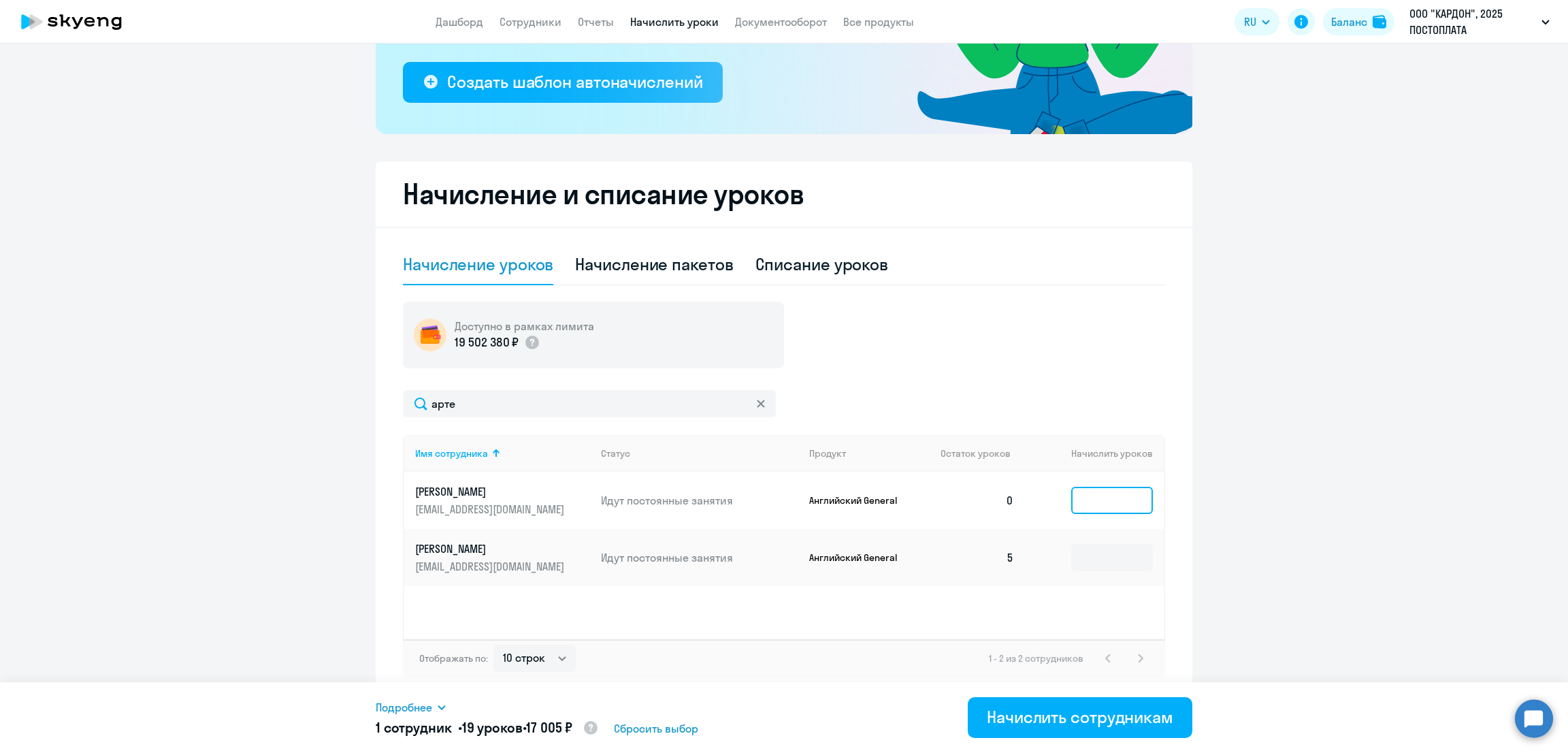
click at [1102, 498] on input at bounding box center [1111, 501] width 82 height 27
type input "19"
click at [1115, 719] on div "Начислить сотрудникам" at bounding box center [1080, 717] width 186 height 22
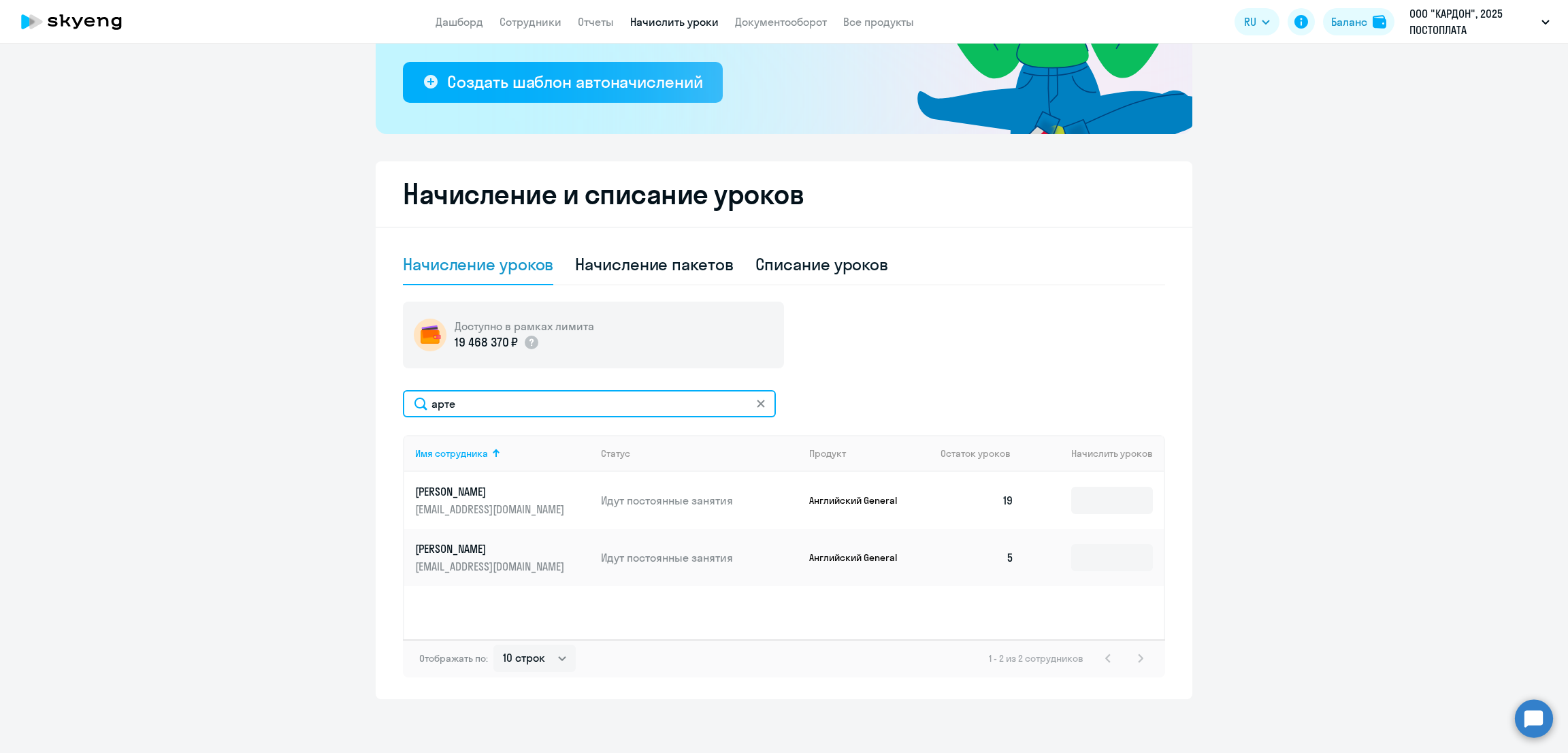
drag, startPoint x: 390, startPoint y: 405, endPoint x: 369, endPoint y: 405, distance: 21.0
click at [376, 405] on div "Начисление и списание уроков Начисление уроков Начисление пакетов Списание урок…" at bounding box center [784, 430] width 817 height 538
type input "масло"
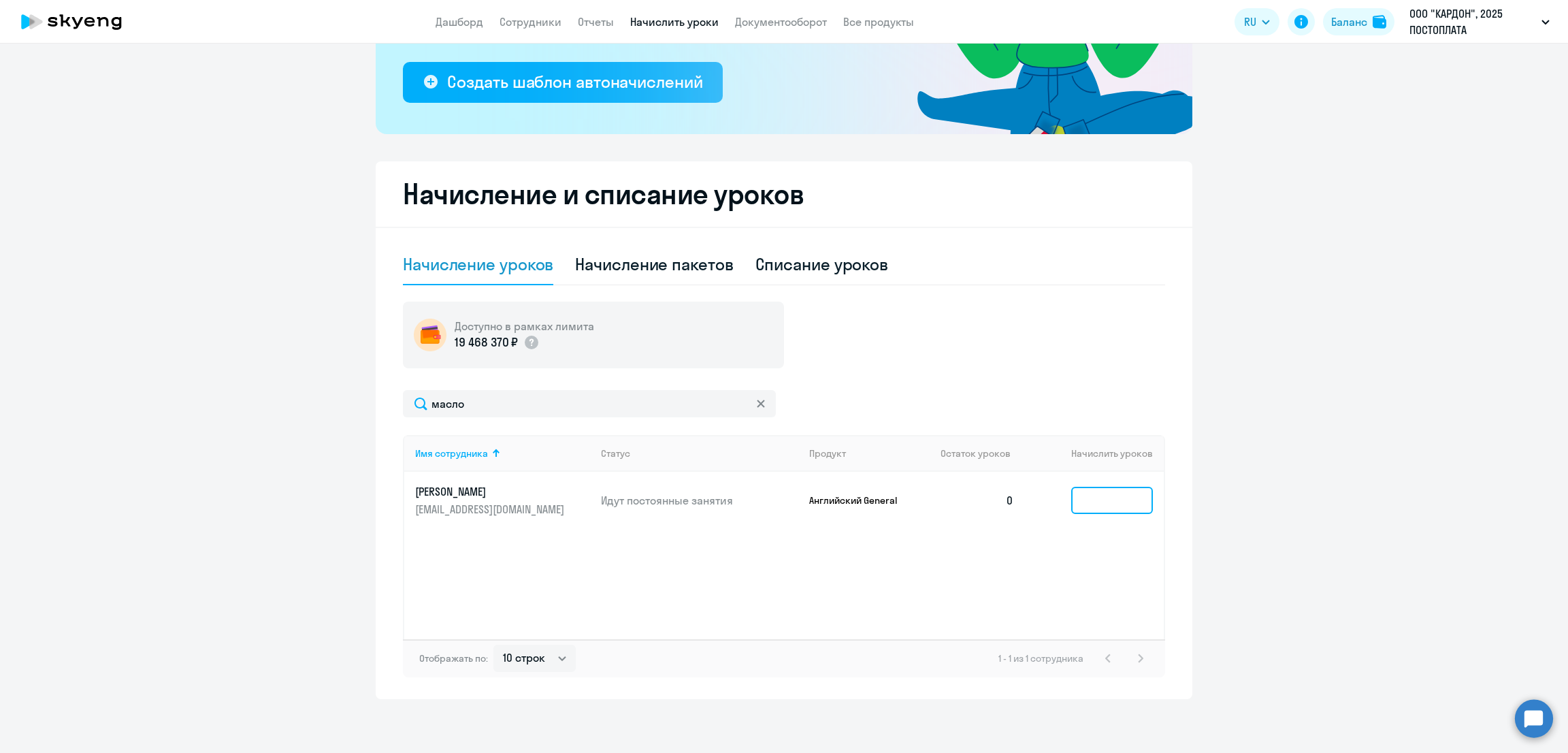
click at [1088, 491] on input at bounding box center [1111, 501] width 82 height 27
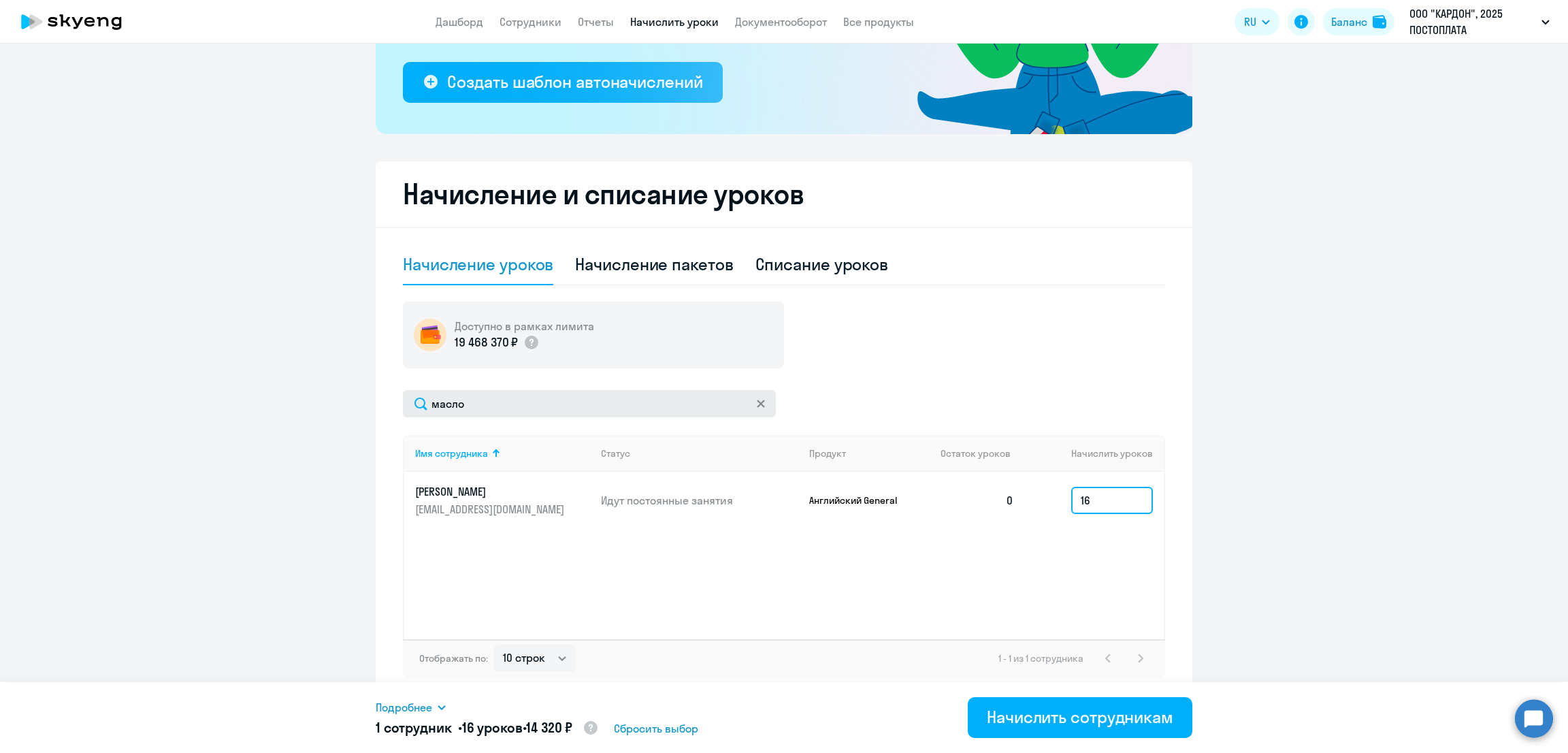
type input "16"
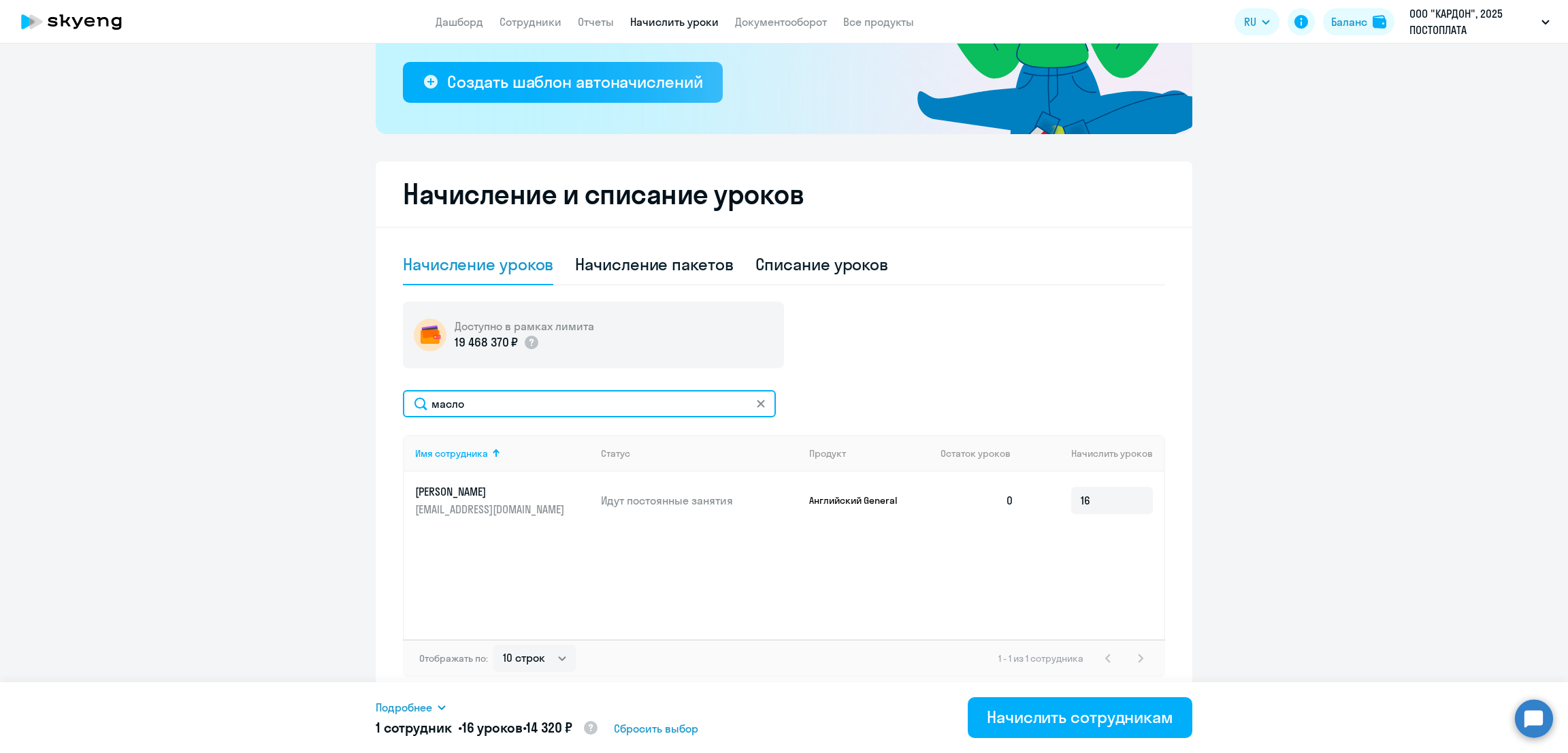
drag, startPoint x: 432, startPoint y: 393, endPoint x: 424, endPoint y: 386, distance: 10.6
click at [424, 390] on input "масло" at bounding box center [589, 404] width 373 height 27
type input "ворони"
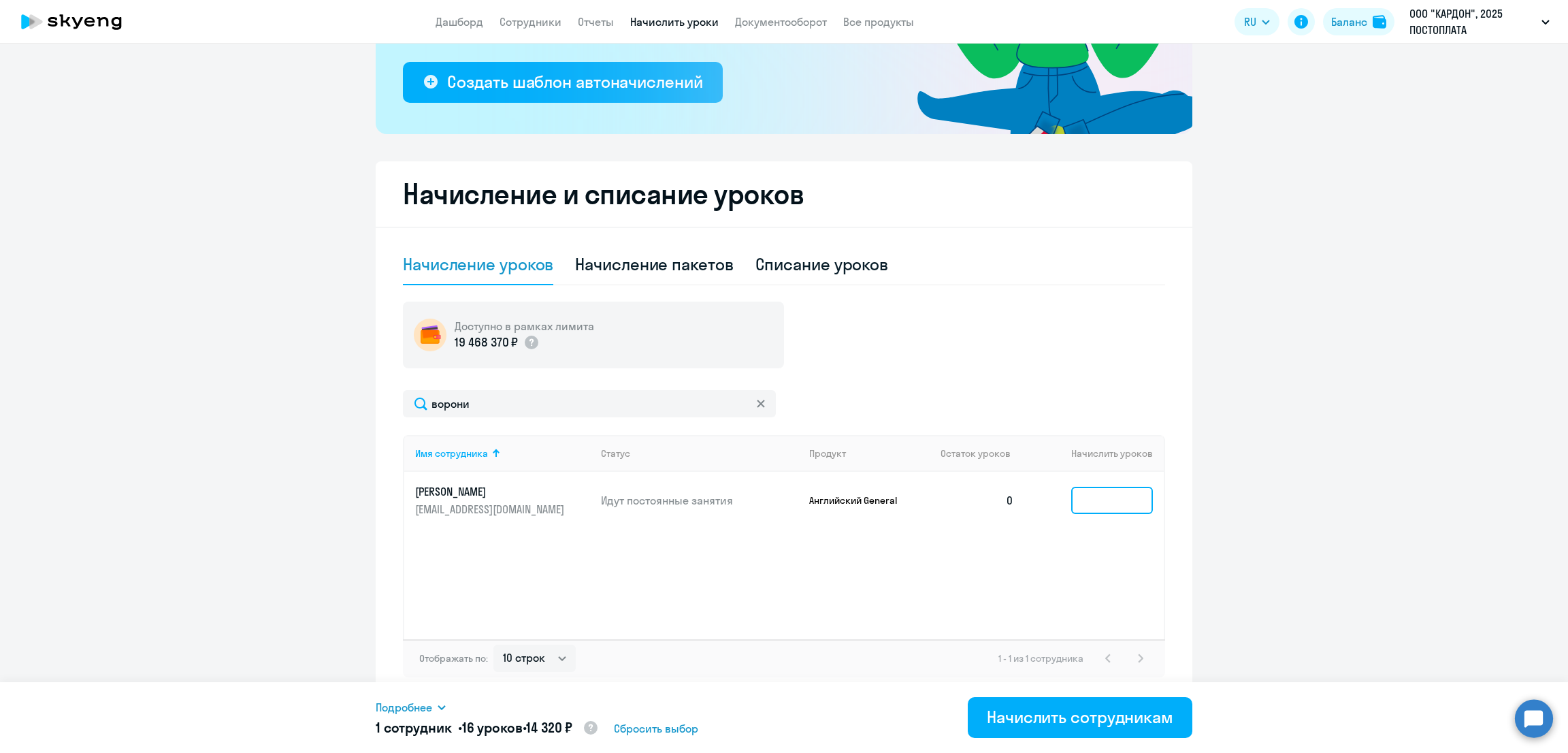
click at [1096, 496] on input at bounding box center [1111, 501] width 82 height 27
type input "14"
click at [1076, 710] on div "Начислить сотрудникам" at bounding box center [1080, 717] width 186 height 22
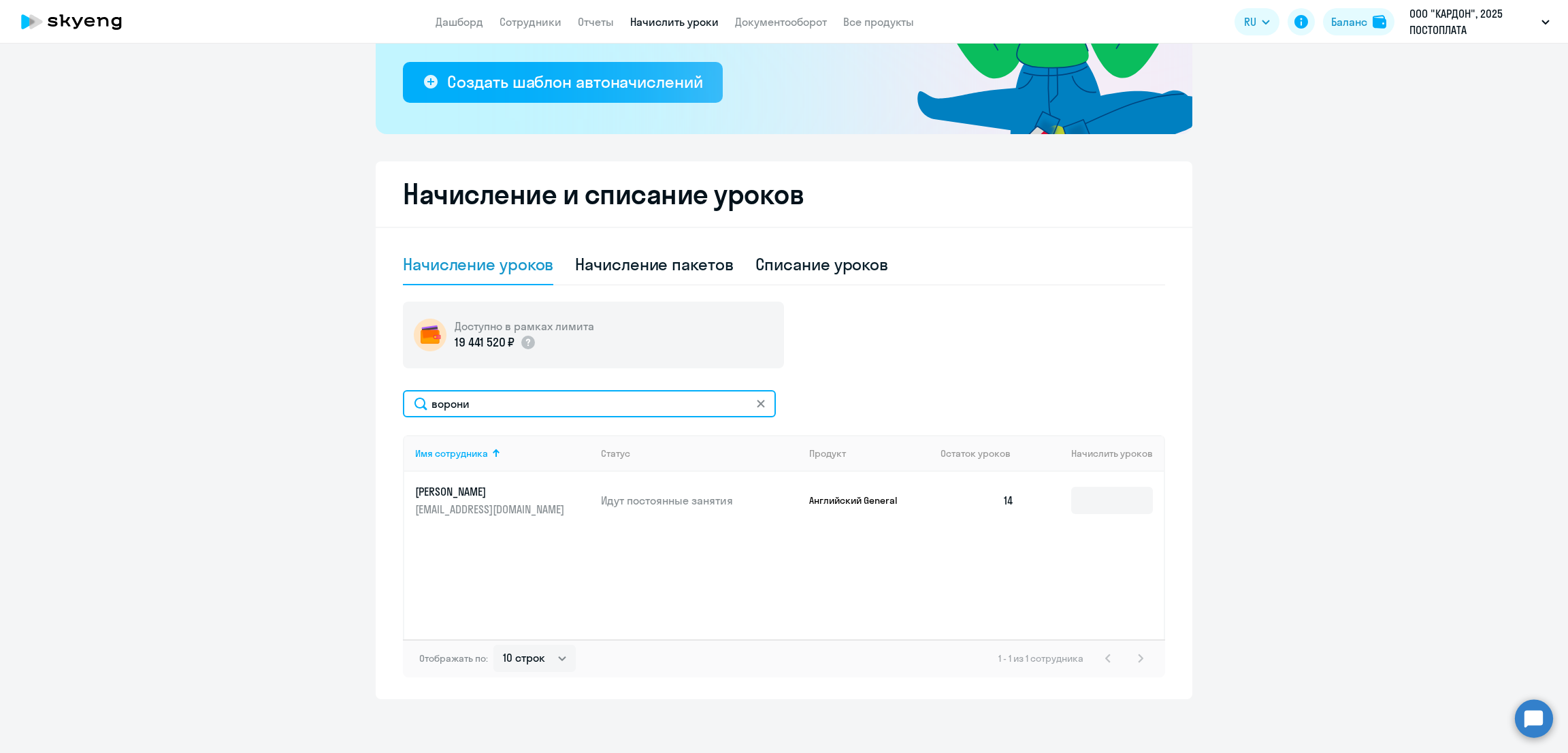
drag, startPoint x: 467, startPoint y: 399, endPoint x: 350, endPoint y: 380, distance: 118.5
click at [347, 393] on ng-component "Рекомендуем создать шаблон автоначислений Уроки больше не придётся начислять вр…" at bounding box center [784, 258] width 1568 height 883
type input "собол"
click at [1071, 502] on input at bounding box center [1111, 501] width 82 height 27
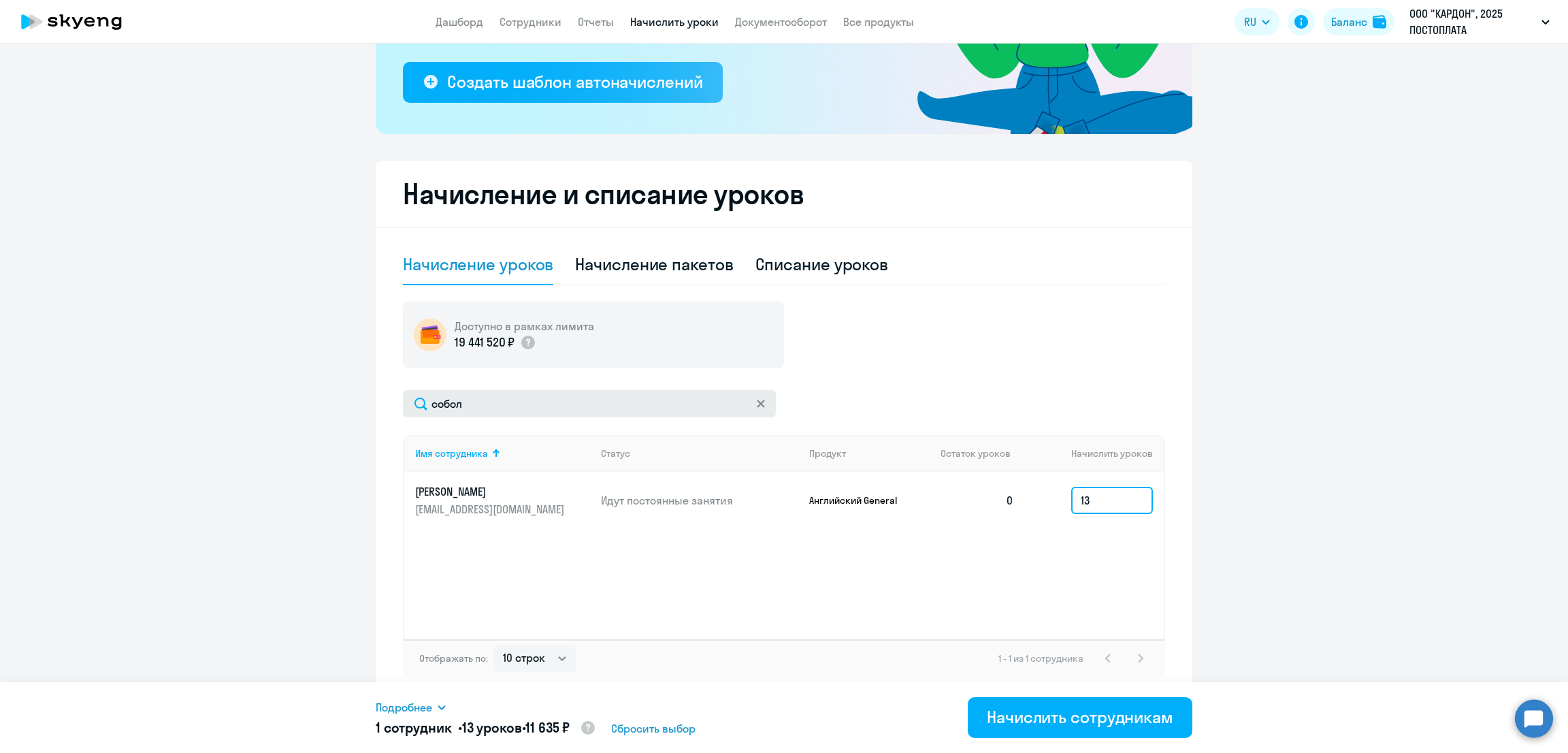
type input "13"
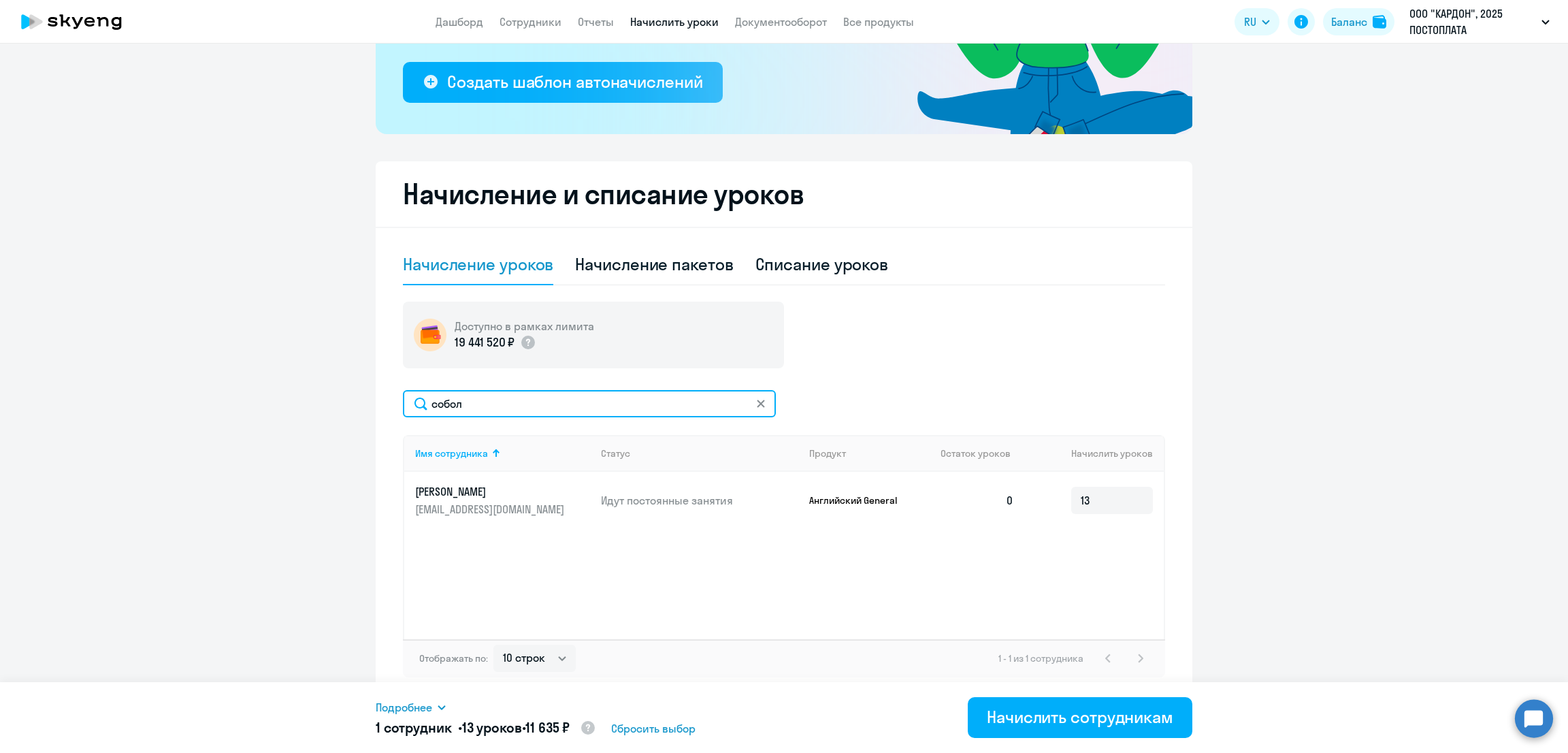
drag, startPoint x: 519, startPoint y: 406, endPoint x: 334, endPoint y: 406, distance: 185.0
click at [334, 406] on ng-component "Рекомендуем создать шаблон автоначислений Уроки больше не придётся начислять вр…" at bounding box center [784, 258] width 1568 height 883
type input "пота"
click at [1077, 493] on input at bounding box center [1111, 501] width 82 height 27
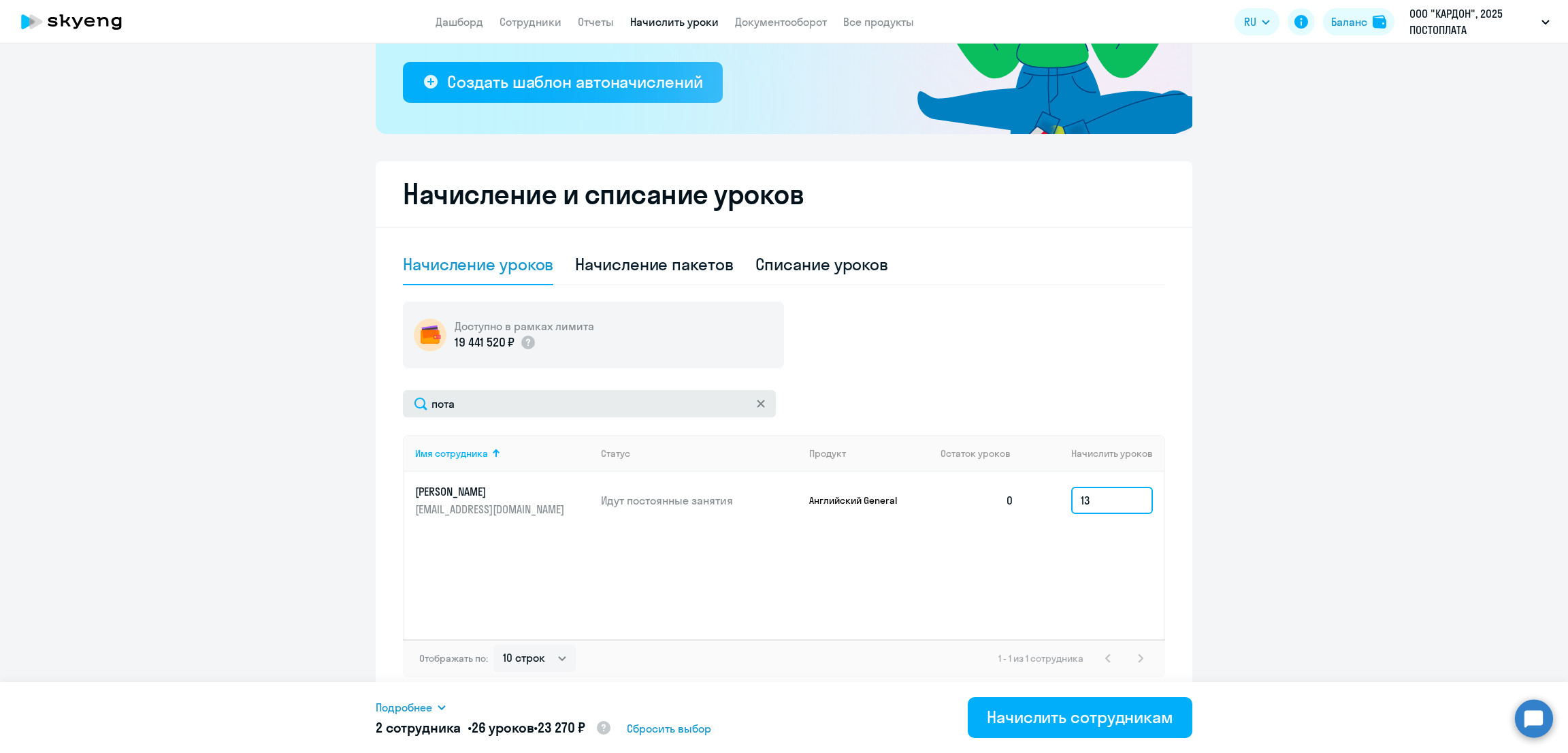
type input "13"
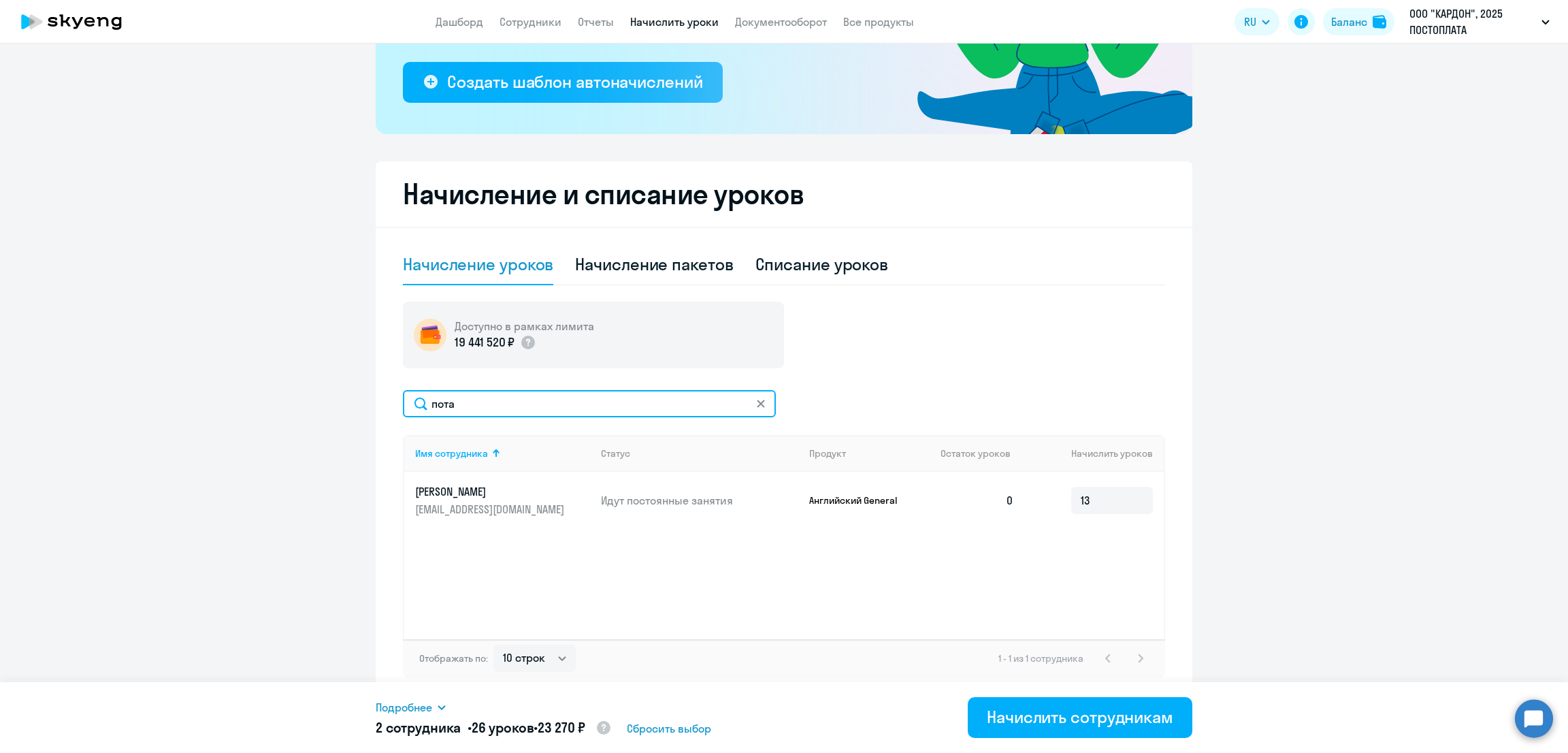
drag, startPoint x: 432, startPoint y: 396, endPoint x: 336, endPoint y: 392, distance: 96.1
click at [336, 393] on ng-component "Рекомендуем создать шаблон автоначислений Уроки больше не придётся начислять вр…" at bounding box center [784, 258] width 1568 height 883
type input "матв"
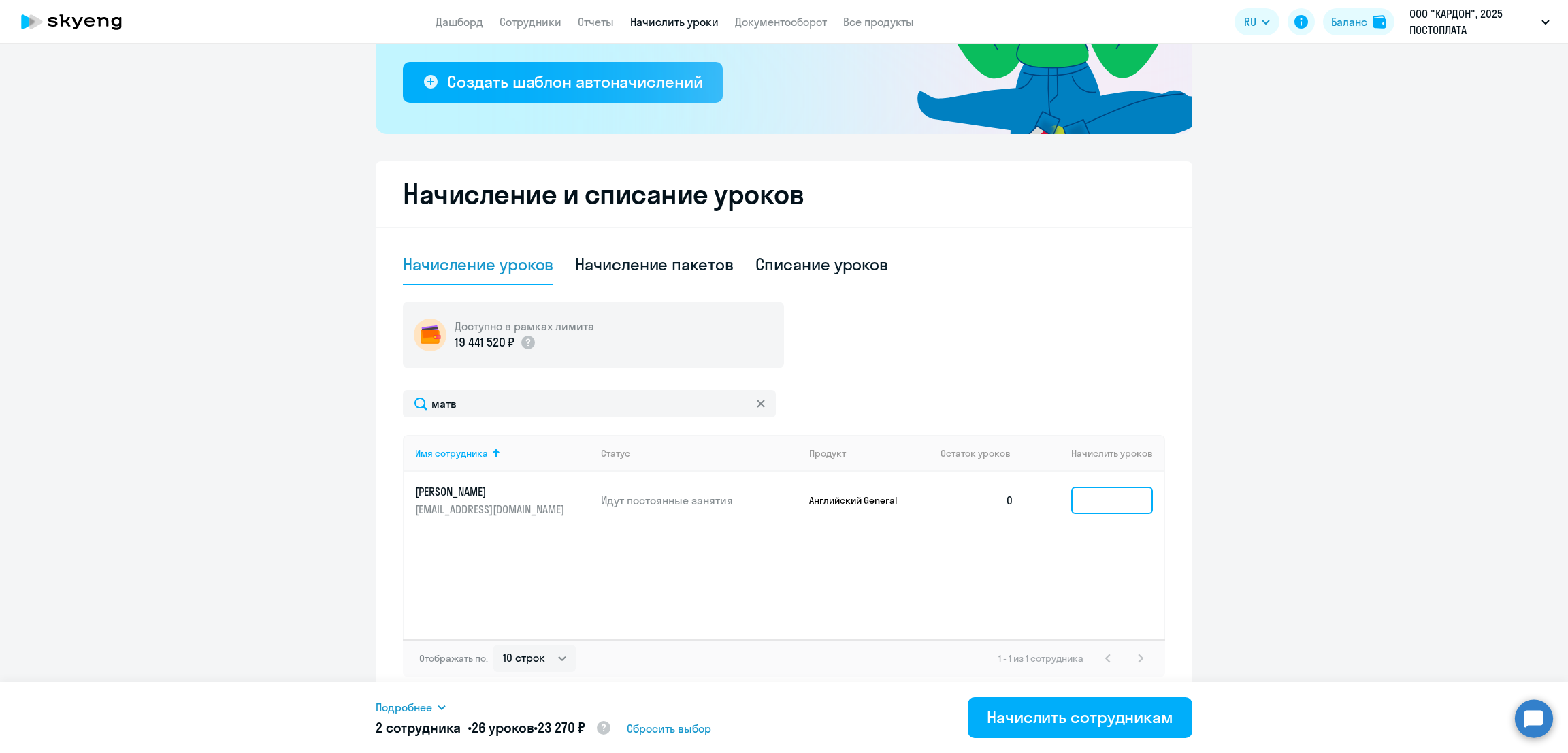
click at [1094, 493] on input at bounding box center [1111, 501] width 82 height 27
type input "13"
drag, startPoint x: 472, startPoint y: 406, endPoint x: 337, endPoint y: 406, distance: 135.0
click at [337, 406] on ng-component "Рекомендуем создать шаблон автоначислений Уроки больше не придётся начислять вр…" at bounding box center [784, 258] width 1568 height 883
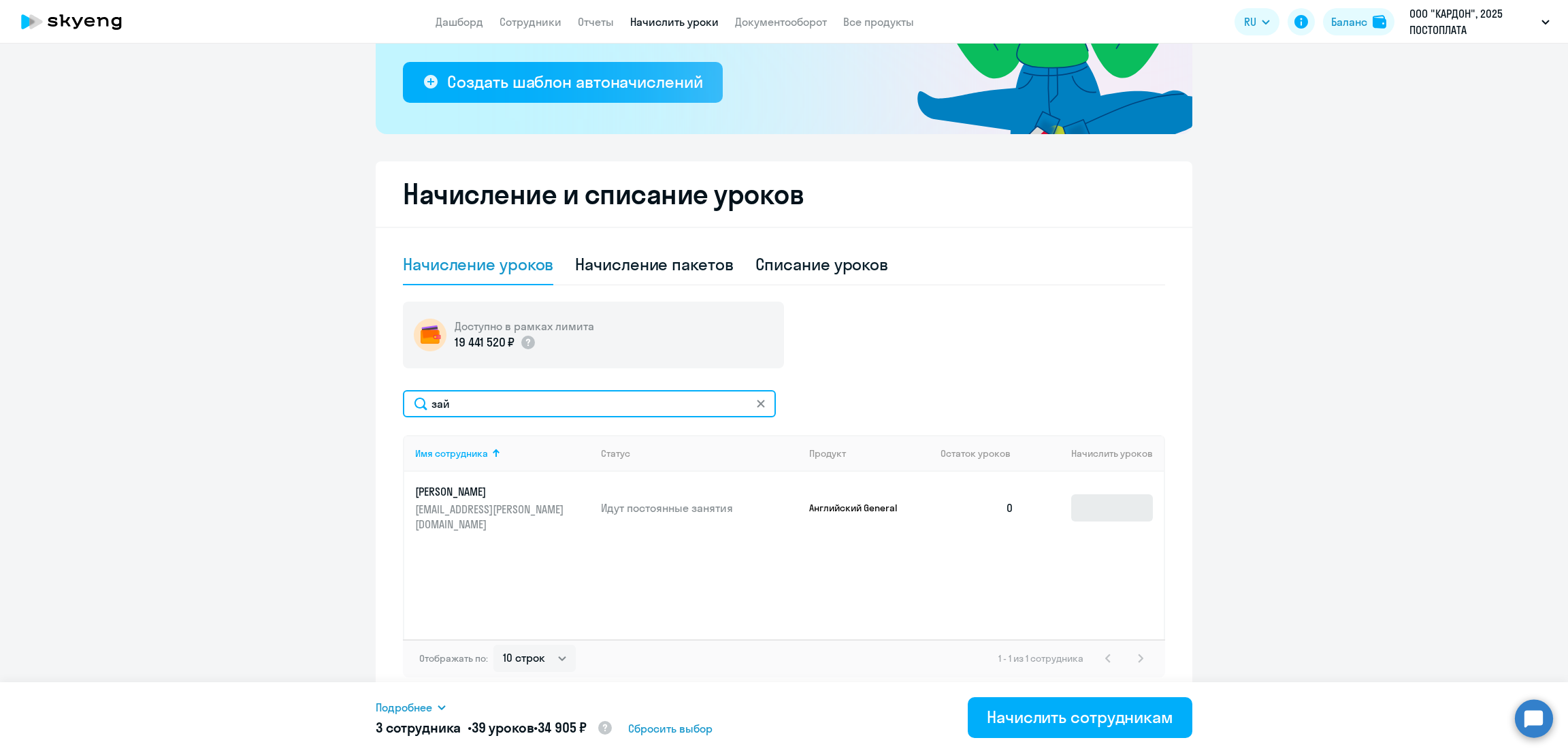
type input "зай"
click at [1096, 504] on input at bounding box center [1111, 508] width 82 height 27
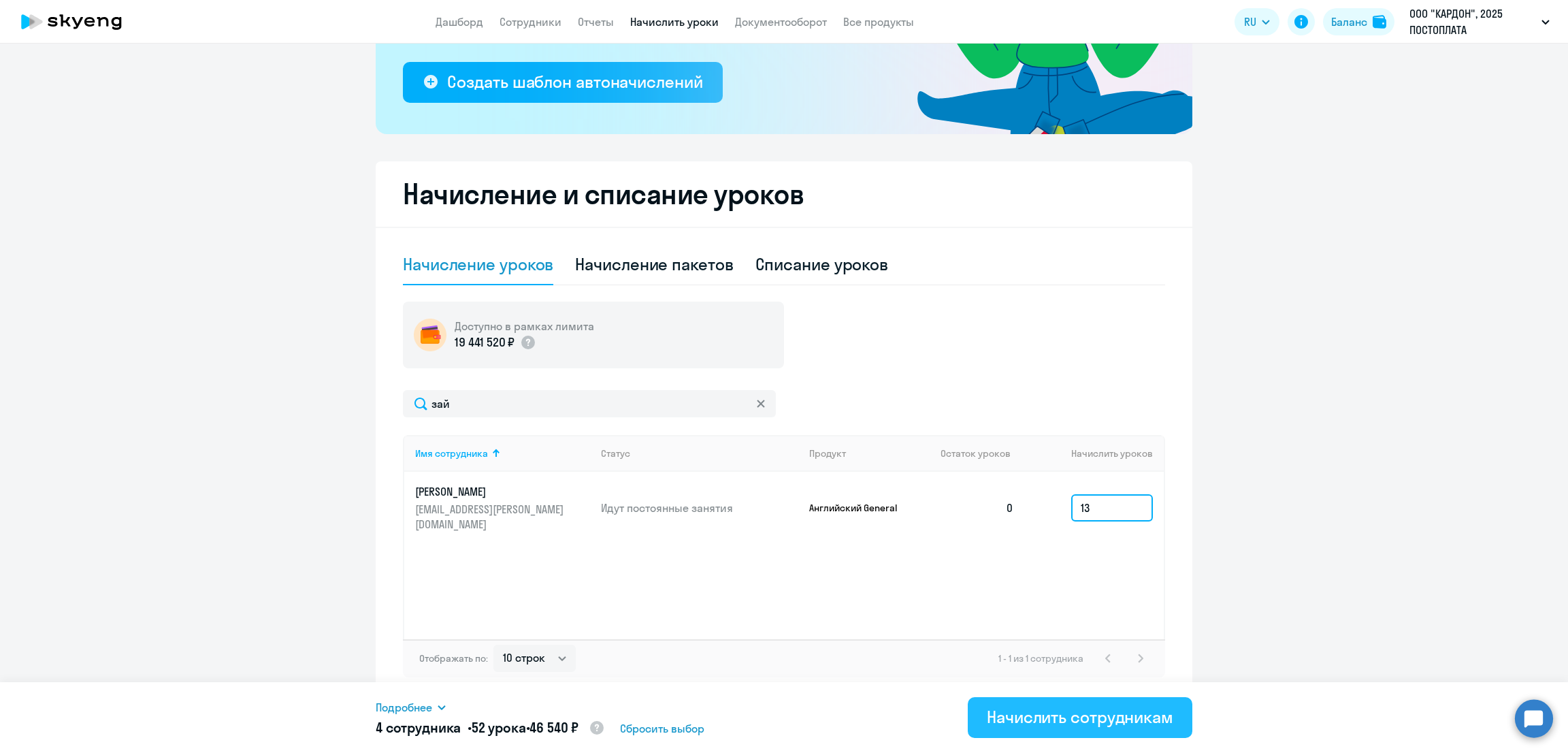
type input "13"
click at [1080, 726] on div "Начислить сотрудникам" at bounding box center [1080, 717] width 186 height 22
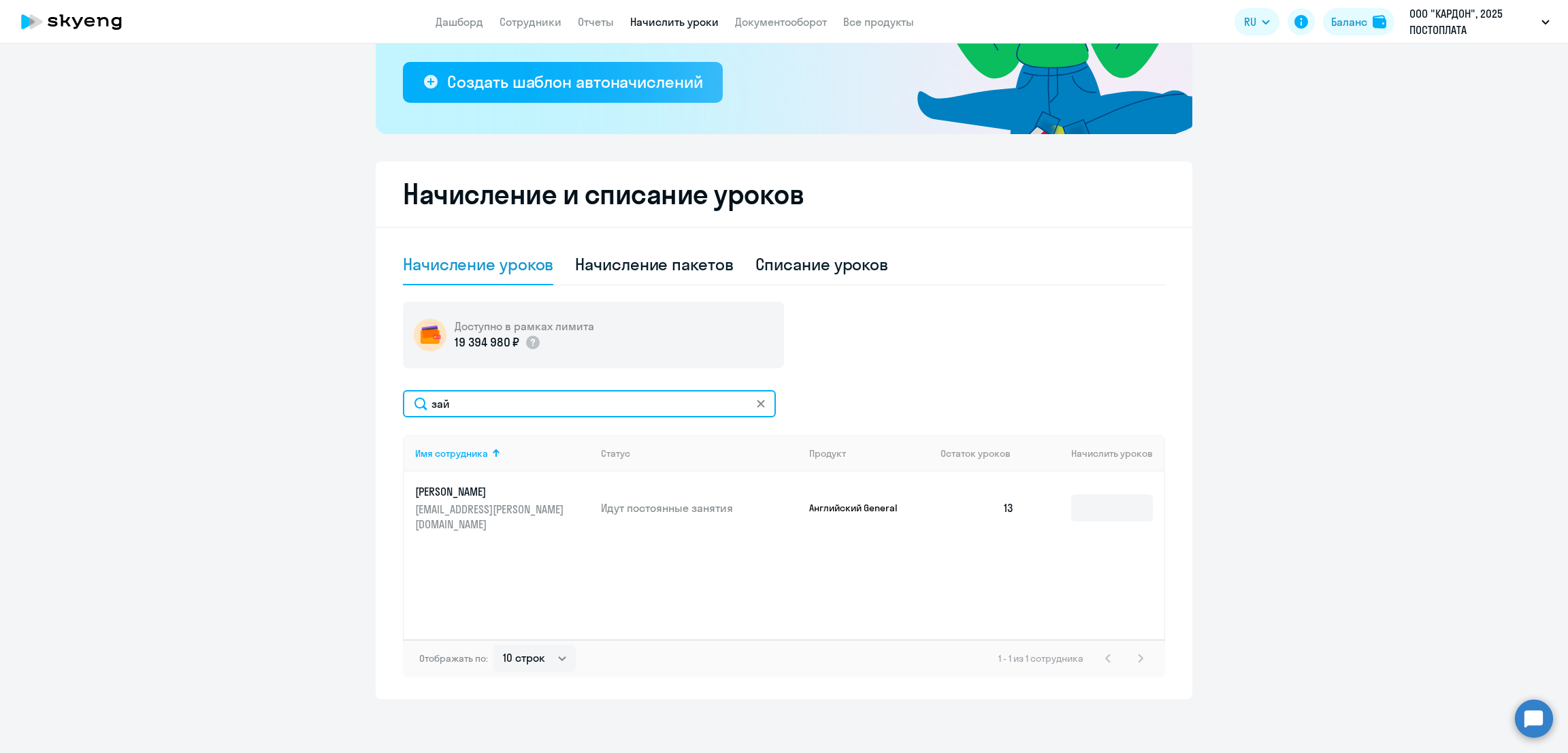
drag, startPoint x: 453, startPoint y: 409, endPoint x: 311, endPoint y: 419, distance: 142.4
click at [311, 419] on ng-component "Рекомендуем создать шаблон автоначислений Уроки больше не придётся начислять вр…" at bounding box center [784, 258] width 1568 height 883
type input "шими"
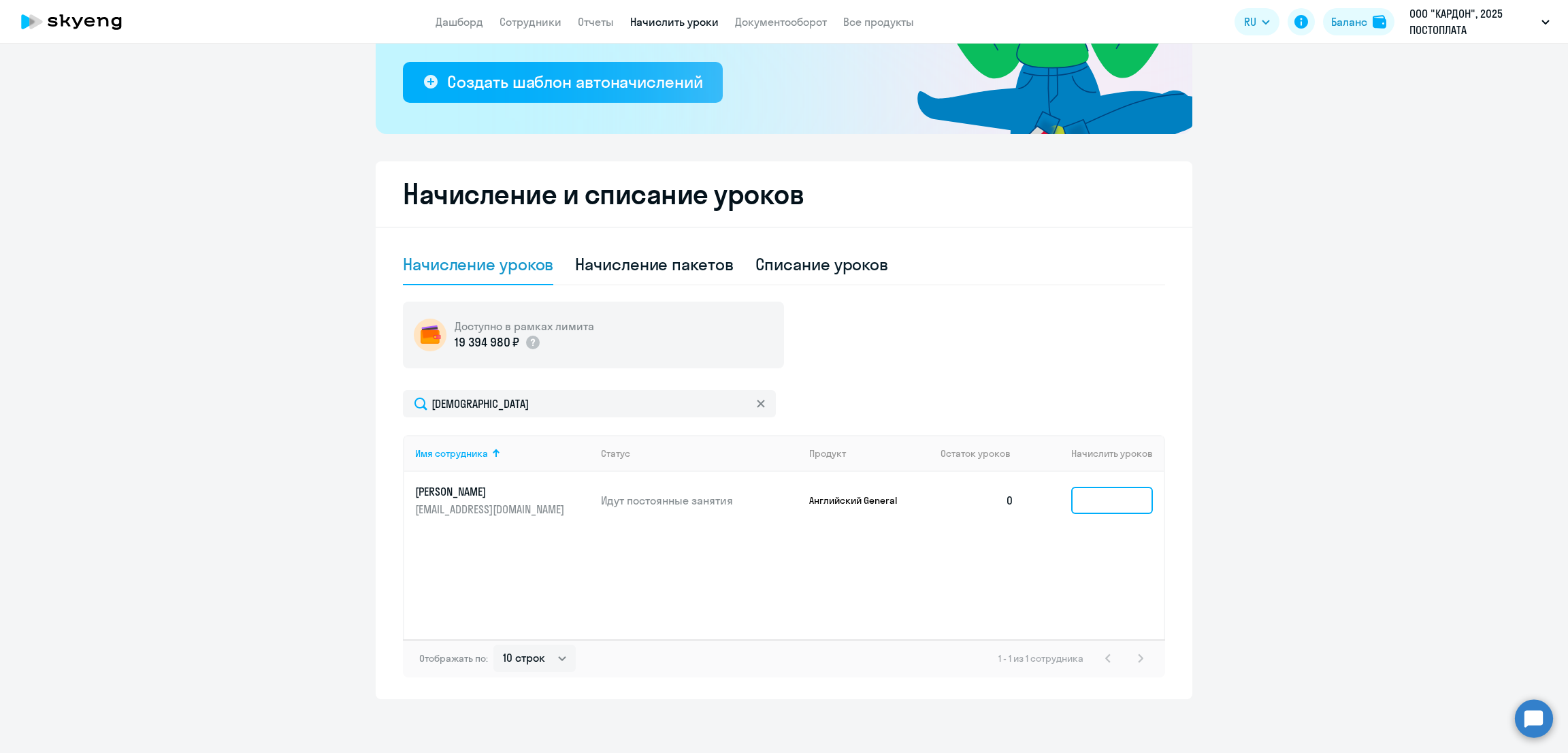
click at [1089, 503] on input at bounding box center [1111, 501] width 82 height 27
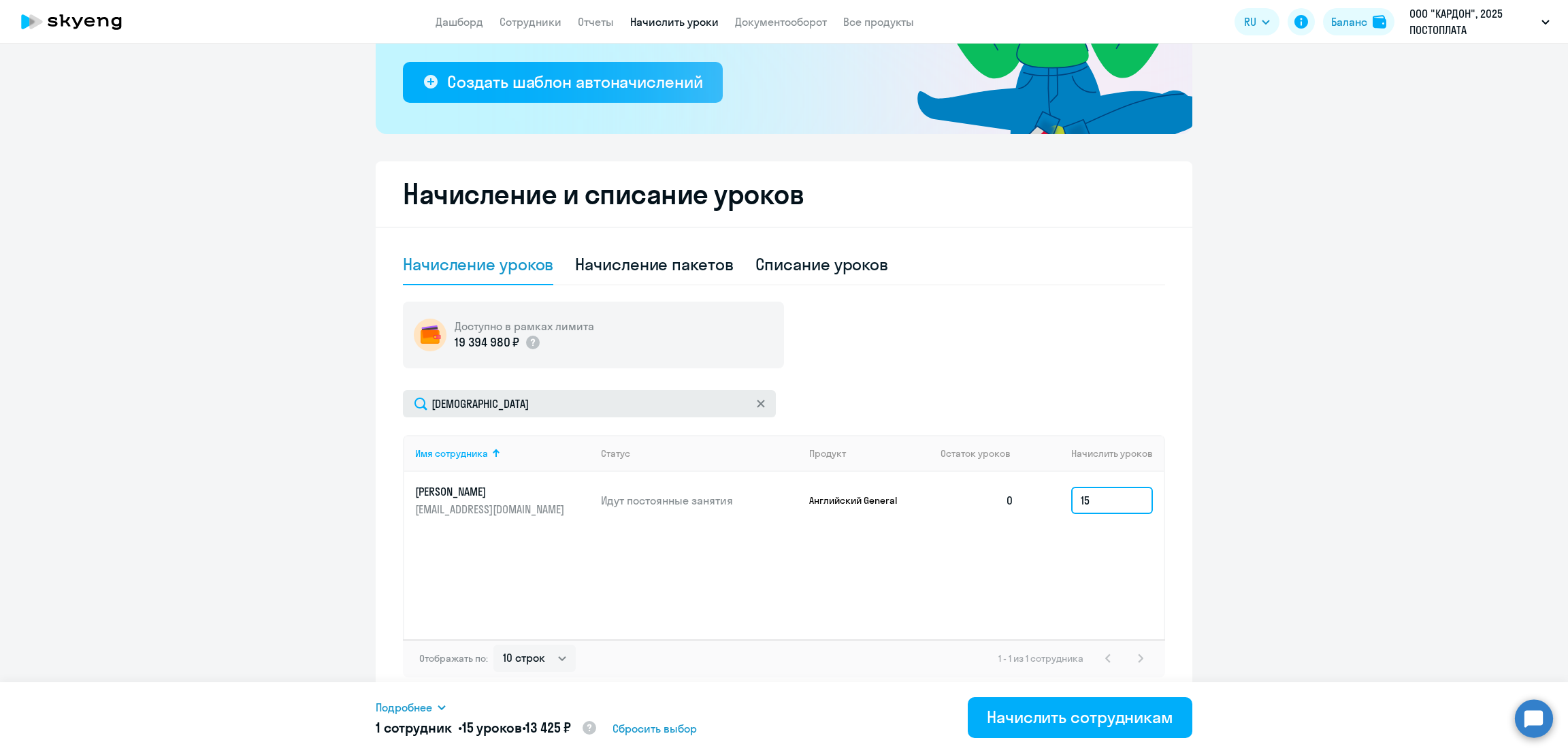
type input "15"
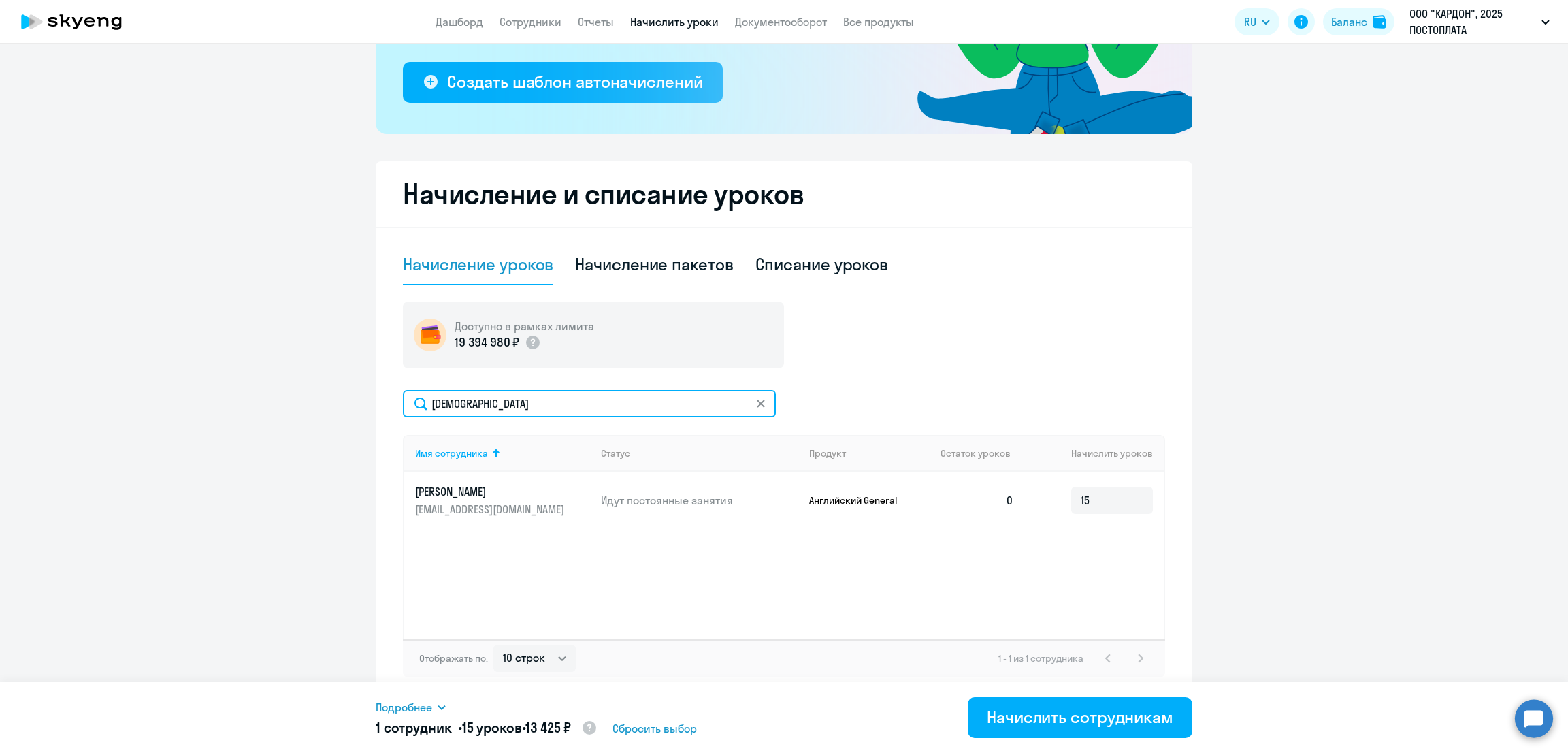
drag, startPoint x: 492, startPoint y: 415, endPoint x: 344, endPoint y: 400, distance: 148.8
click at [344, 400] on ng-component "Рекомендуем создать шаблон автоначислений Уроки больше не придётся начислять вр…" at bounding box center [784, 258] width 1568 height 883
type input "воже"
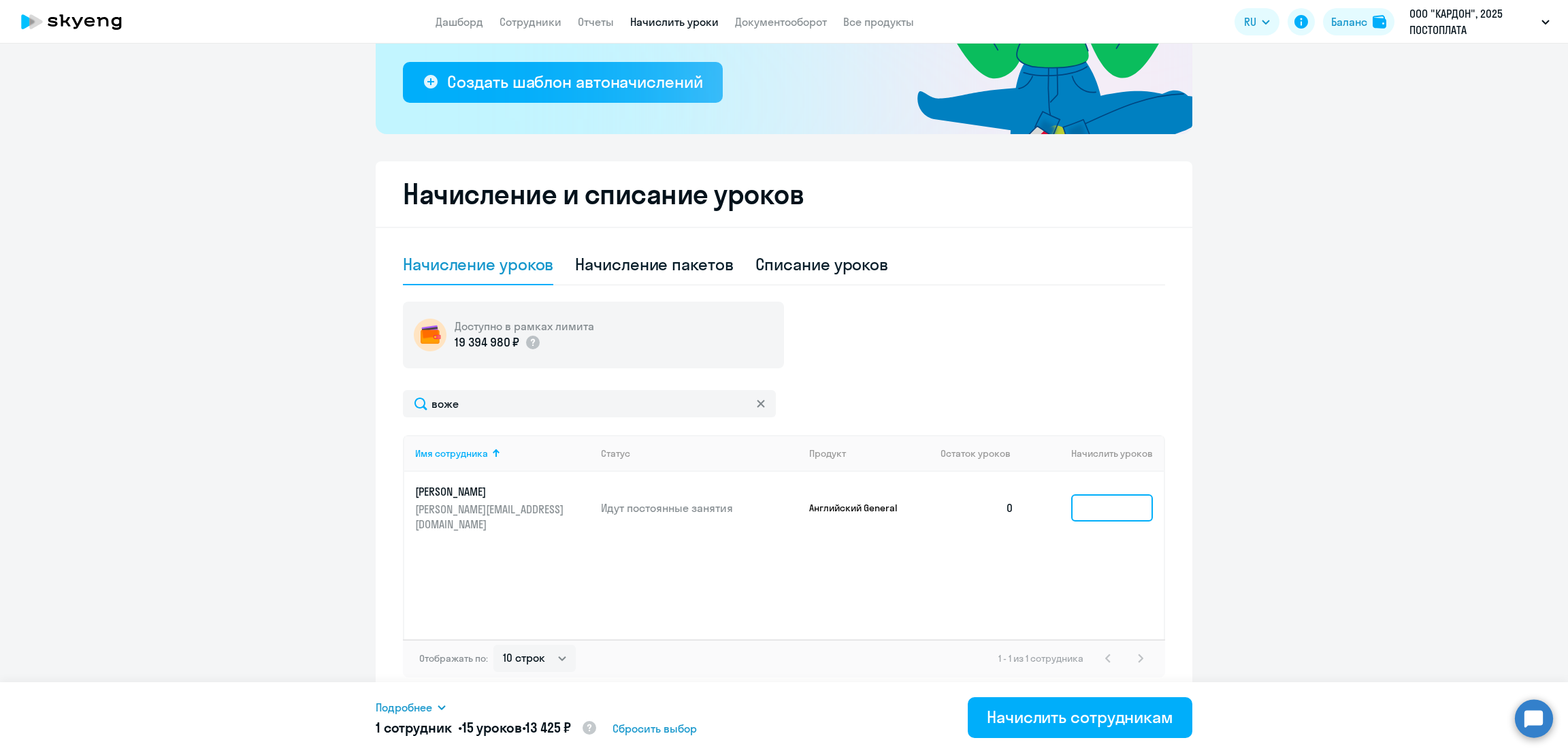
click at [1090, 503] on input at bounding box center [1111, 508] width 82 height 27
type input "15"
drag, startPoint x: 450, startPoint y: 401, endPoint x: 392, endPoint y: 402, distance: 58.0
click at [392, 402] on div "Начисление и списание уроков Начисление уроков Начисление пакетов Списание урок…" at bounding box center [784, 430] width 817 height 538
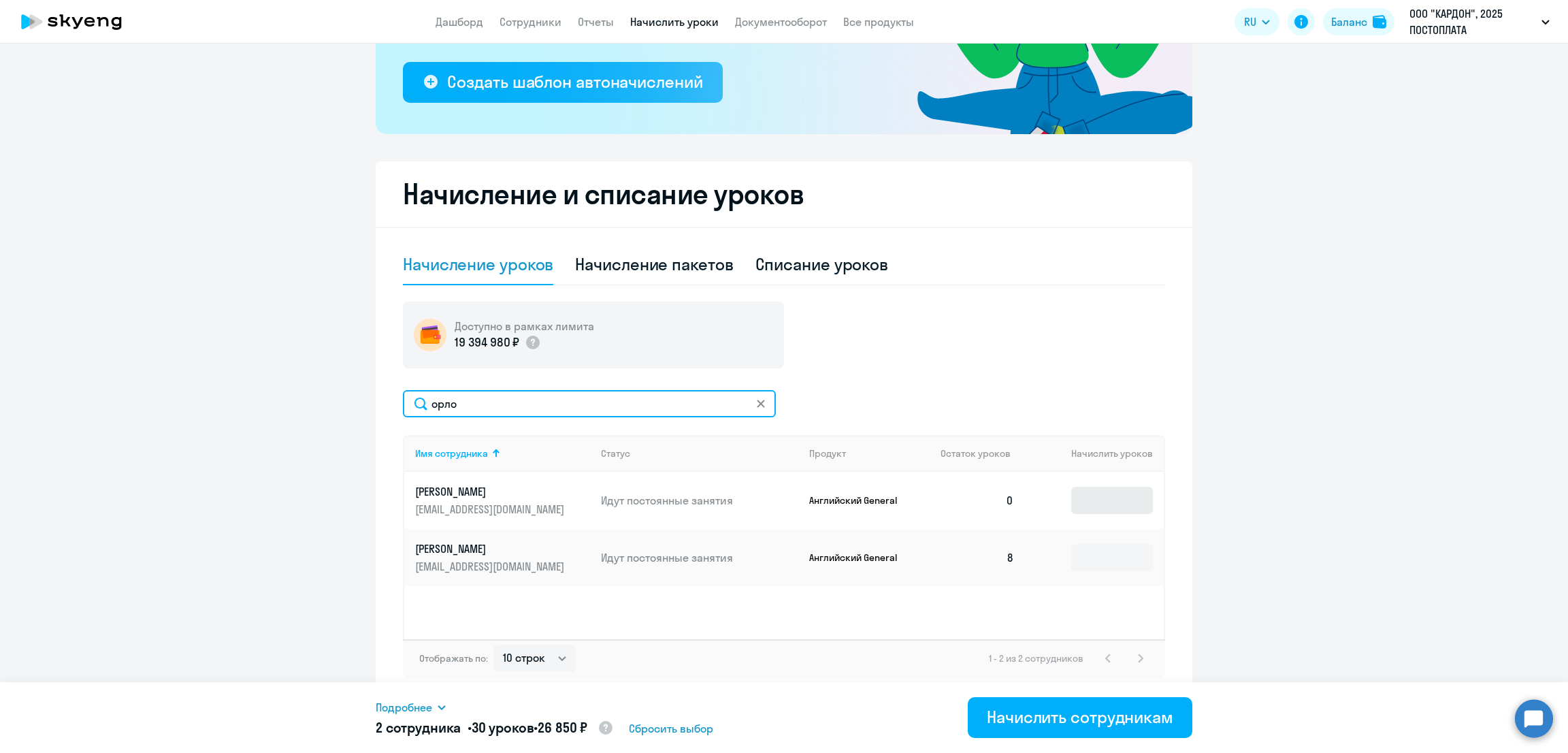
type input "орло"
click at [1071, 506] on input at bounding box center [1111, 501] width 82 height 27
type input "15"
drag, startPoint x: 491, startPoint y: 402, endPoint x: 341, endPoint y: 385, distance: 151.0
click at [330, 406] on ng-component "Рекомендуем создать шаблон автоначислений Уроки больше не придётся начислять вр…" at bounding box center [784, 258] width 1568 height 883
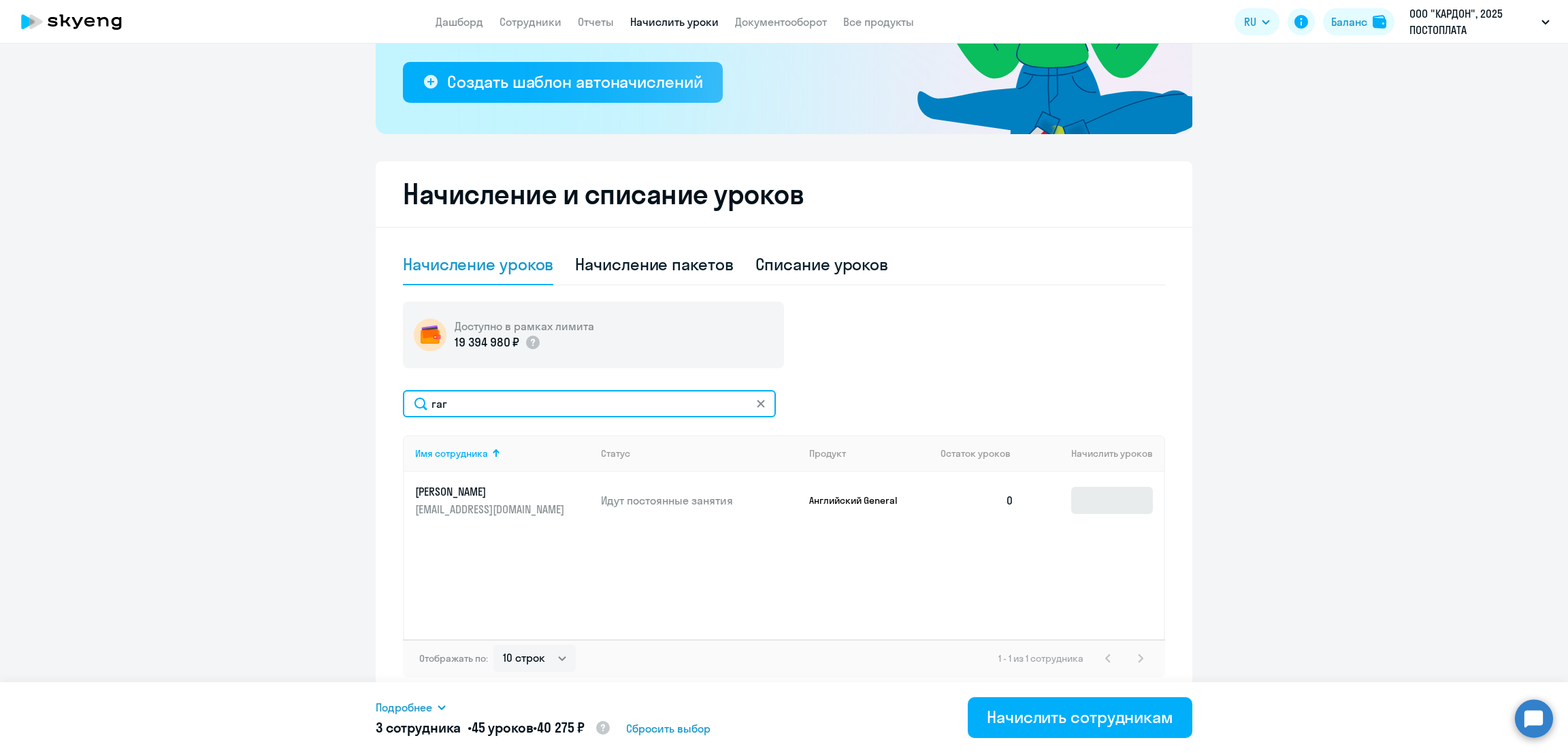
type input "гаг"
click at [1108, 506] on input at bounding box center [1111, 501] width 82 height 27
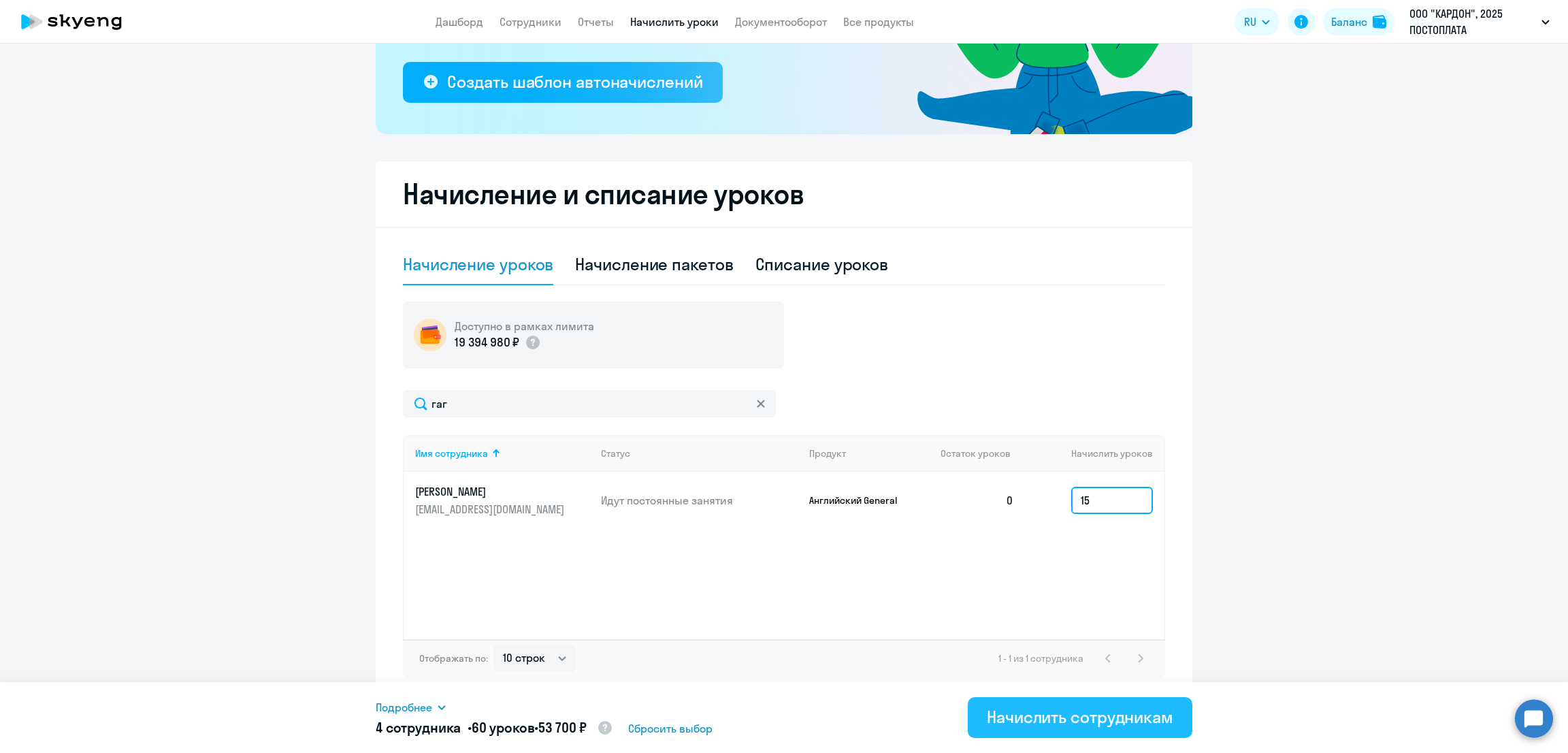
type input "15"
click at [1027, 731] on button "Начислить сотрудникам" at bounding box center [1080, 717] width 224 height 40
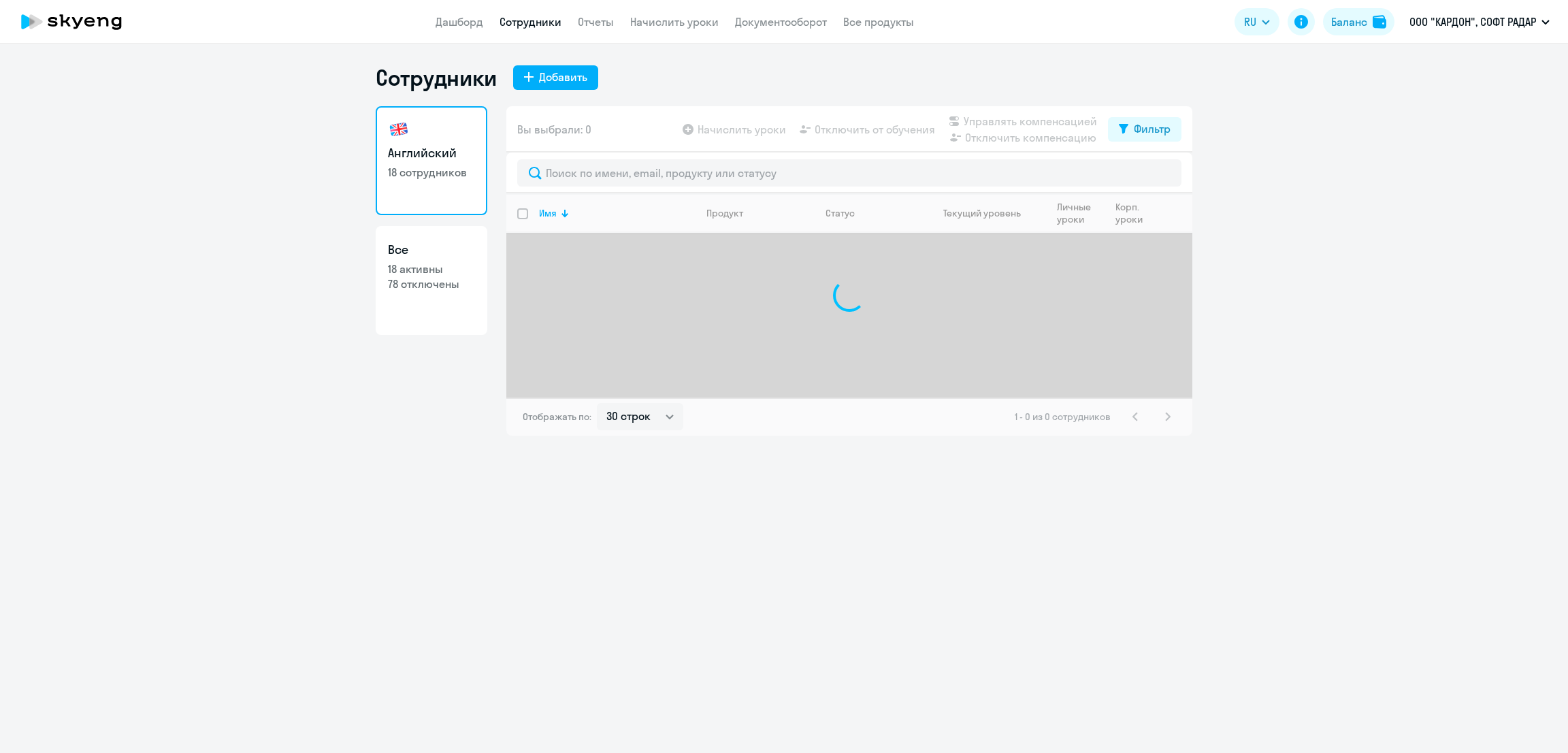
select select "30"
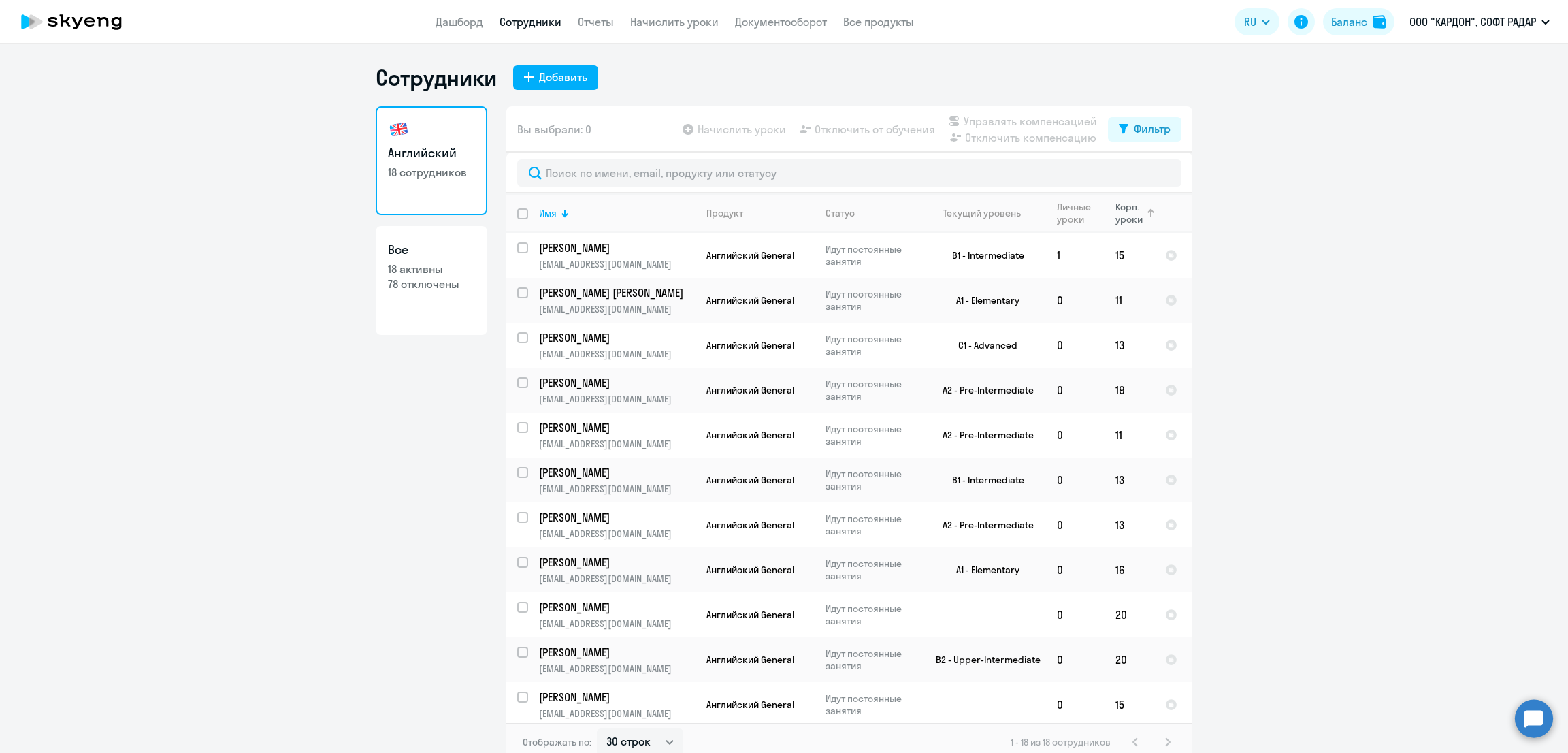
click at [1115, 211] on div "Корп. уроки" at bounding box center [1129, 213] width 27 height 24
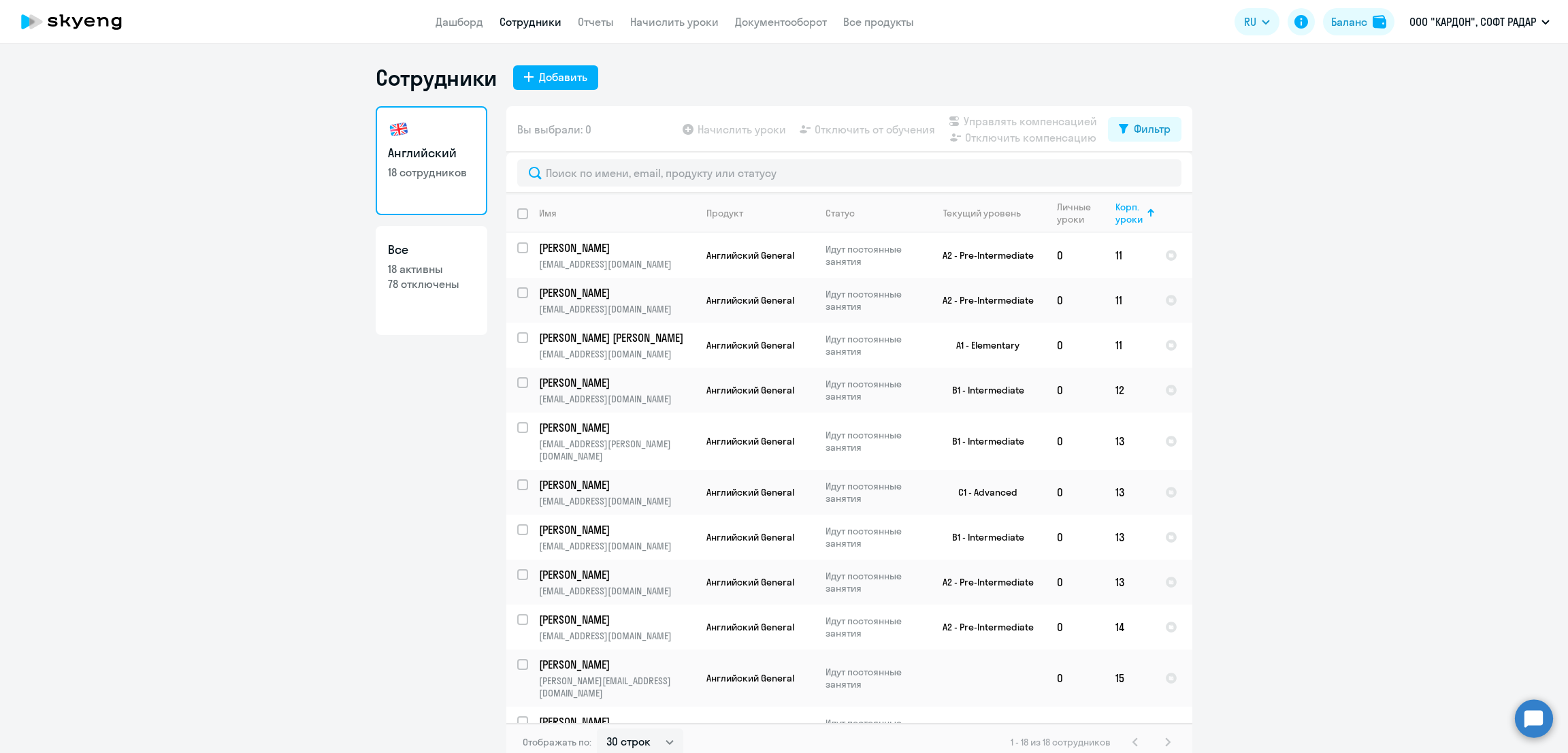
scroll to position [19, 0]
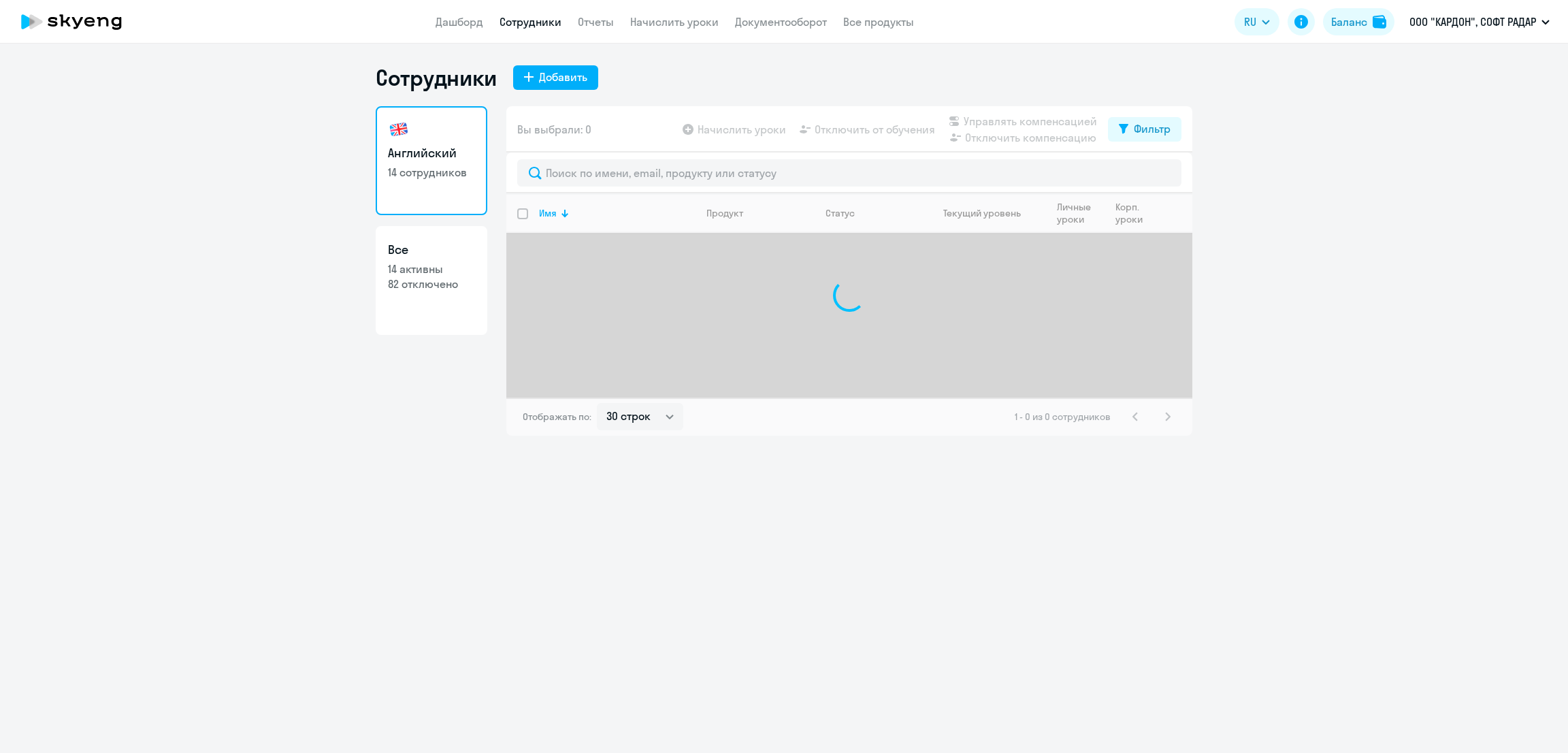
select select "30"
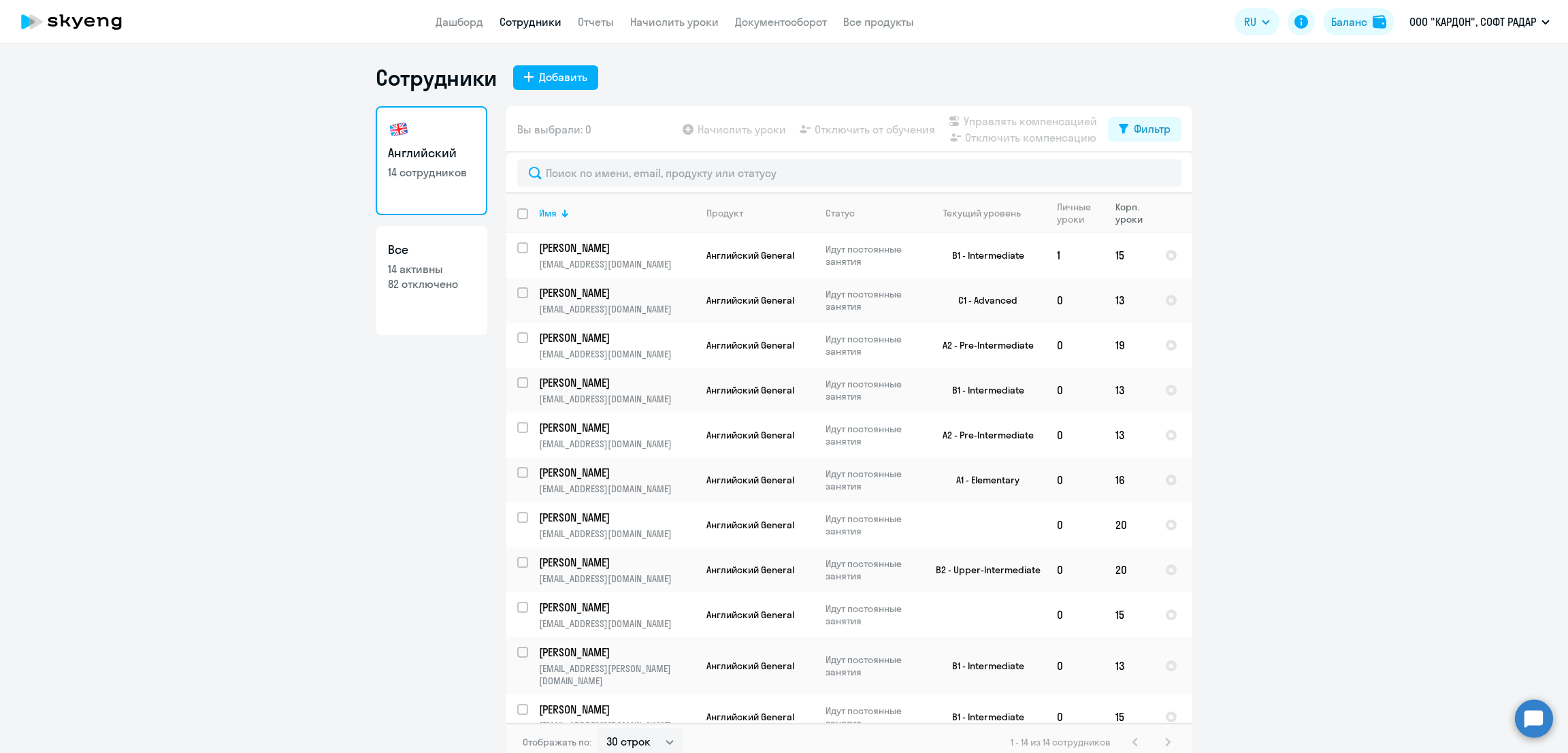
click at [1121, 212] on div "Корп. уроки" at bounding box center [1129, 213] width 27 height 24
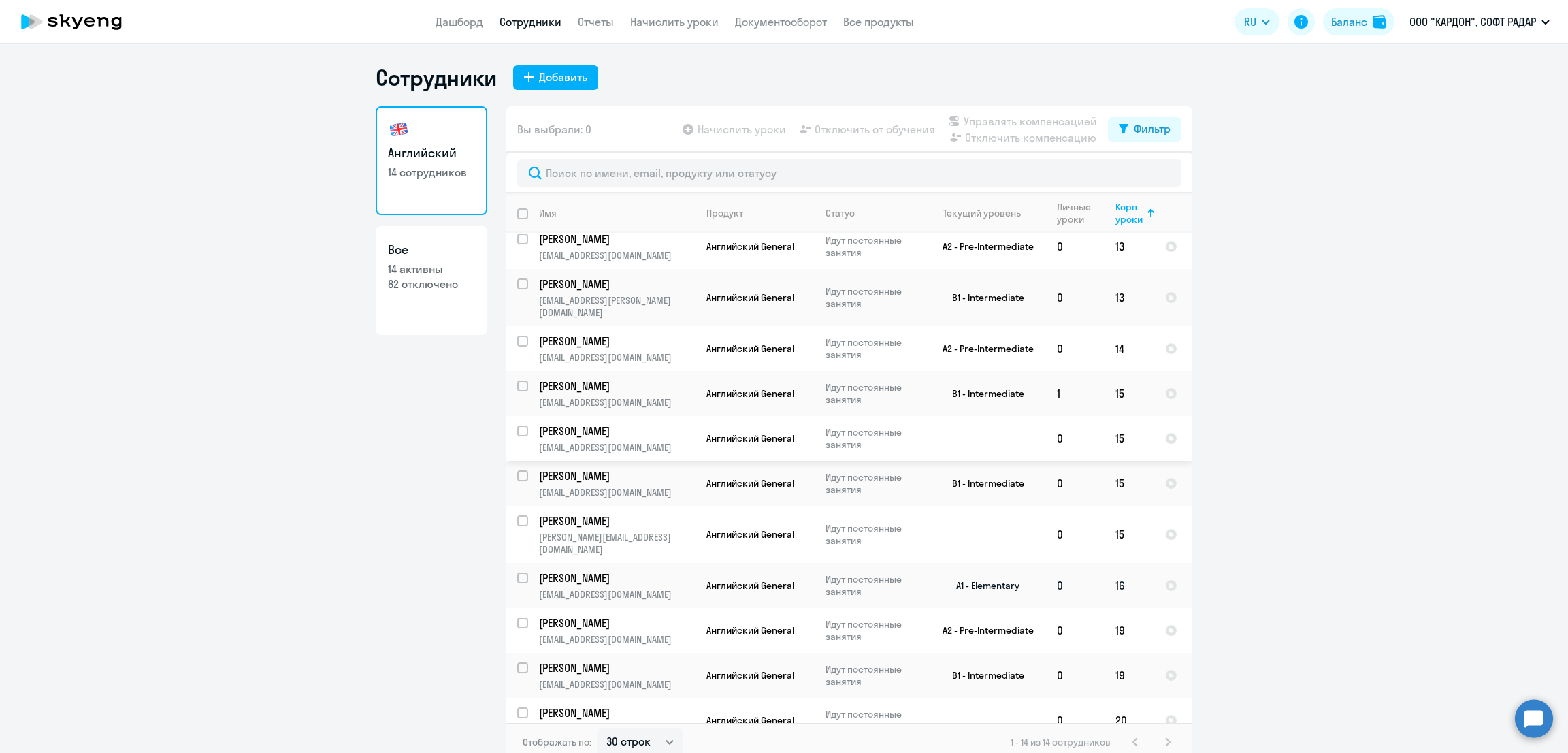
scroll to position [137, 0]
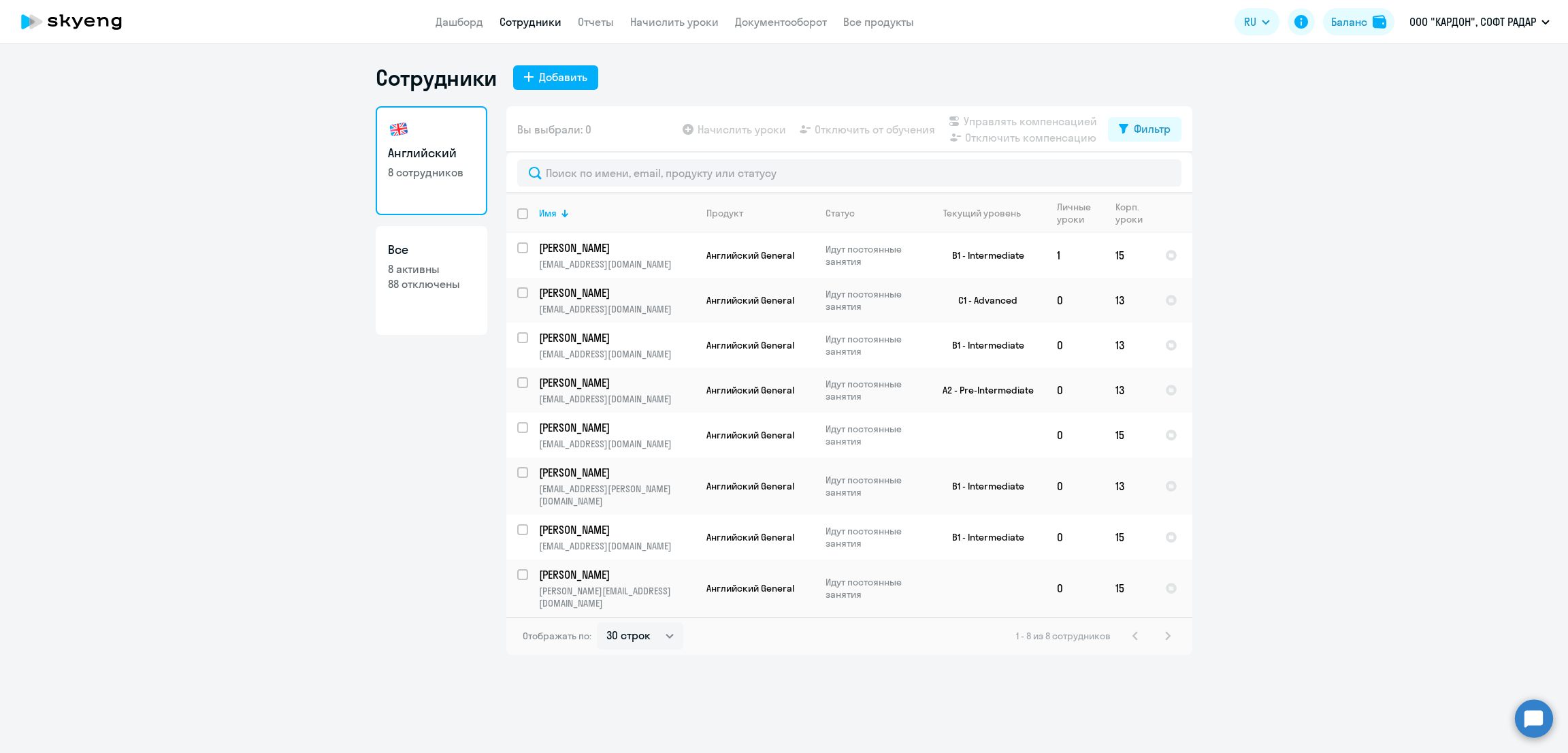
select select "30"
click at [1121, 212] on div "Корп. уроки" at bounding box center [1129, 213] width 27 height 24
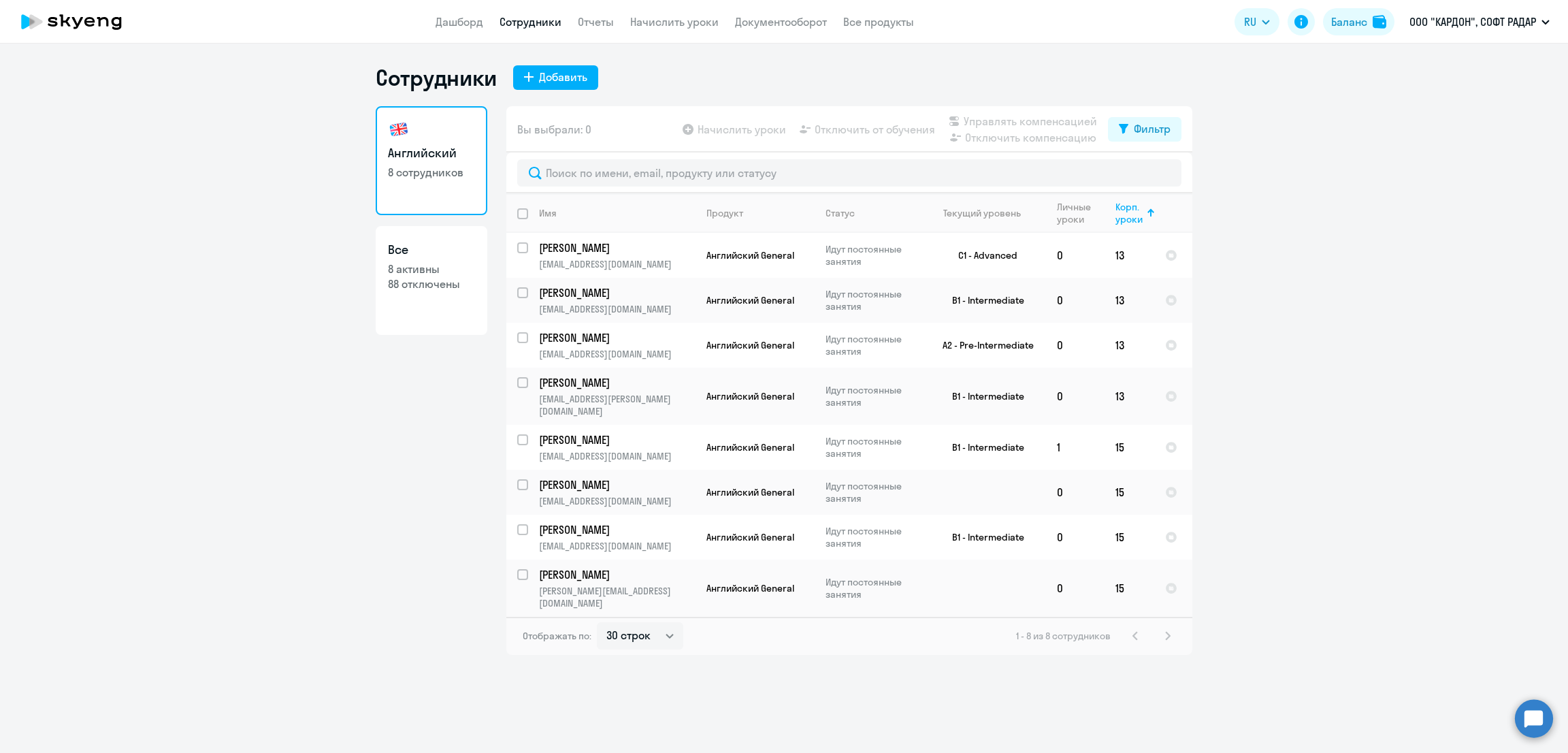
click at [1431, 324] on ng-component "Сотрудники Добавить Английский 8 сотрудников Все 8 активны 88 отключены Вы выбр…" at bounding box center [784, 360] width 1568 height 591
